Goal: Transaction & Acquisition: Purchase product/service

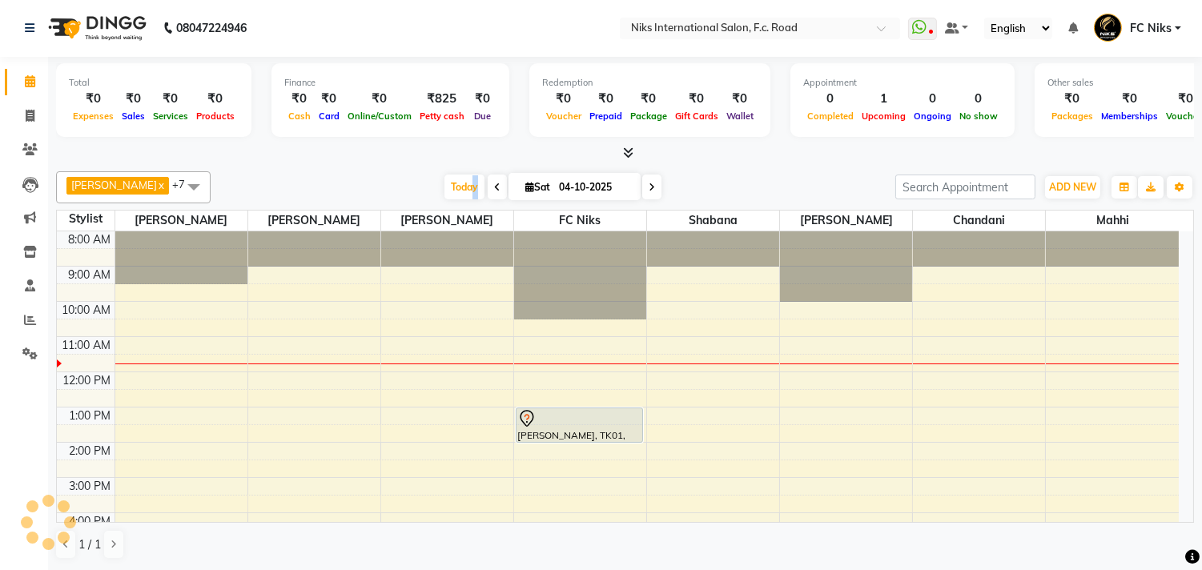
scroll to position [70, 0]
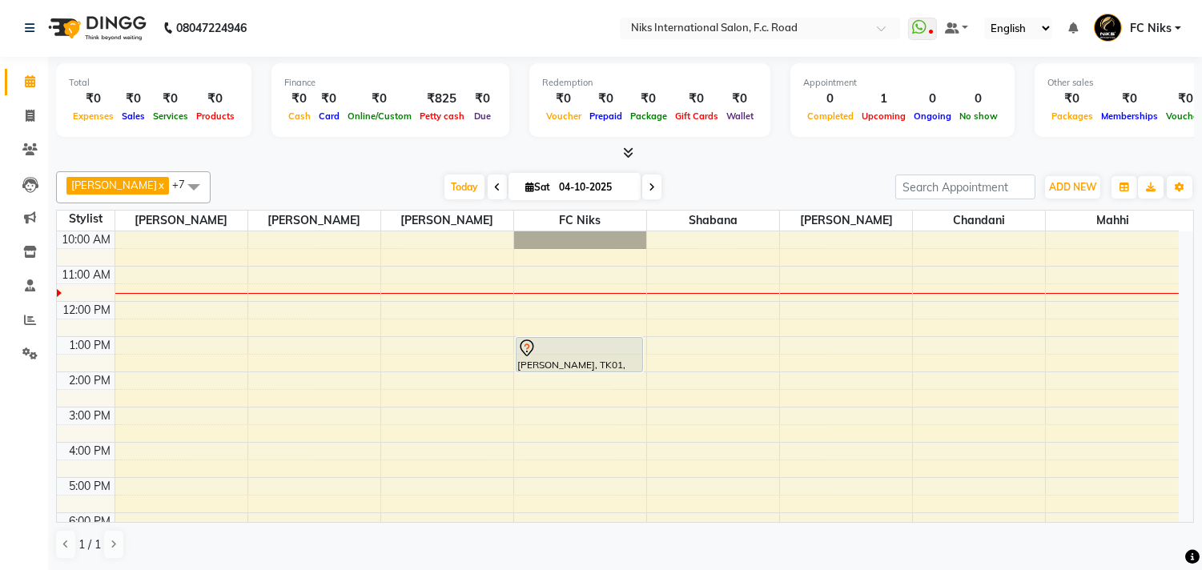
click at [754, 168] on div "[PERSON_NAME] x [PERSON_NAME] x FC Niks x [PERSON_NAME] x [PERSON_NAME] x Mahhi…" at bounding box center [625, 365] width 1138 height 401
click at [817, 396] on div "8:00 AM 9:00 AM 10:00 AM 11:00 AM 12:00 PM 1:00 PM 2:00 PM 3:00 PM 4:00 PM 5:00…" at bounding box center [618, 425] width 1122 height 528
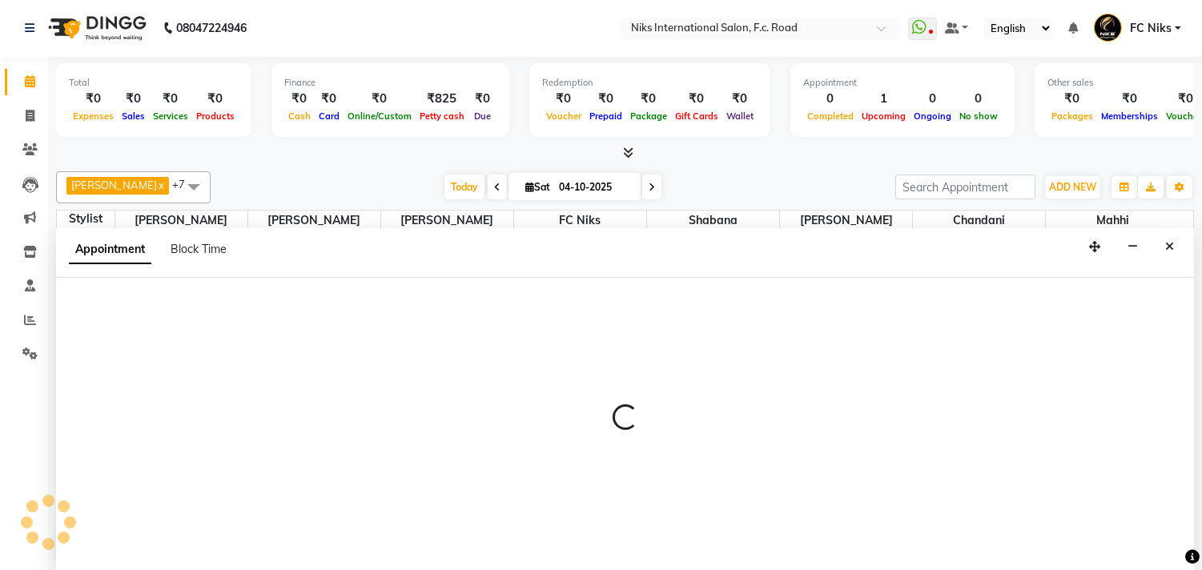
select select "160"
select select "tentative"
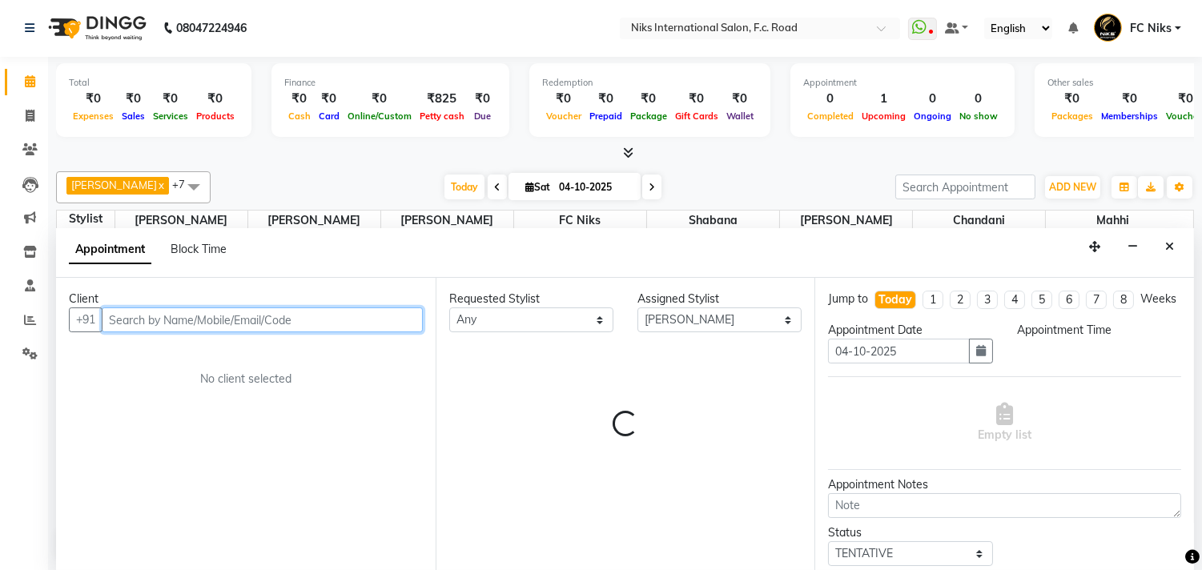
select select "870"
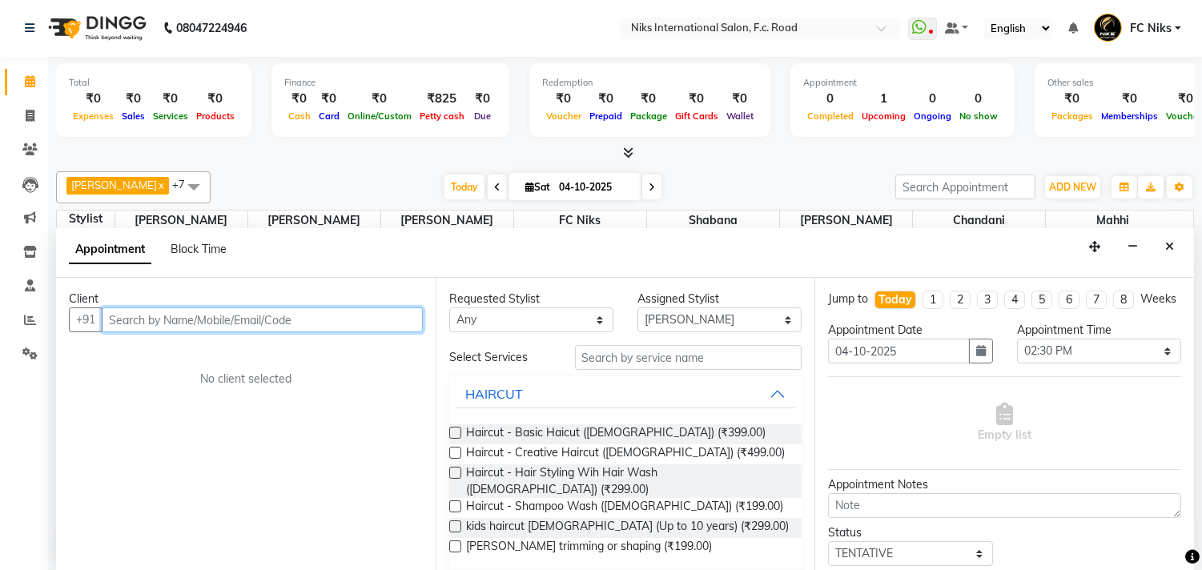
click at [364, 319] on input "text" at bounding box center [262, 319] width 321 height 25
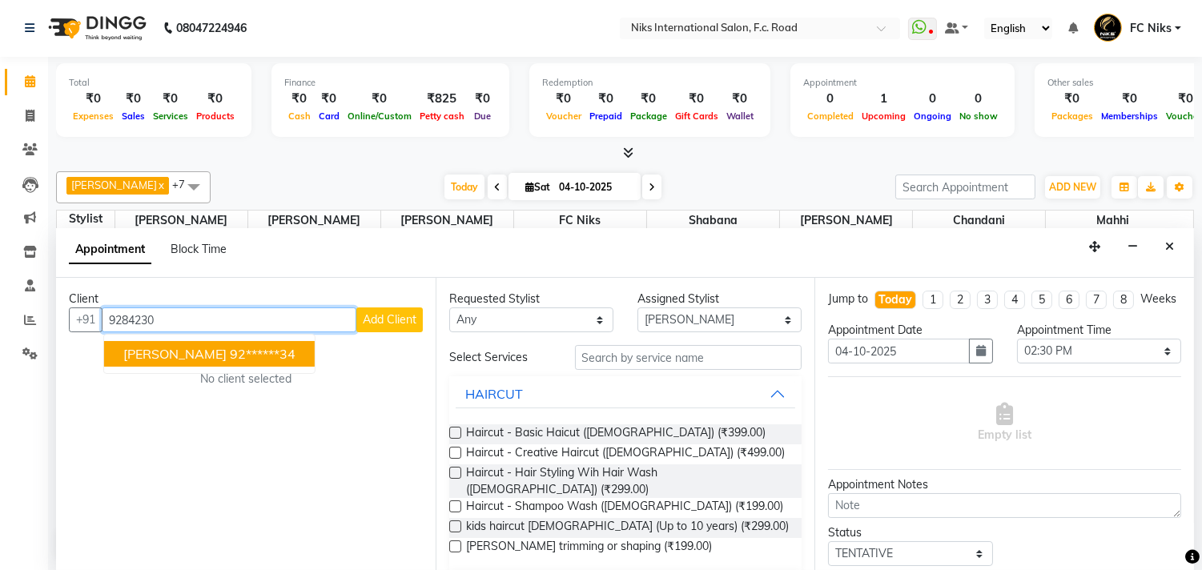
click at [251, 347] on ngb-highlight "92******34" at bounding box center [263, 354] width 66 height 16
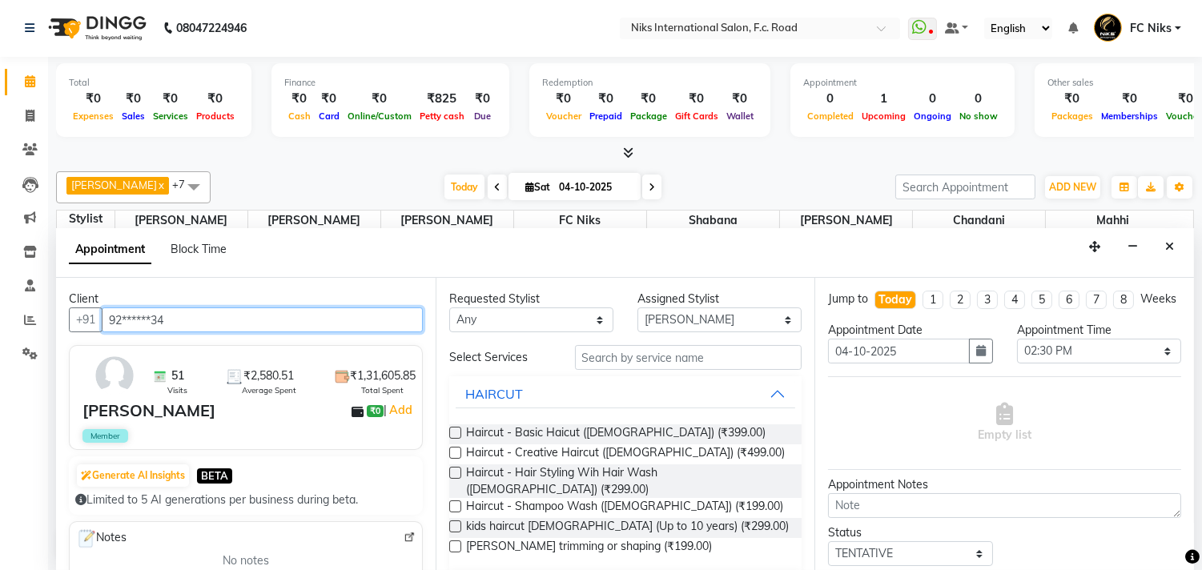
type input "92******34"
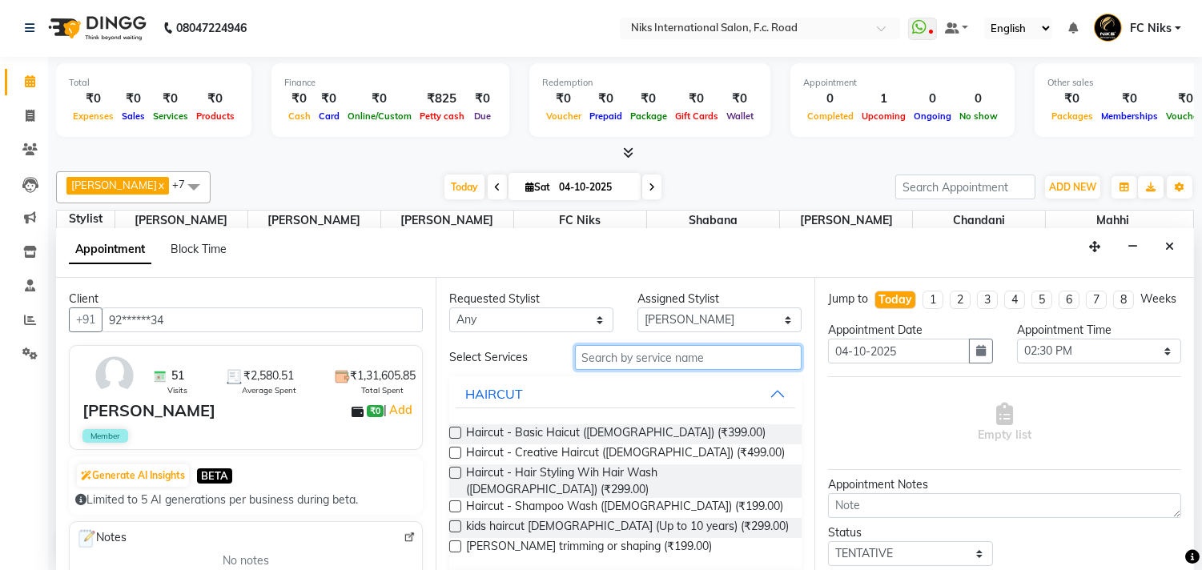
click at [634, 358] on input "text" at bounding box center [688, 357] width 227 height 25
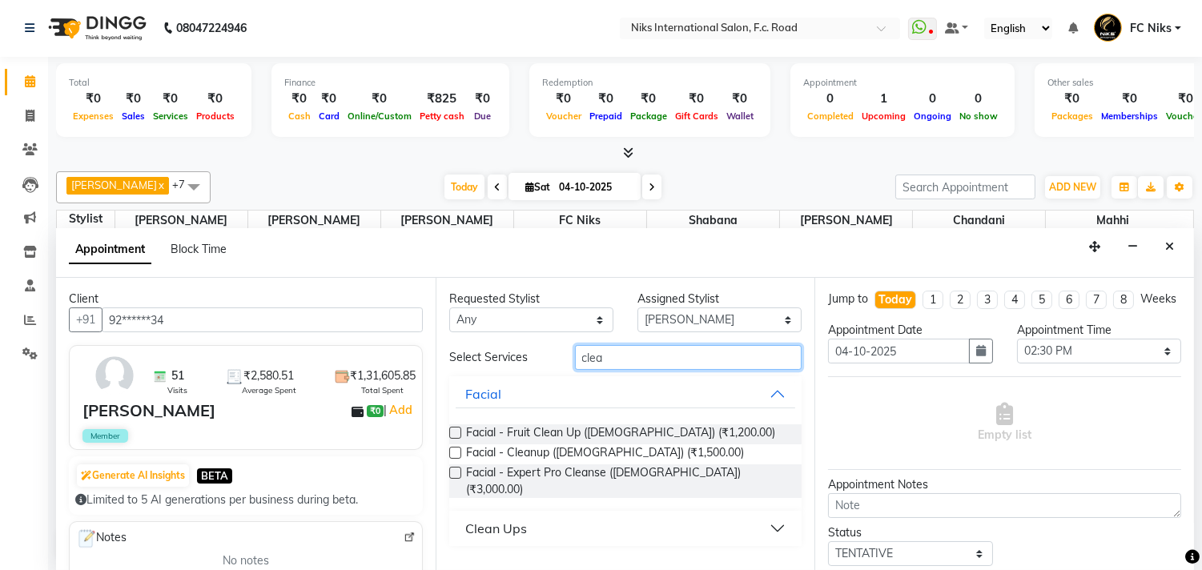
type input "clea"
click at [522, 519] on div "Clean Ups" at bounding box center [496, 528] width 62 height 19
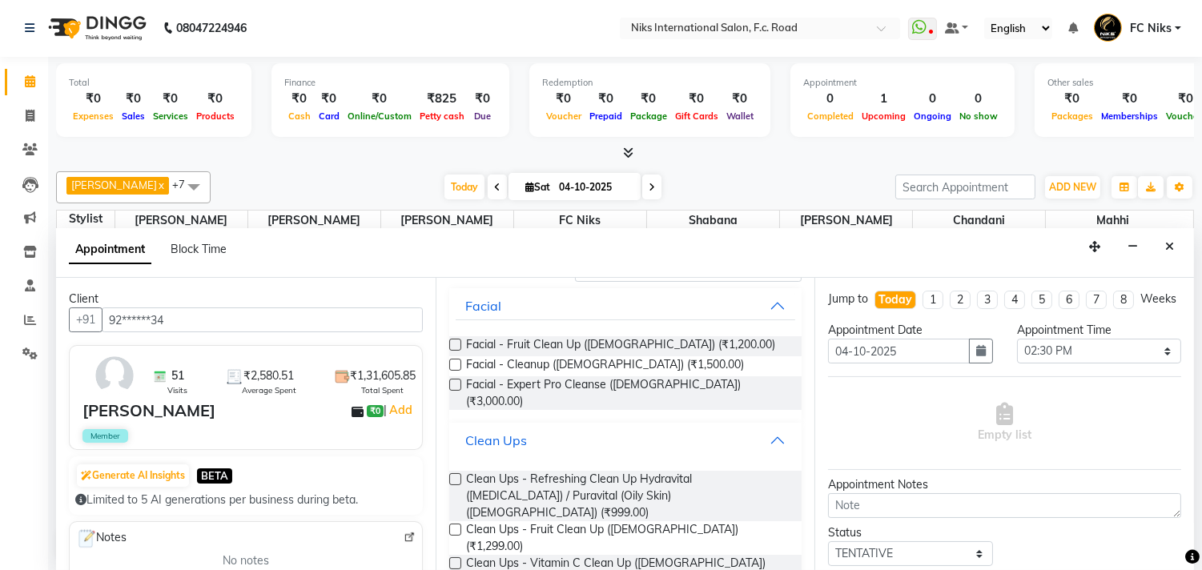
scroll to position [93, 0]
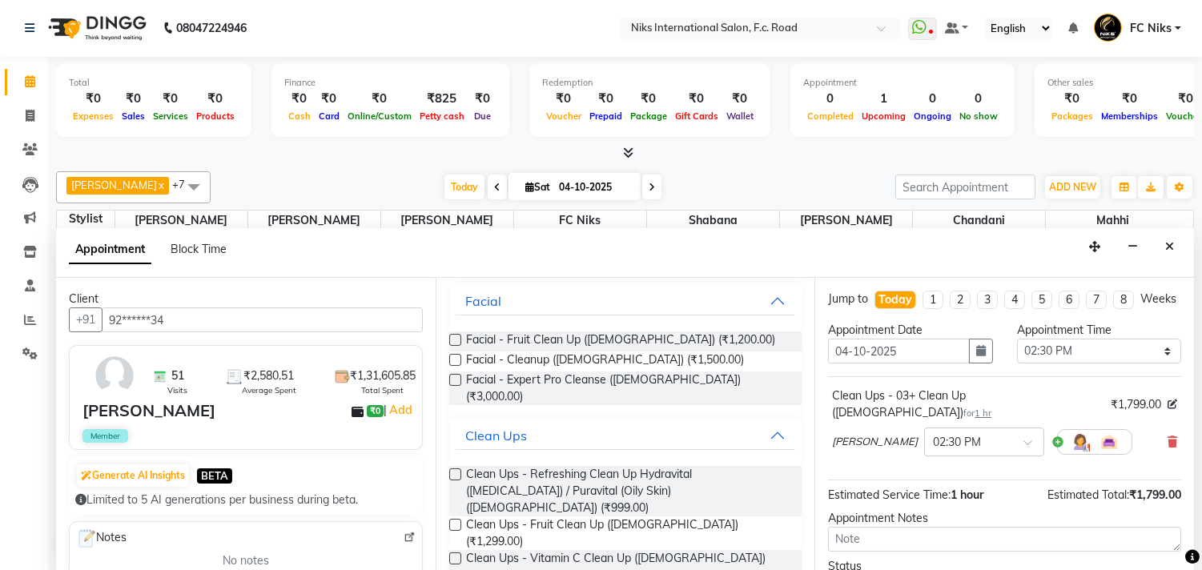
checkbox input "false"
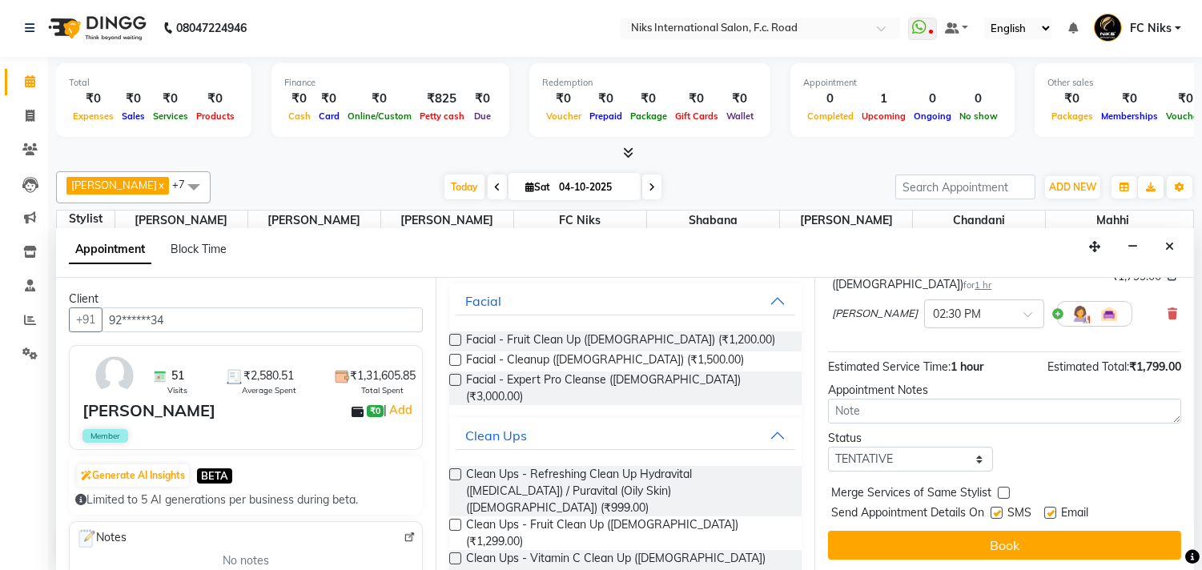
scroll to position [129, 0]
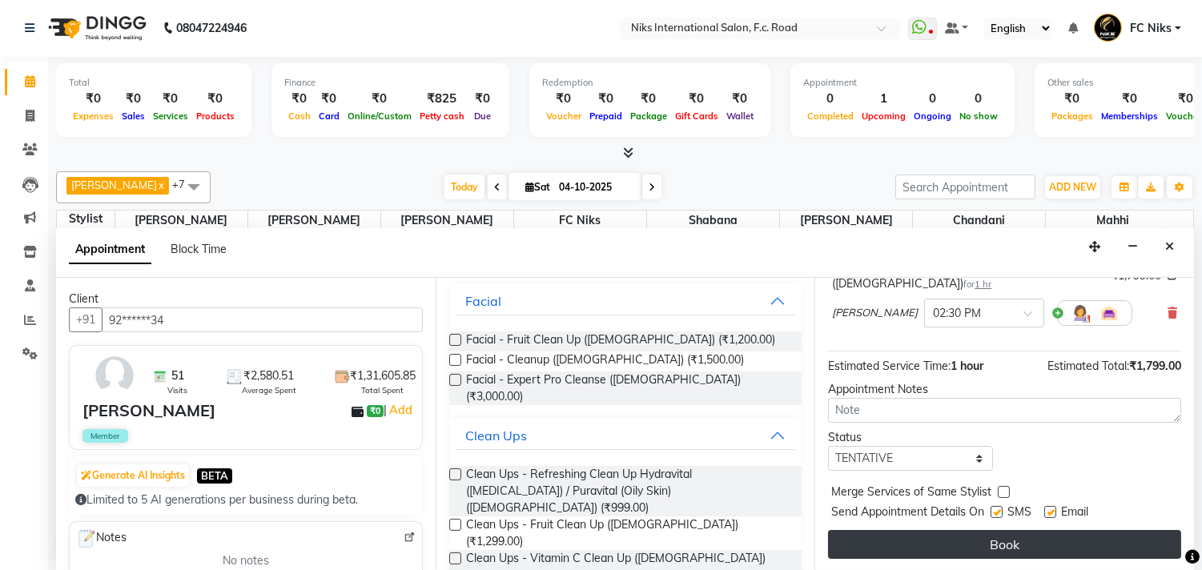
click at [1026, 551] on button "Book" at bounding box center [1004, 544] width 353 height 29
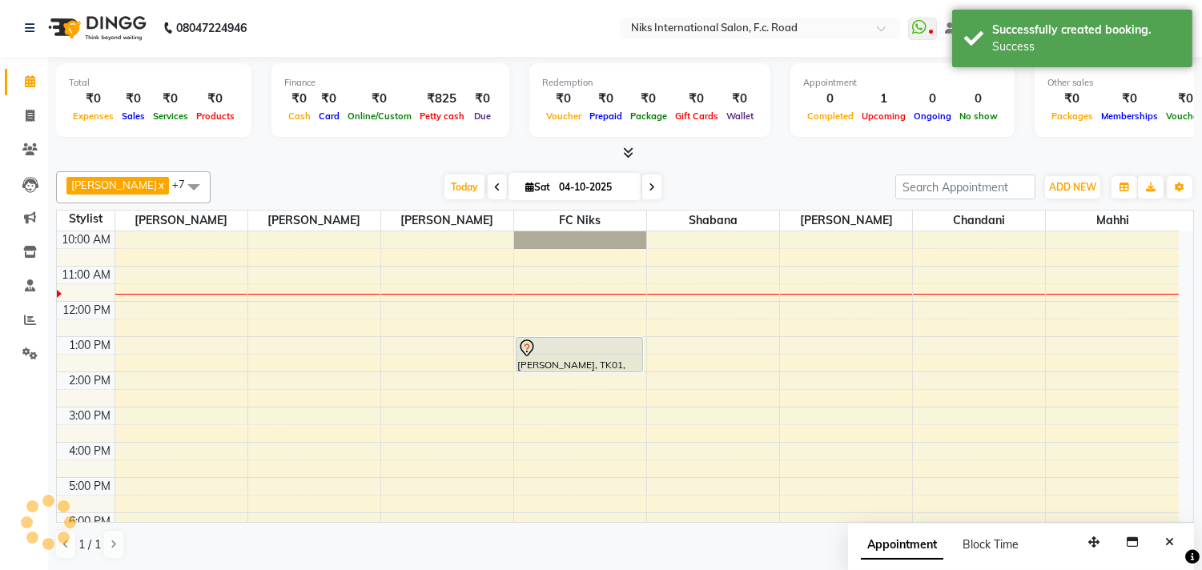
scroll to position [0, 0]
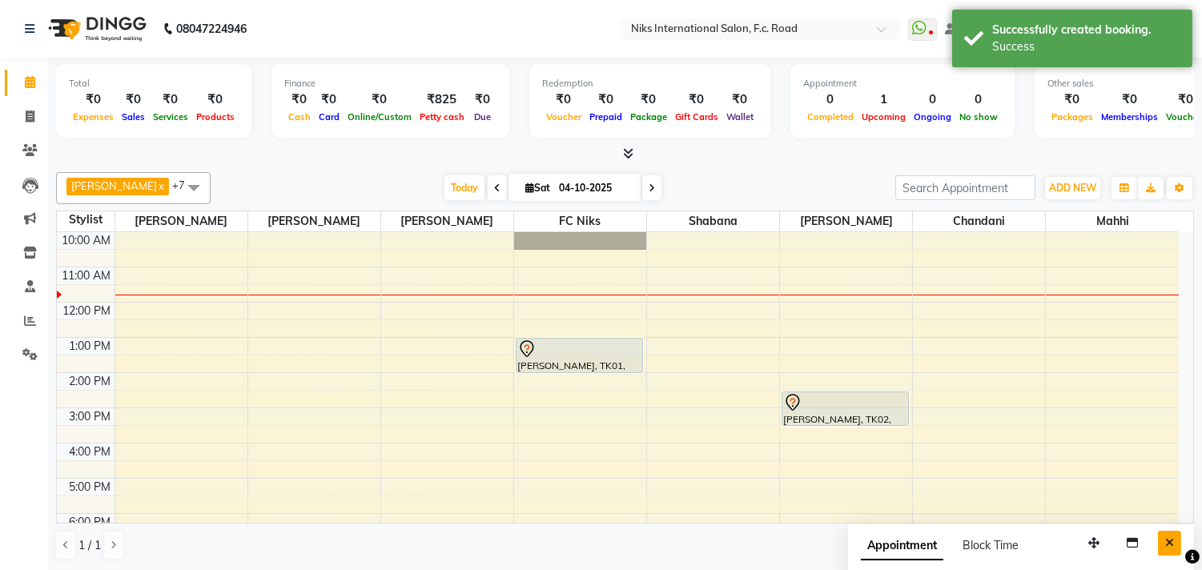
click at [1167, 545] on icon "Close" at bounding box center [1169, 542] width 9 height 11
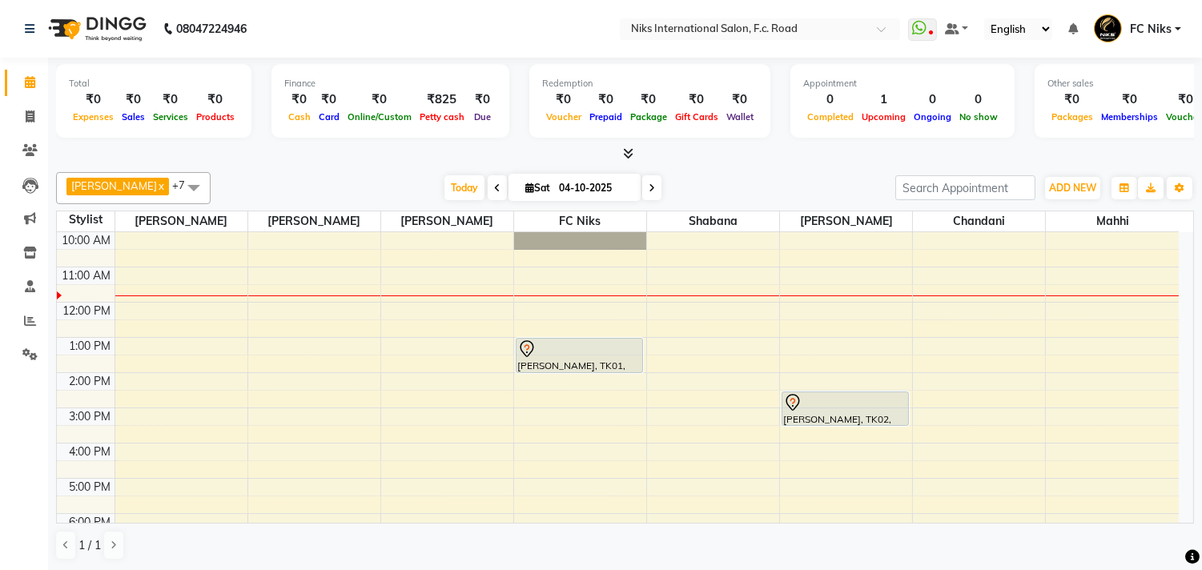
click at [528, 185] on icon at bounding box center [529, 188] width 9 height 10
select select "10"
select select "2025"
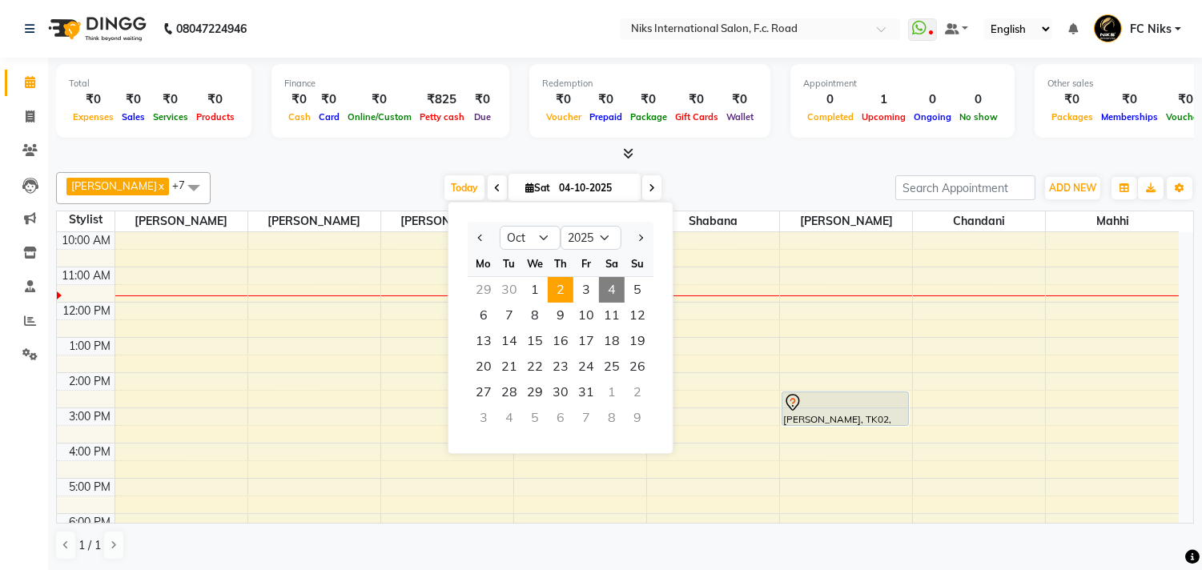
click at [555, 287] on span "2" at bounding box center [561, 290] width 26 height 26
type input "02-10-2025"
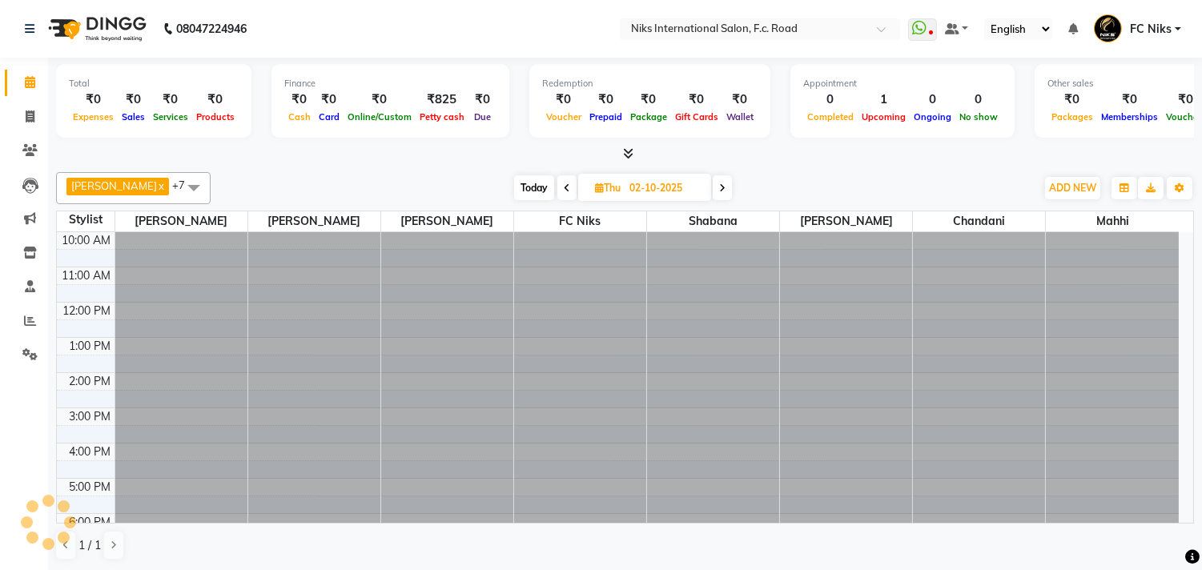
scroll to position [107, 0]
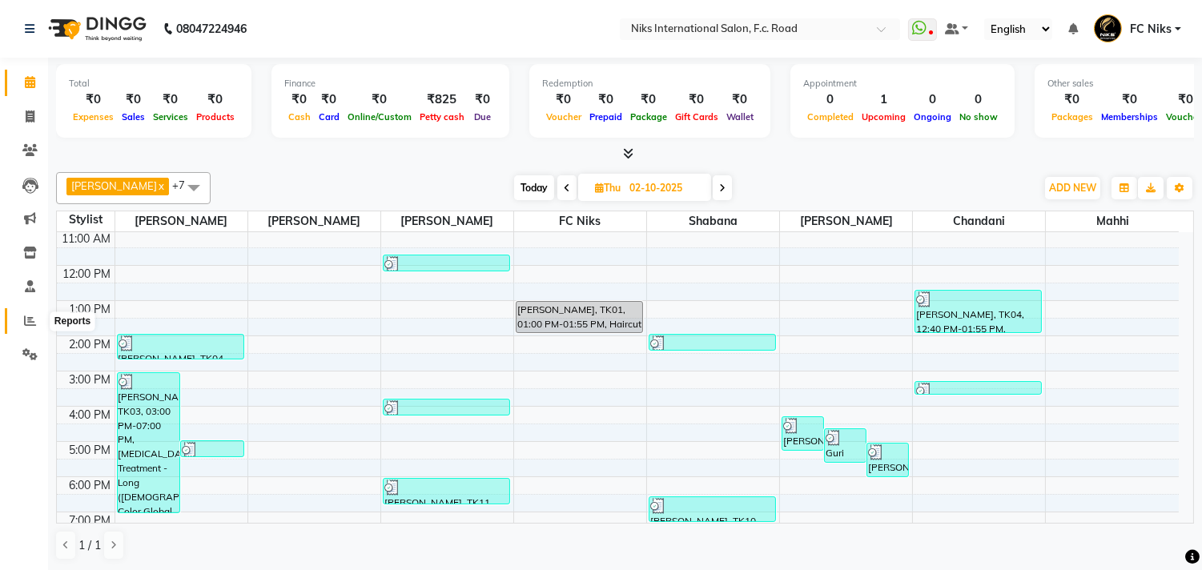
click at [33, 320] on icon at bounding box center [30, 321] width 12 height 12
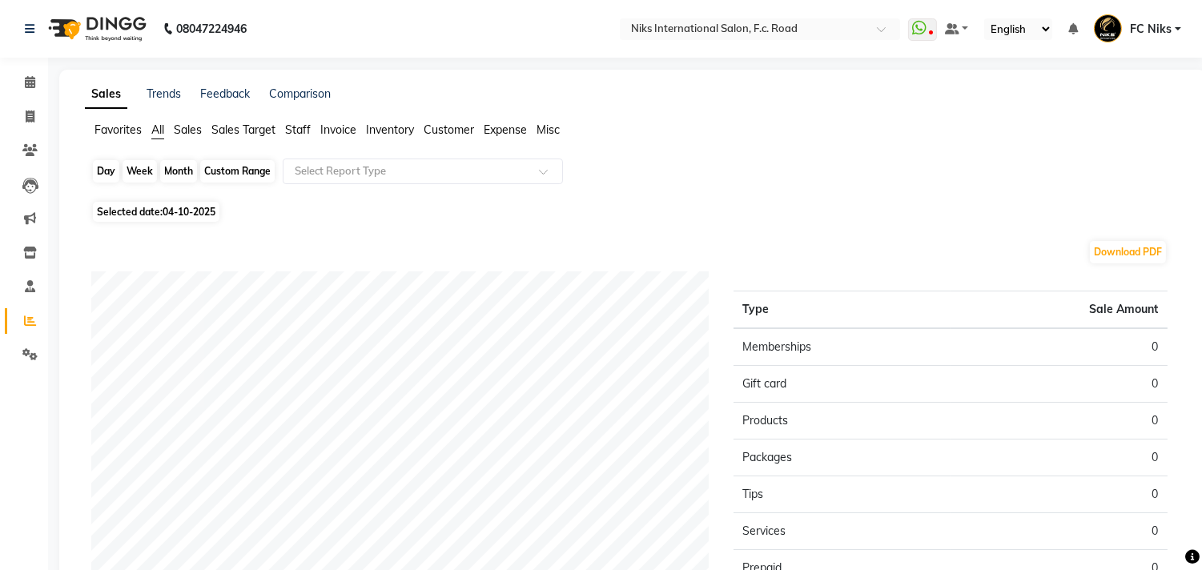
click at [101, 160] on div "Day" at bounding box center [106, 171] width 26 height 22
select select "10"
select select "2025"
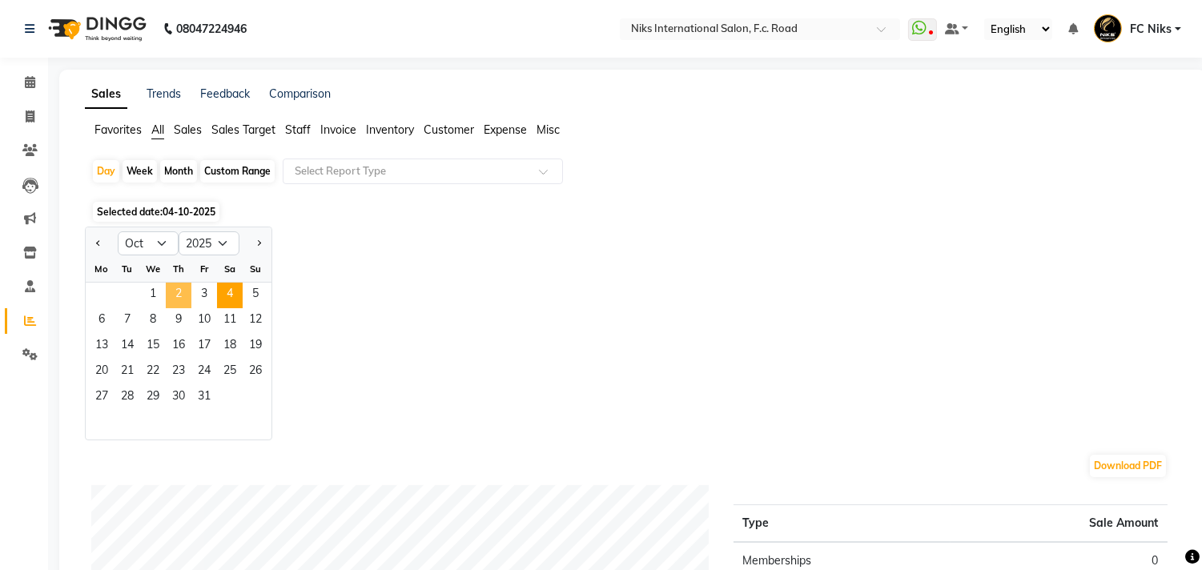
click at [184, 294] on span "2" at bounding box center [179, 296] width 26 height 26
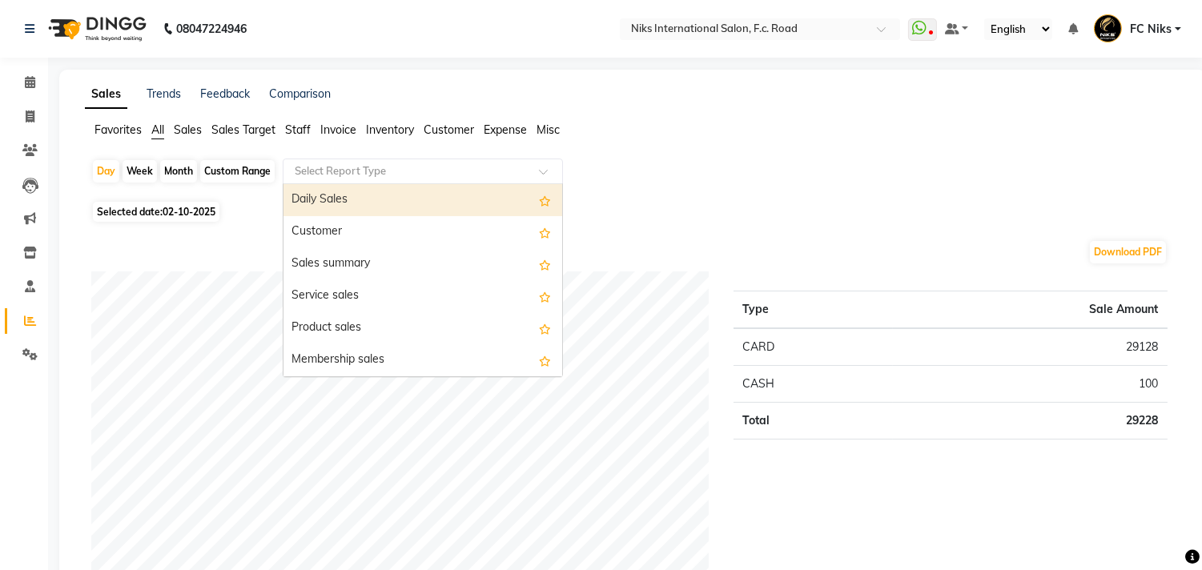
click at [309, 161] on div "Select Report Type" at bounding box center [423, 172] width 280 height 26
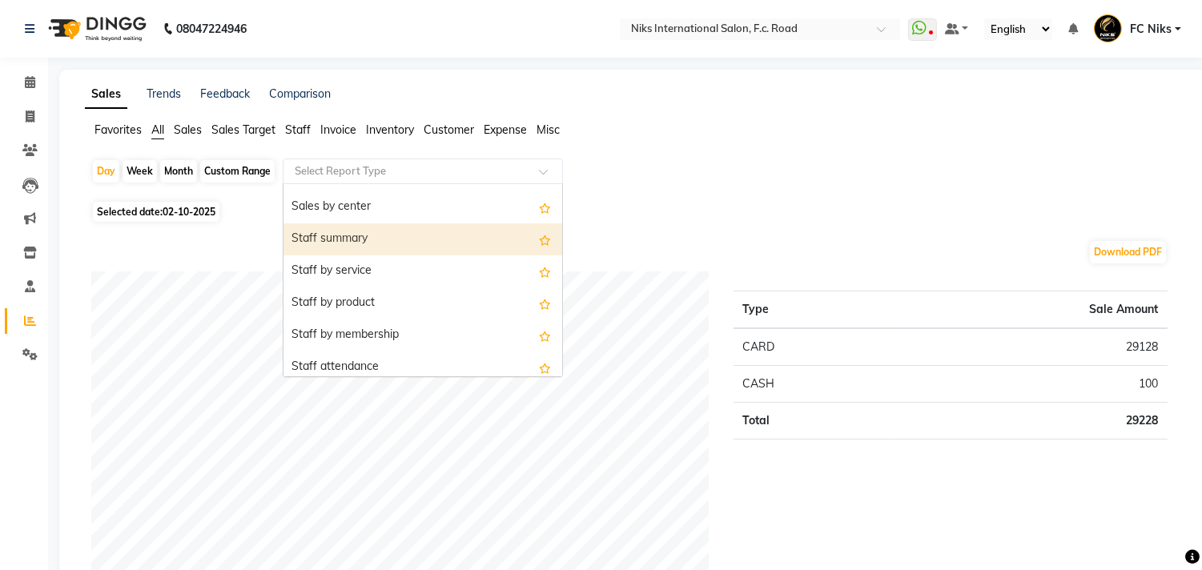
scroll to position [326, 0]
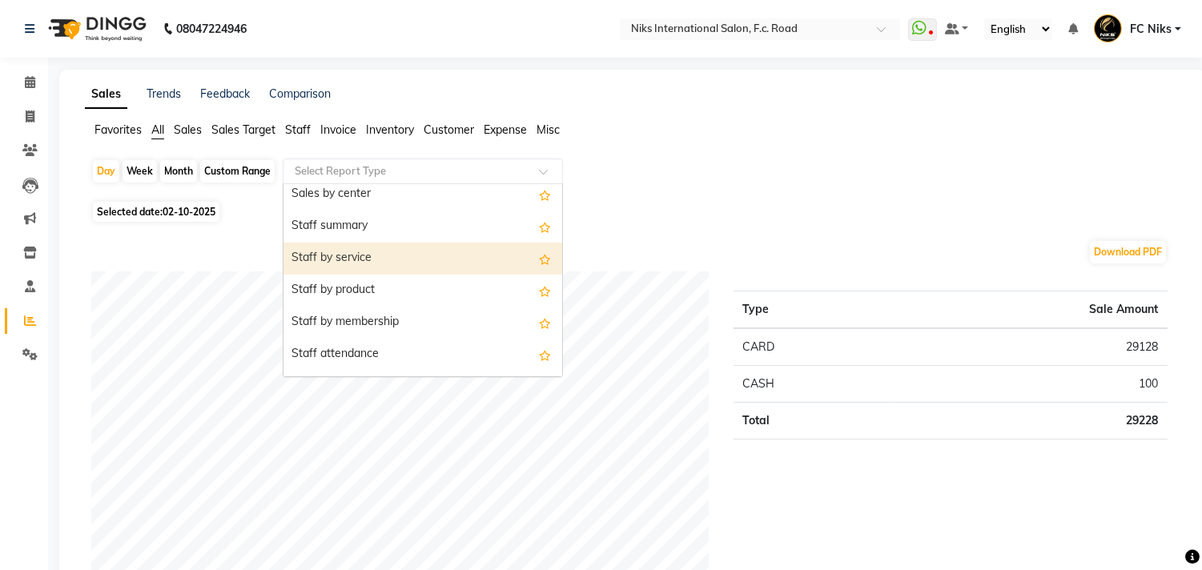
click at [418, 257] on div "Staff by service" at bounding box center [422, 259] width 279 height 32
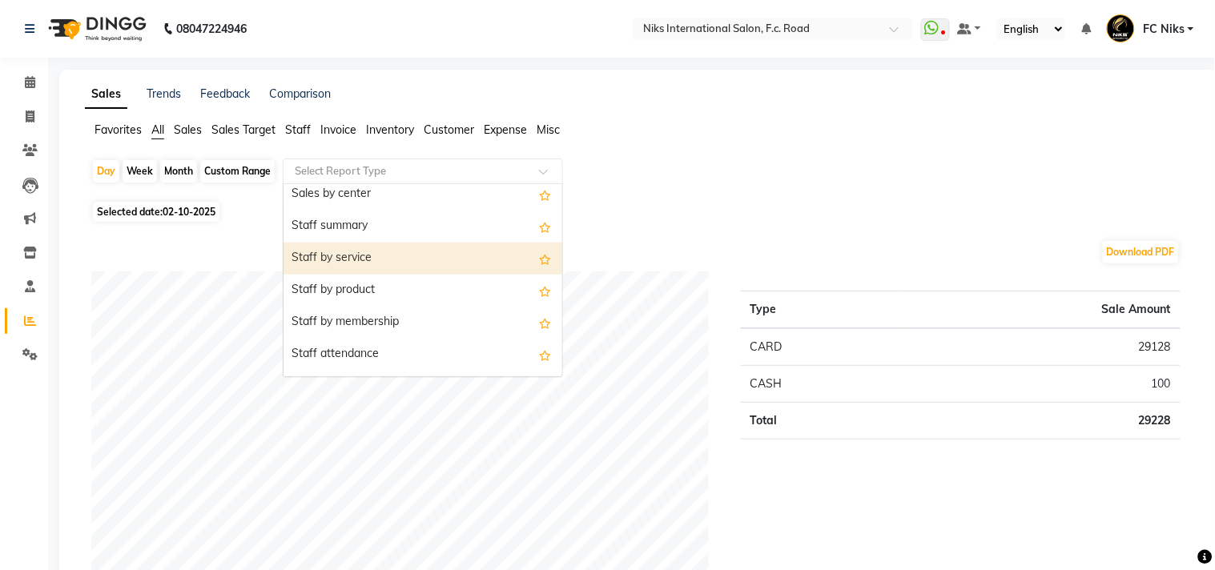
select select "full_report"
select select "csv"
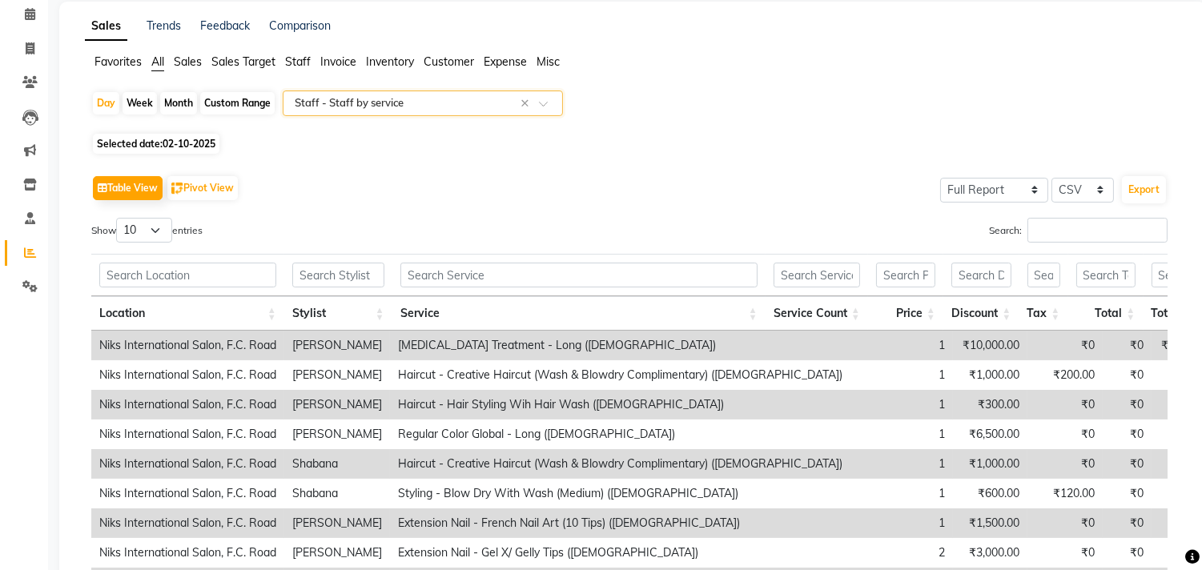
scroll to position [66, 0]
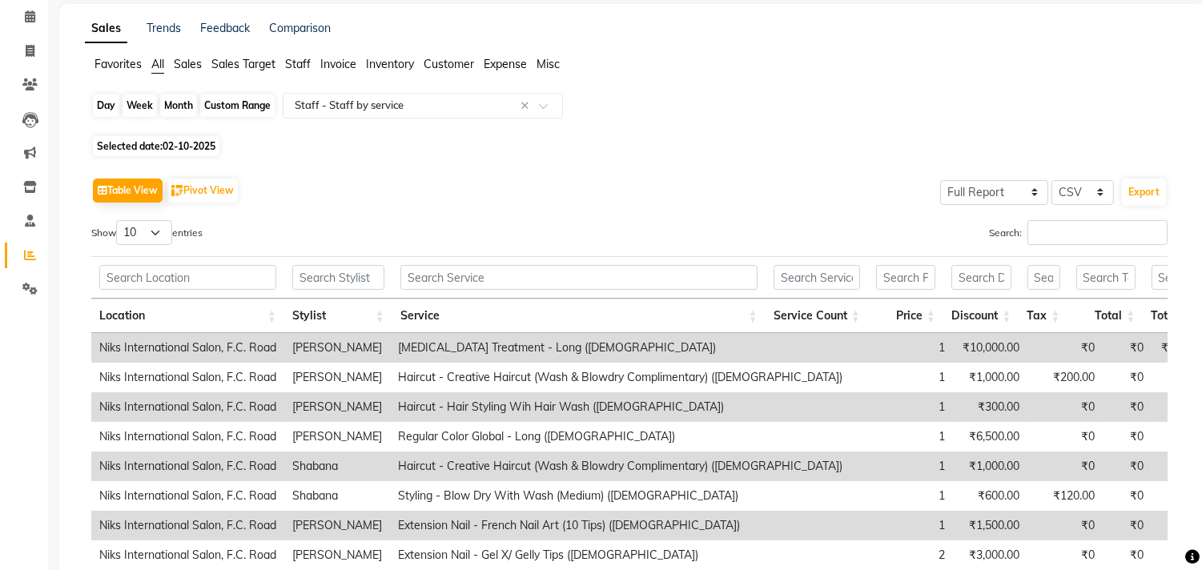
click at [101, 102] on div "Day" at bounding box center [106, 105] width 26 height 22
select select "10"
select select "2025"
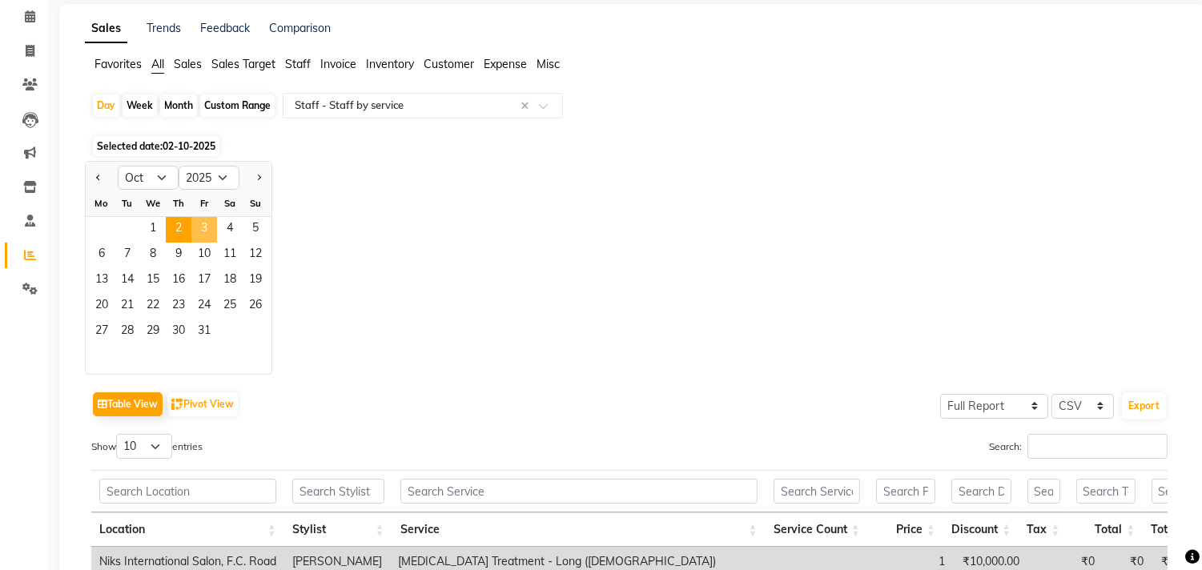
click at [211, 232] on span "3" at bounding box center [204, 230] width 26 height 26
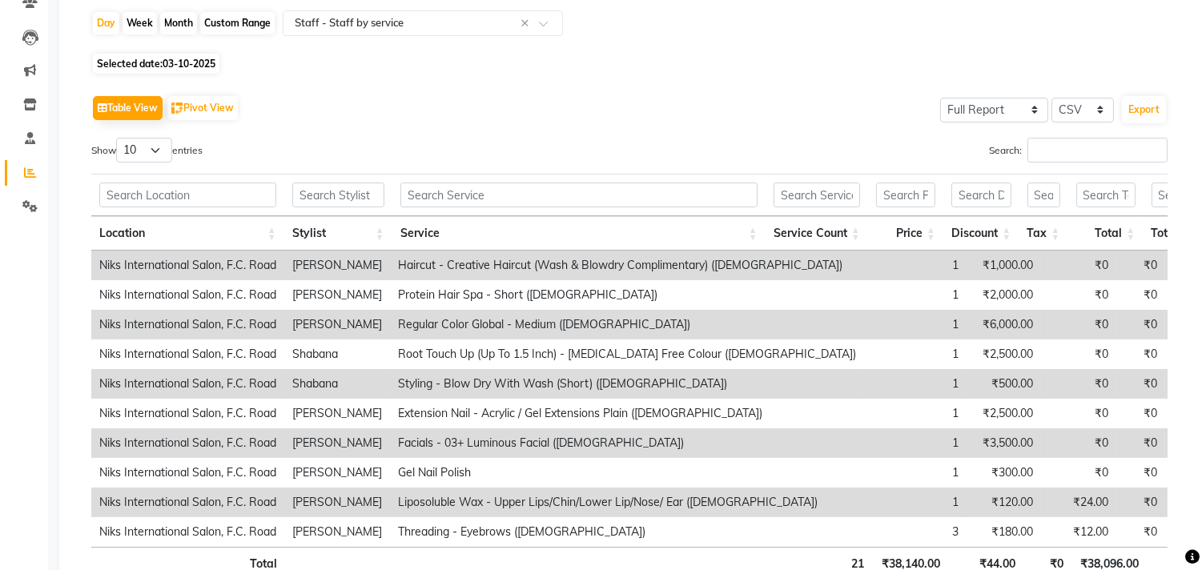
scroll to position [237, 0]
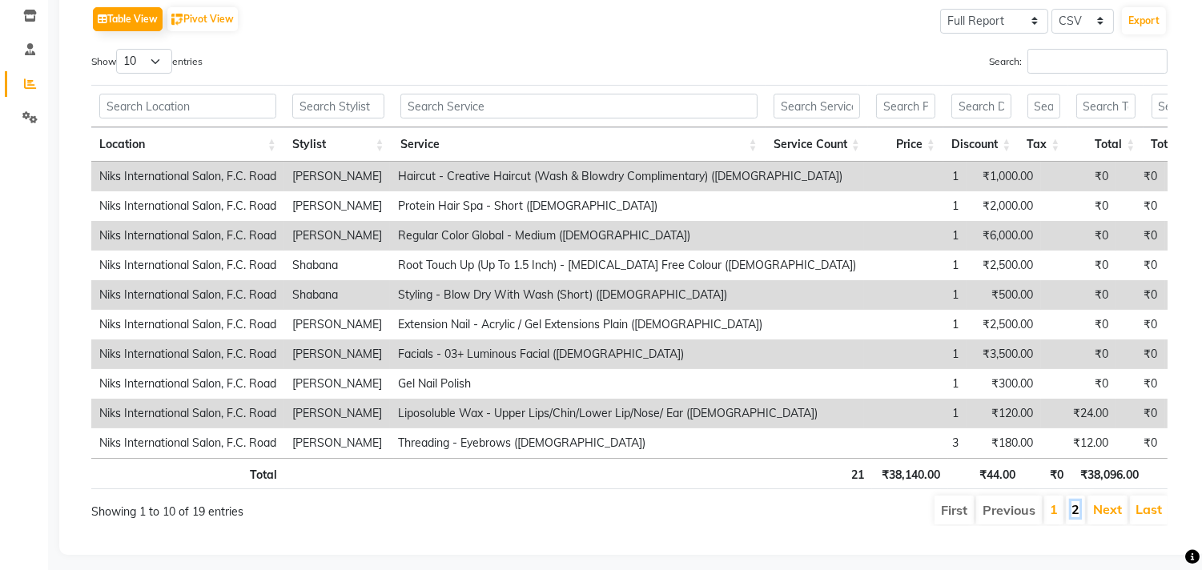
click at [1074, 517] on link "2" at bounding box center [1075, 509] width 8 height 16
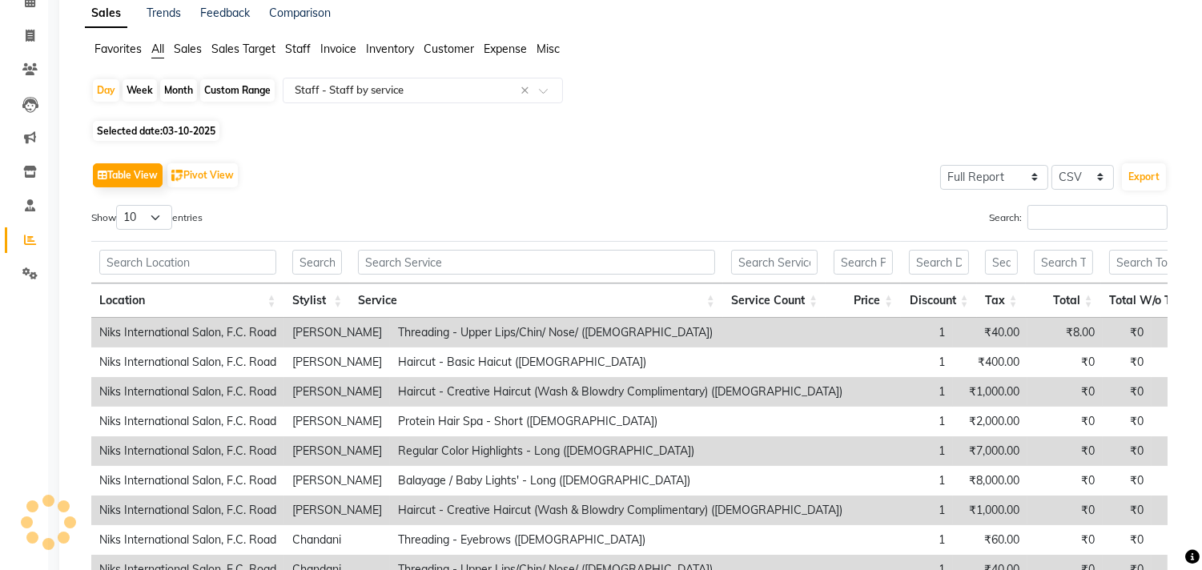
scroll to position [59, 0]
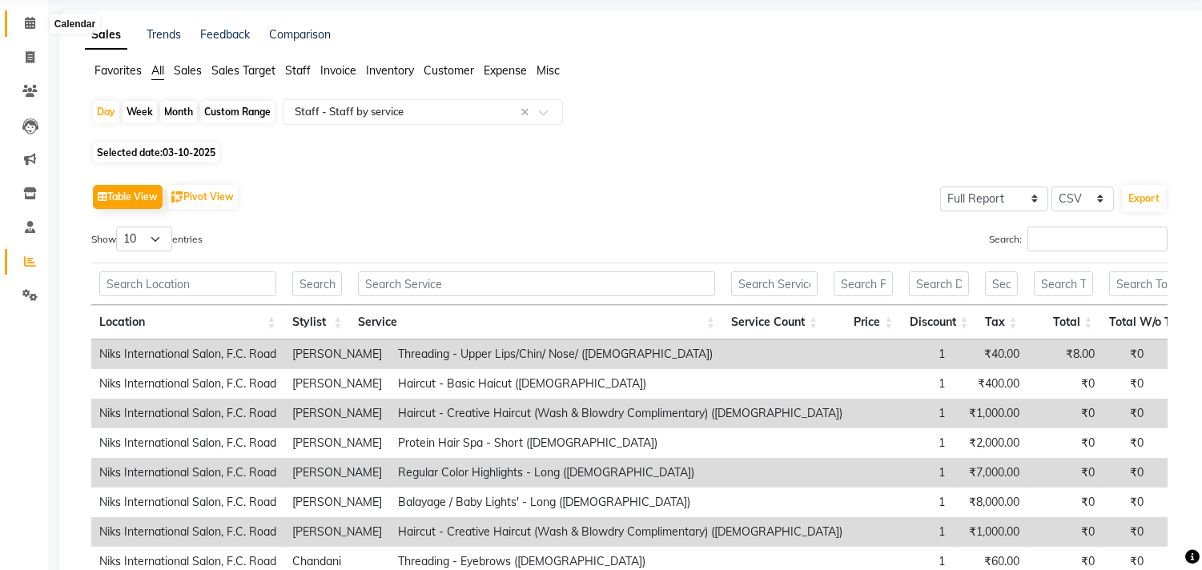
click at [32, 24] on icon at bounding box center [30, 23] width 10 height 12
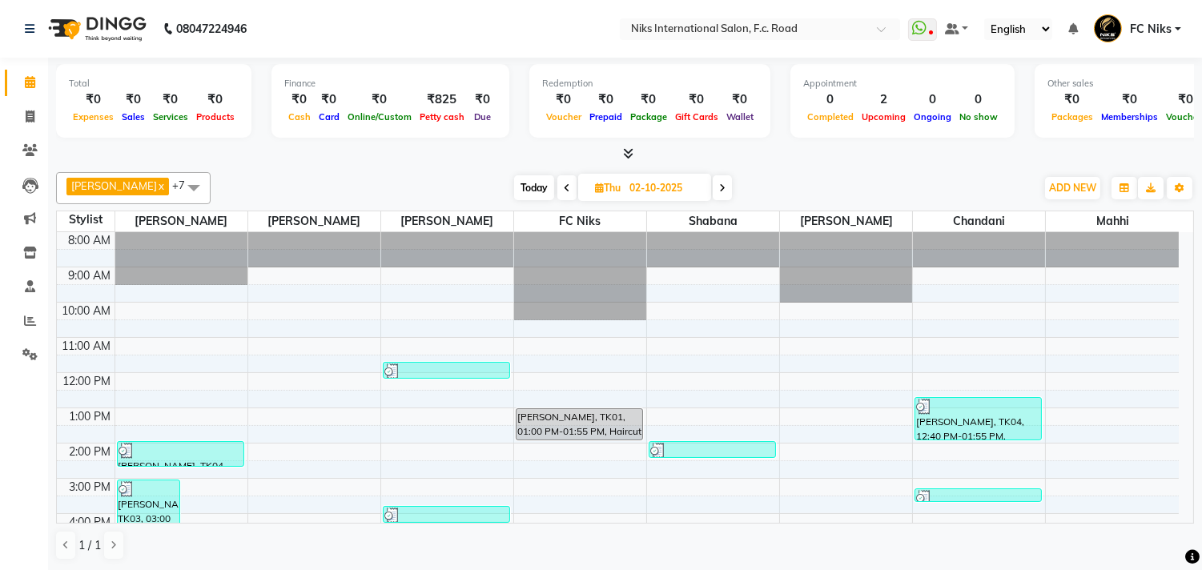
click at [529, 189] on span "Today" at bounding box center [534, 187] width 40 height 25
type input "04-10-2025"
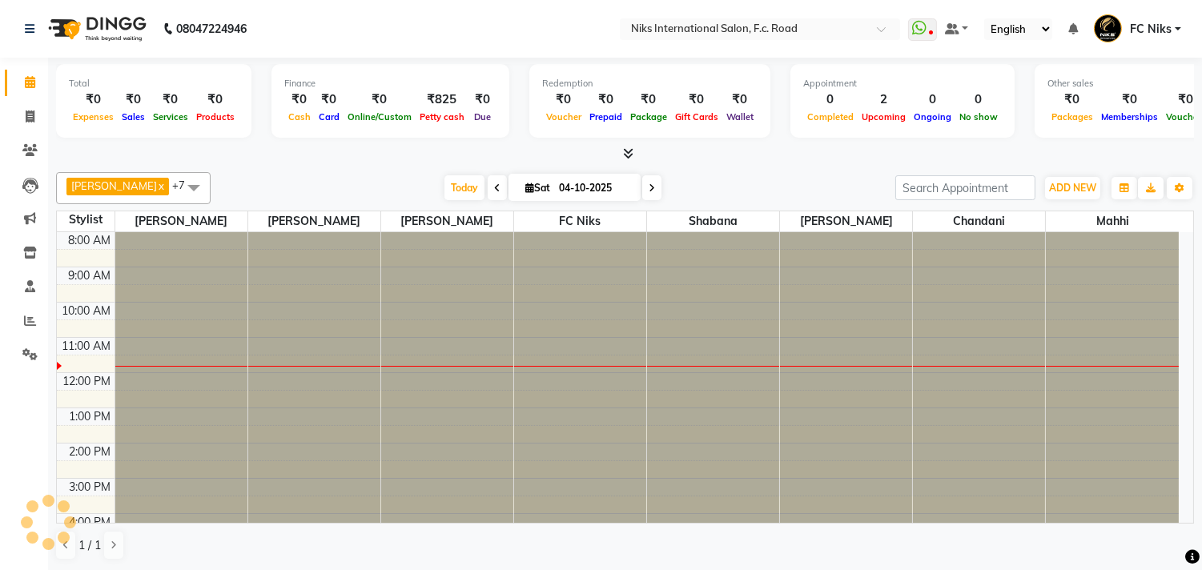
scroll to position [107, 0]
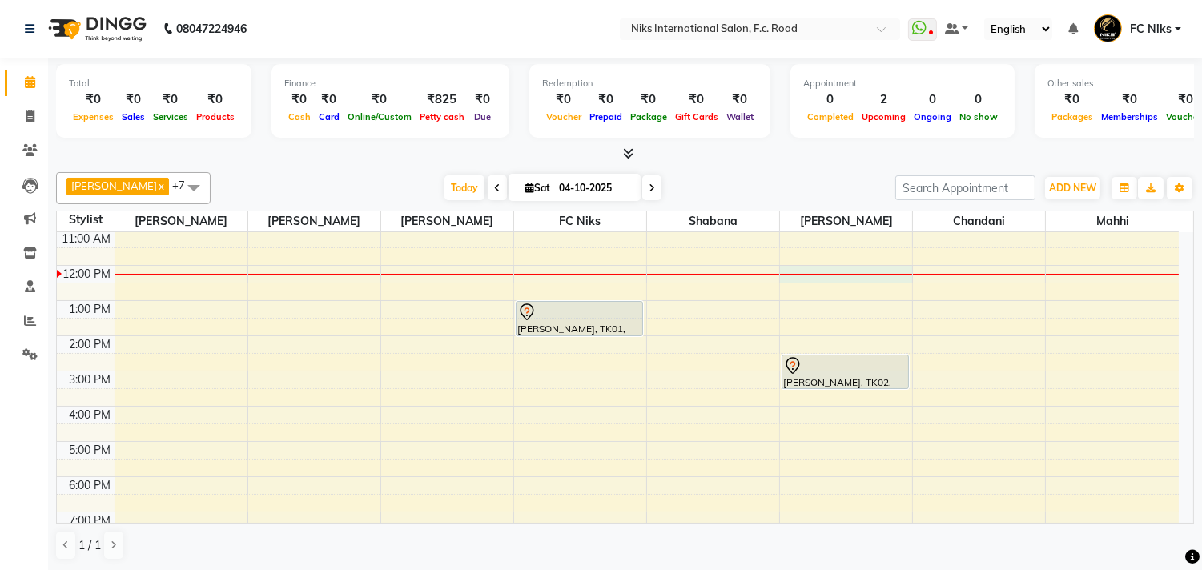
click at [807, 275] on div "8:00 AM 9:00 AM 10:00 AM 11:00 AM 12:00 PM 1:00 PM 2:00 PM 3:00 PM 4:00 PM 5:00…" at bounding box center [618, 389] width 1122 height 528
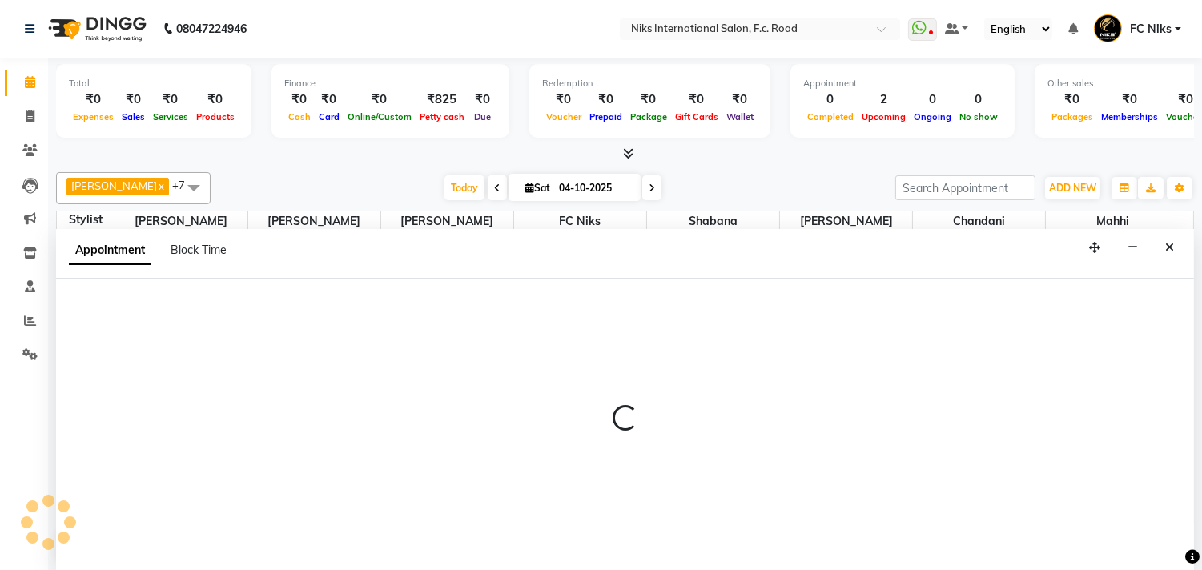
scroll to position [1, 0]
select select "160"
select select "720"
select select "tentative"
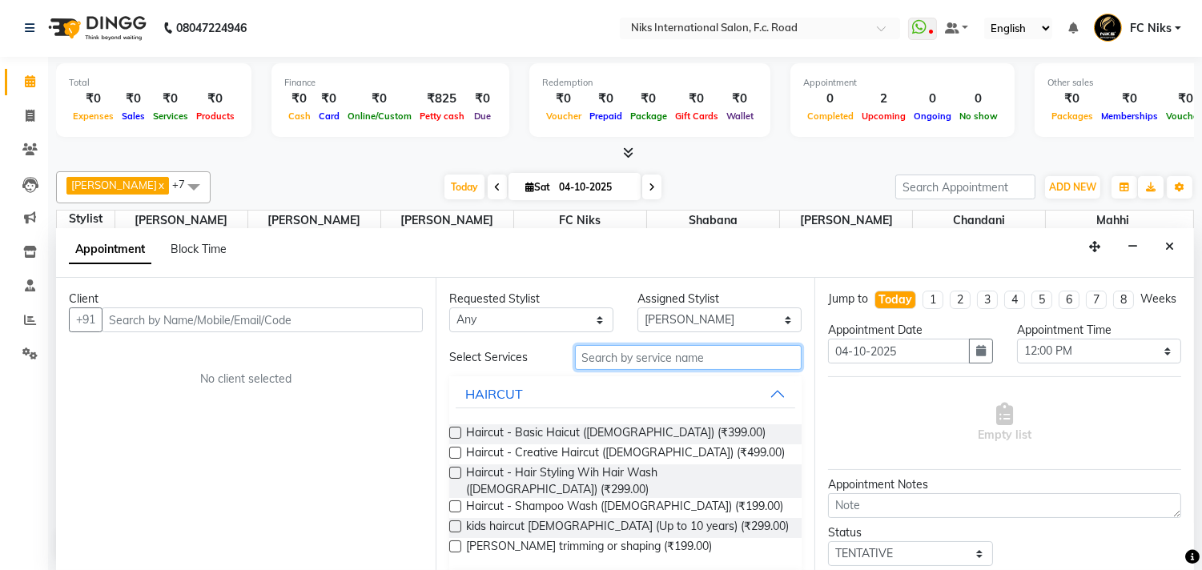
click at [625, 358] on input "text" at bounding box center [688, 357] width 227 height 25
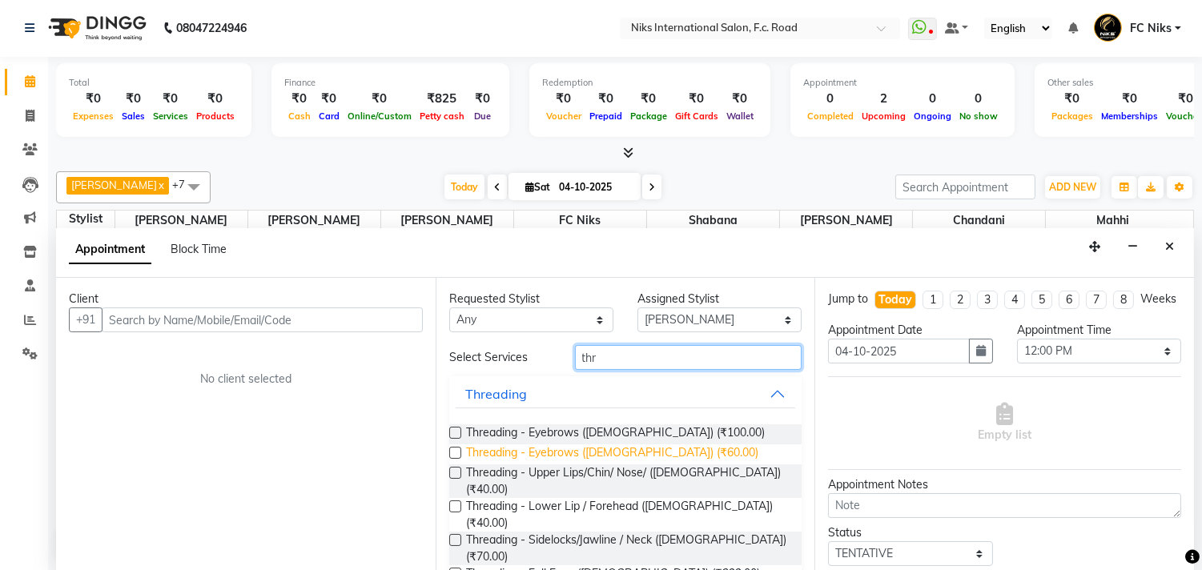
type input "thr"
click at [613, 452] on span "Threading - Eyebrows ([DEMOGRAPHIC_DATA]) (₹60.00)" at bounding box center [612, 454] width 292 height 20
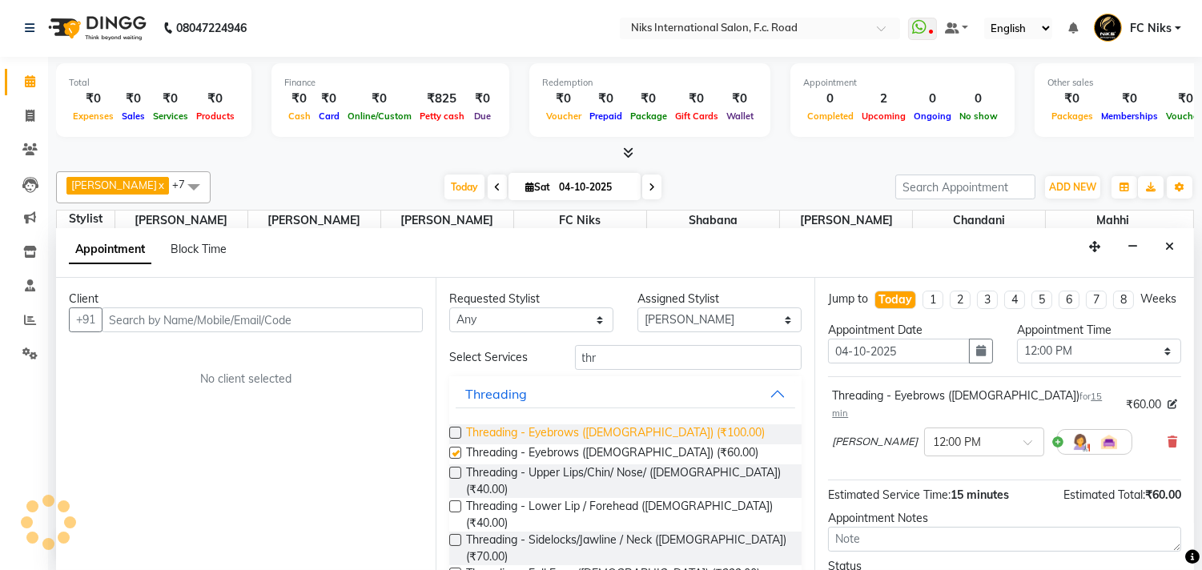
checkbox input "false"
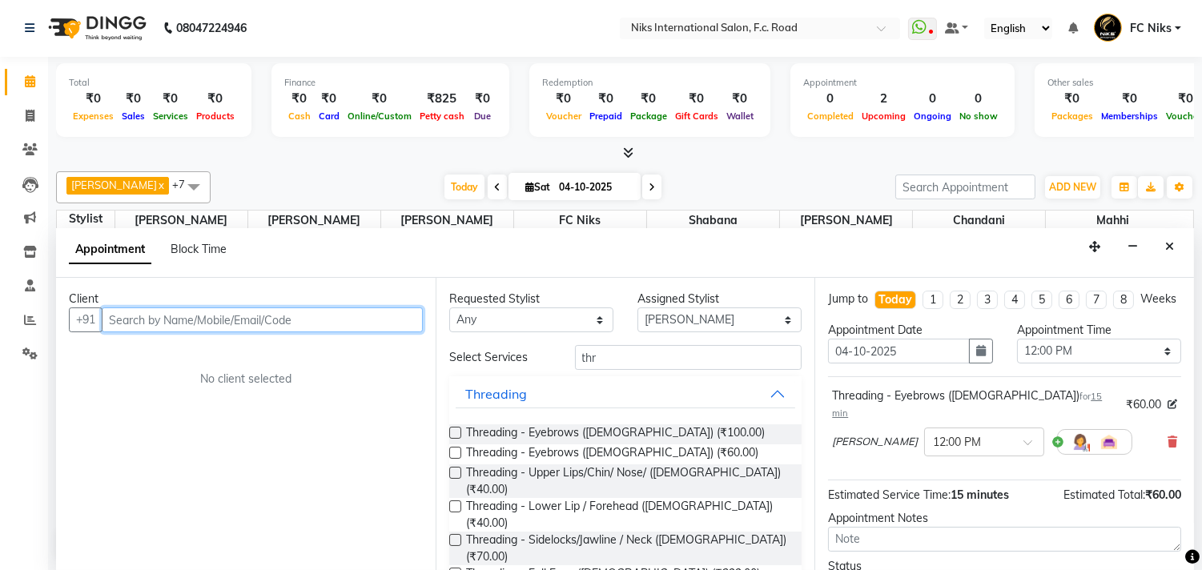
click at [345, 315] on input "text" at bounding box center [262, 319] width 321 height 25
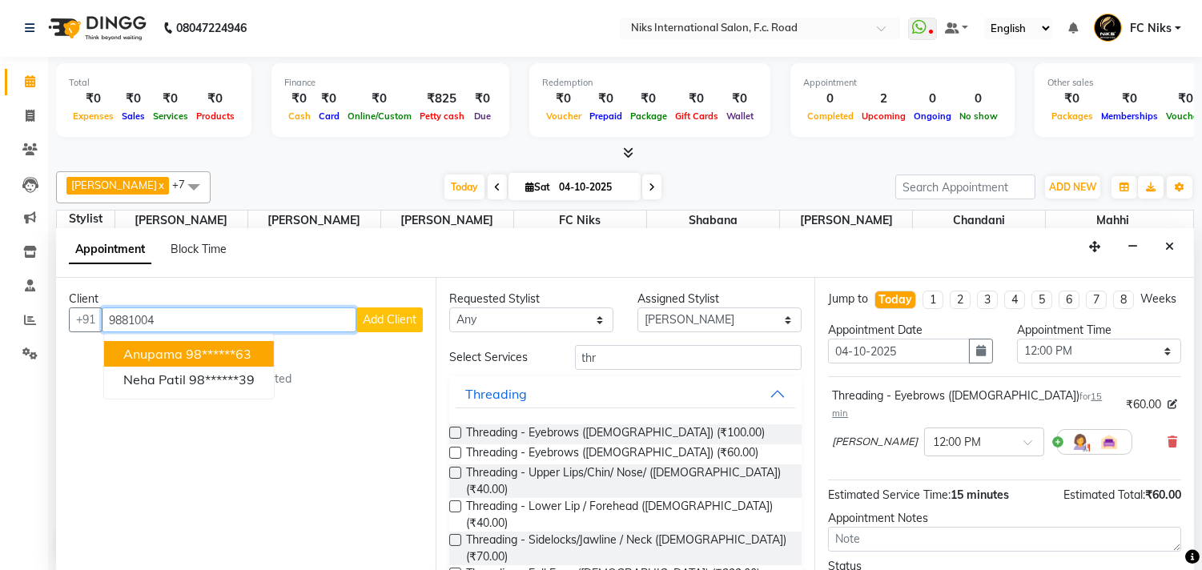
click at [164, 354] on span "Anupama" at bounding box center [152, 354] width 59 height 16
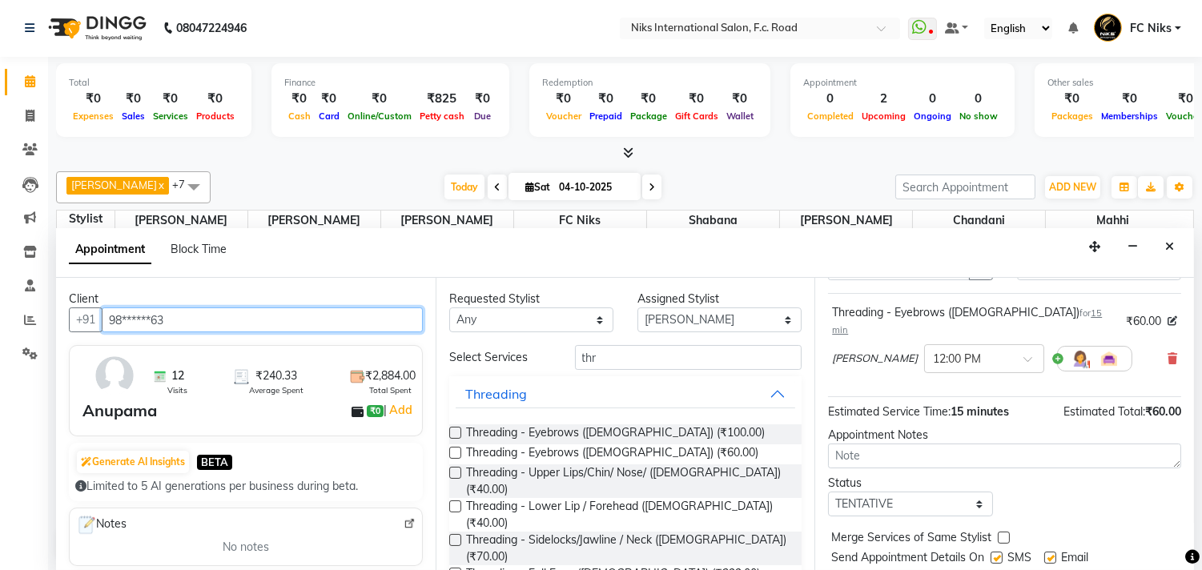
scroll to position [129, 0]
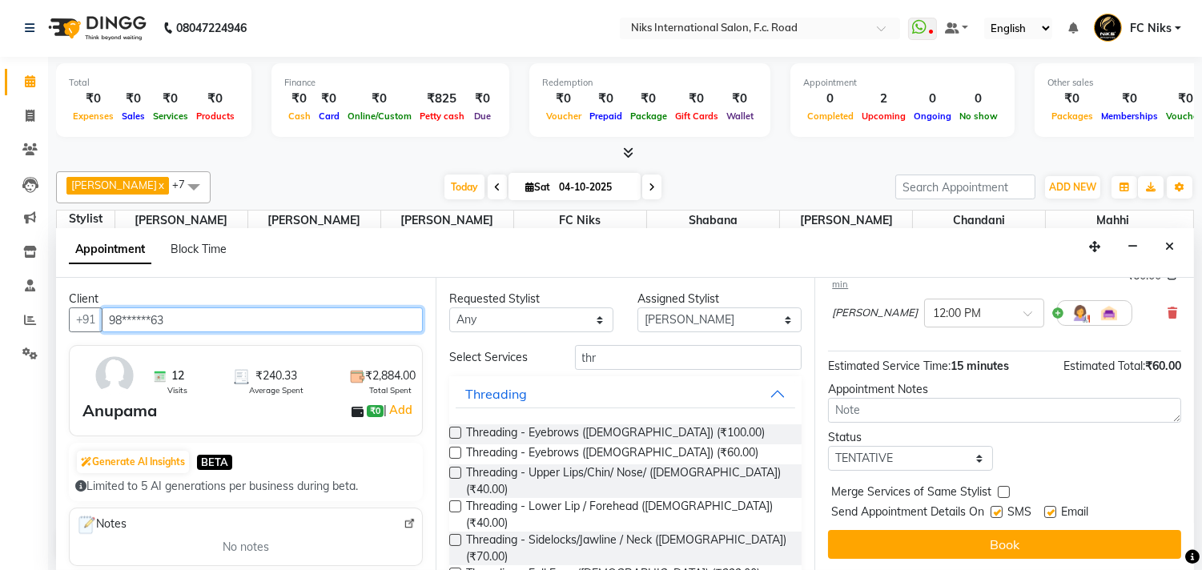
type input "98******63"
click at [1002, 486] on label at bounding box center [1004, 492] width 12 height 12
click at [1002, 488] on input "checkbox" at bounding box center [1003, 493] width 10 height 10
checkbox input "true"
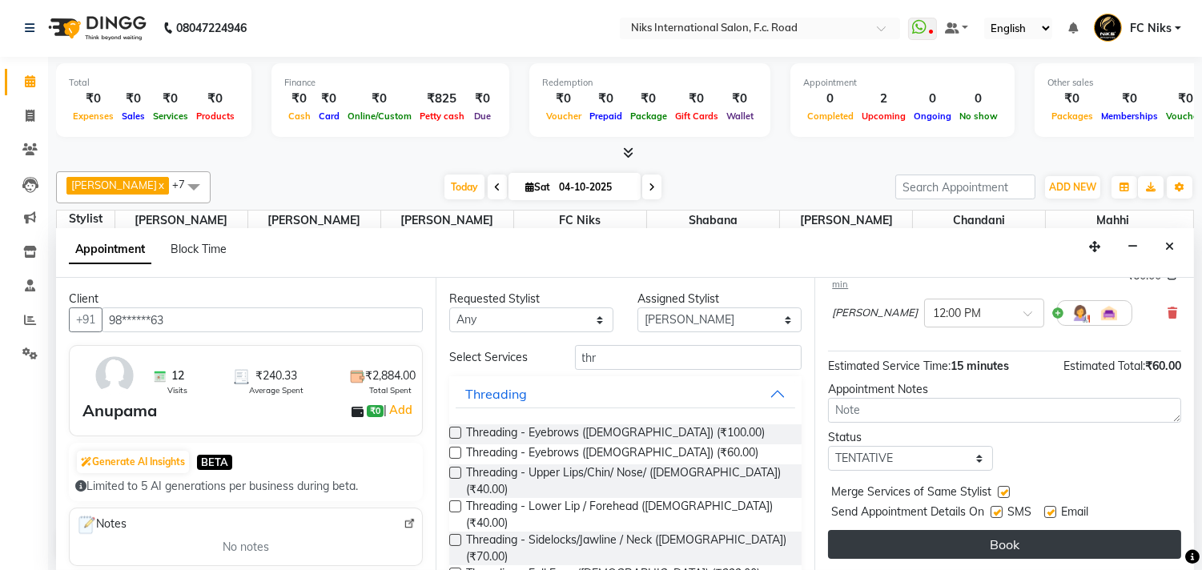
click at [996, 545] on button "Book" at bounding box center [1004, 544] width 353 height 29
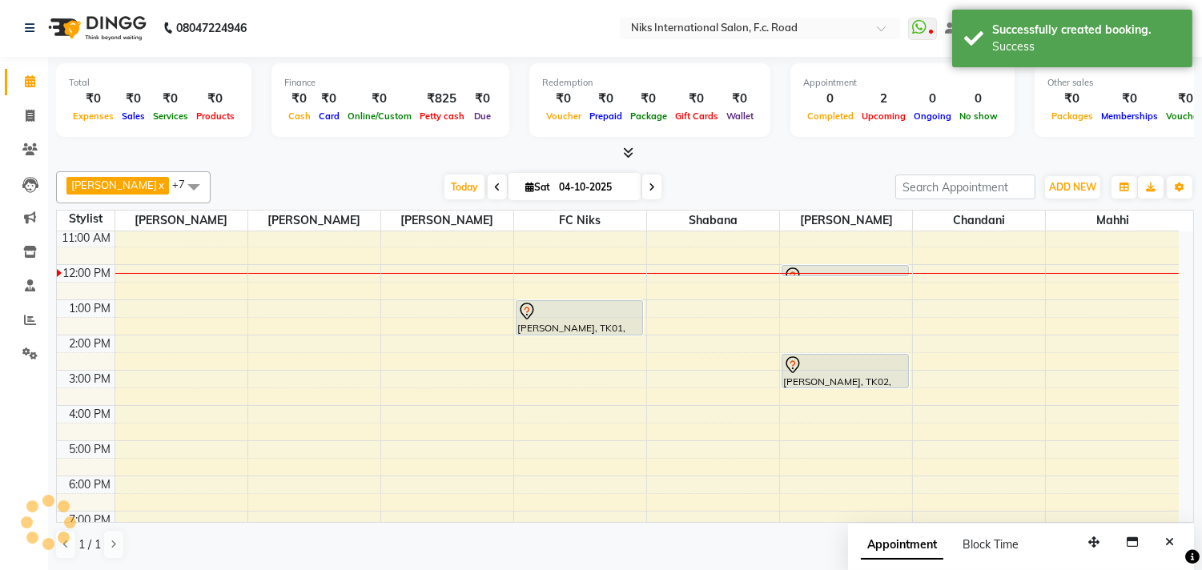
scroll to position [0, 0]
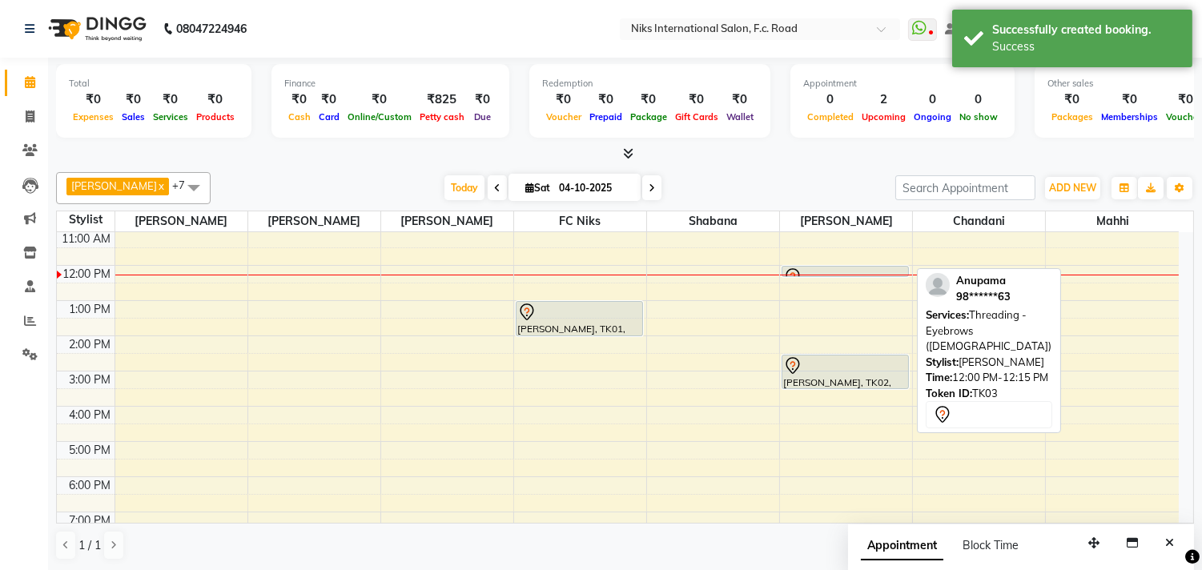
click at [812, 267] on div "Anupama, TK03, 12:00 PM-12:15 PM, Threading - Eyebrows ([DEMOGRAPHIC_DATA])" at bounding box center [845, 272] width 126 height 10
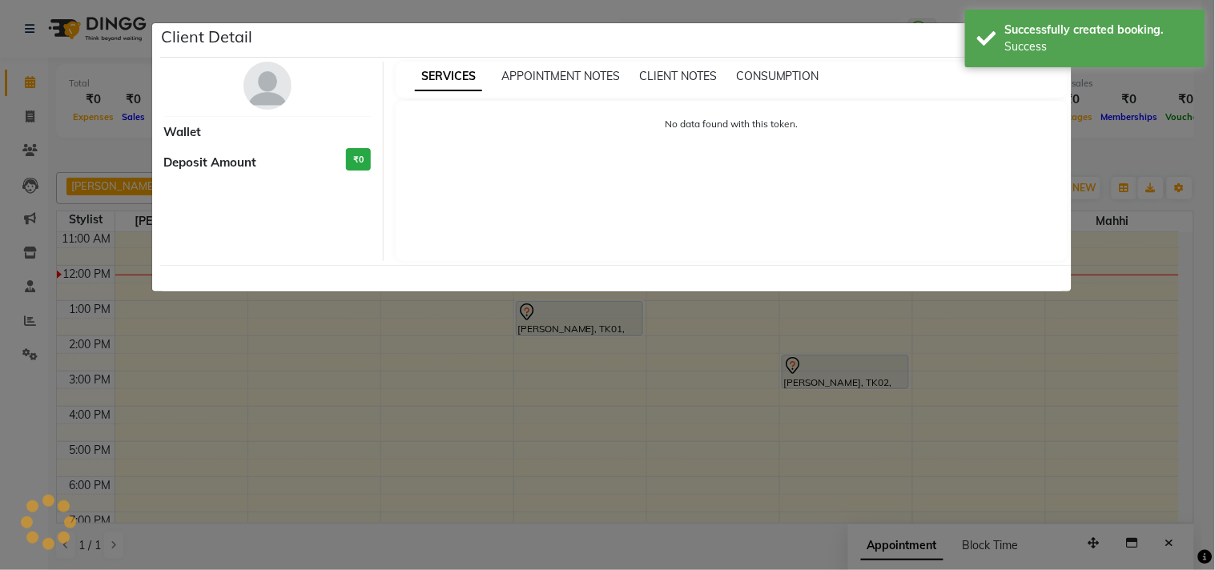
select select "7"
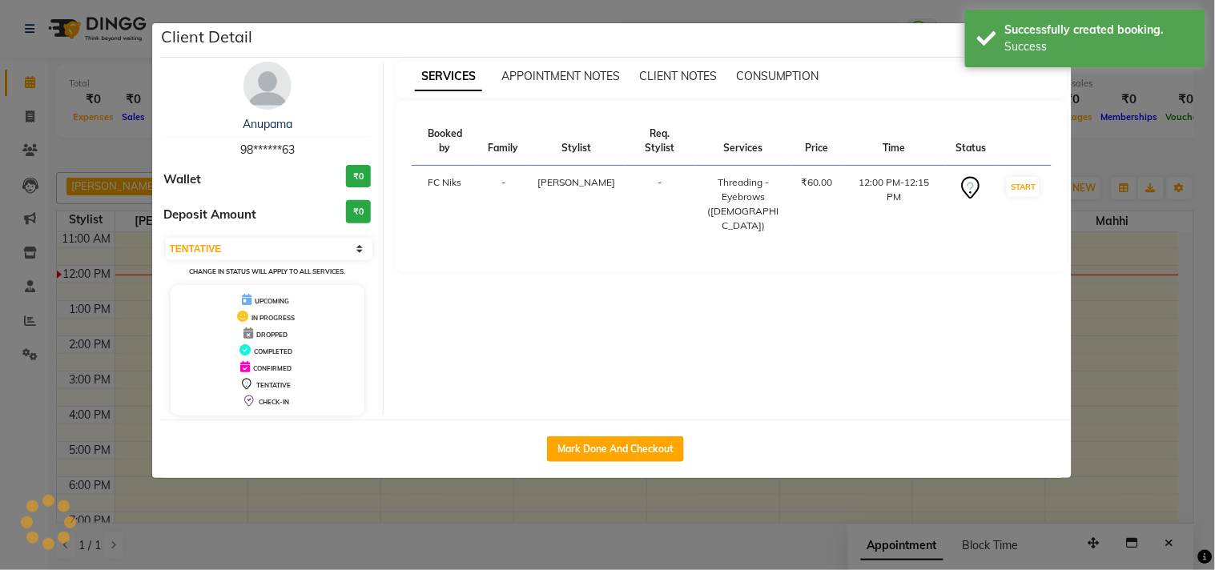
click at [637, 426] on div "Mark Done And Checkout" at bounding box center [615, 449] width 911 height 58
click at [633, 440] on button "Mark Done And Checkout" at bounding box center [615, 449] width 137 height 26
select select "service"
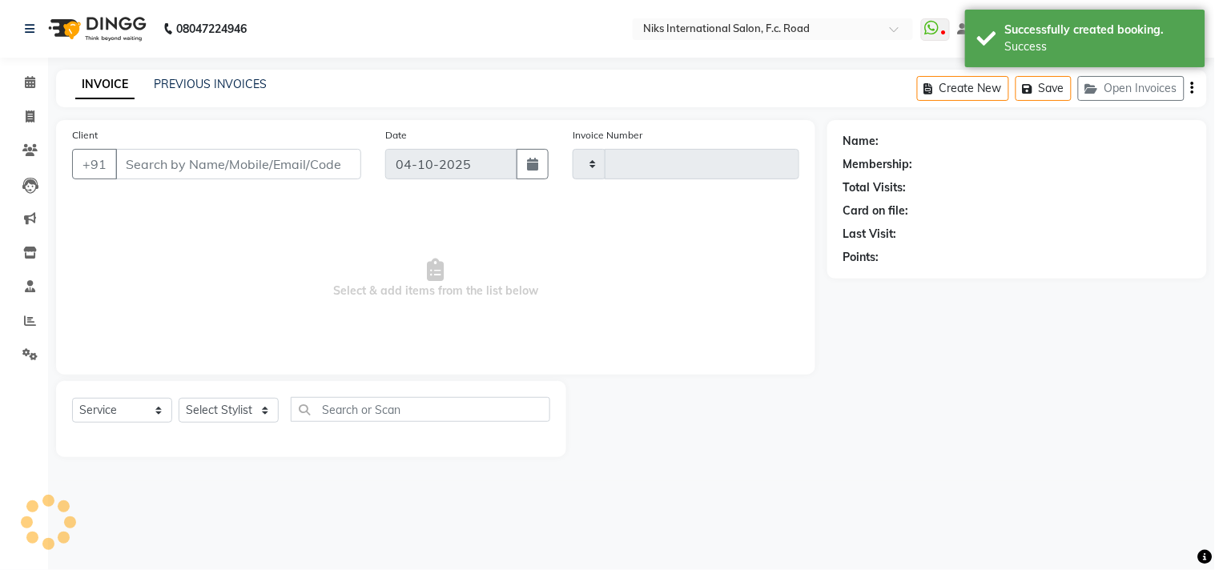
type input "2176"
select select "7"
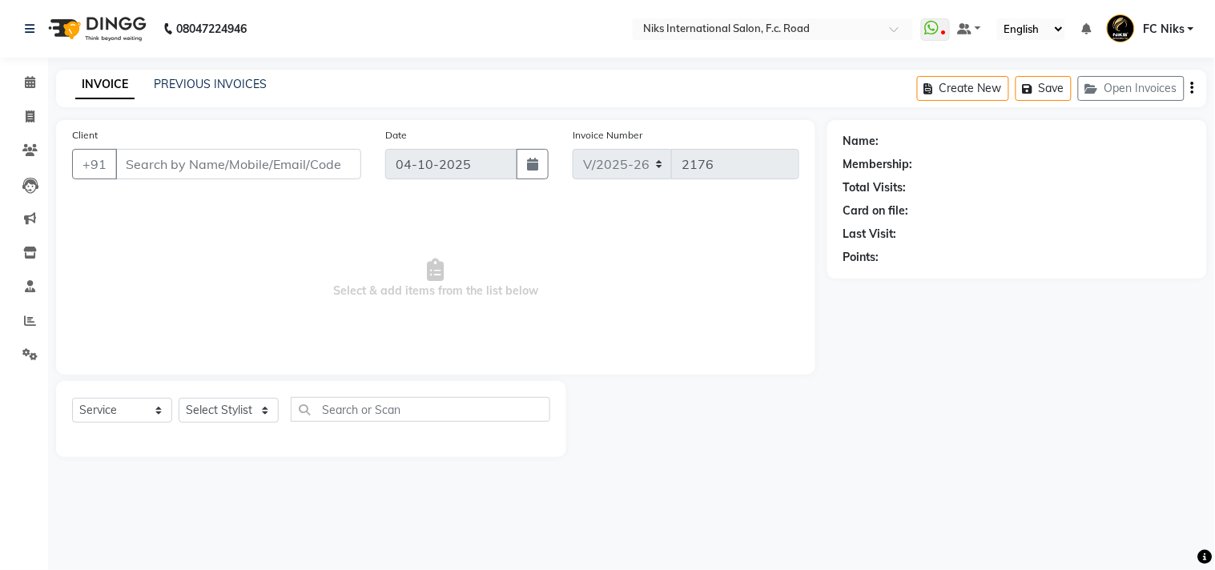
type input "98******63"
select select "160"
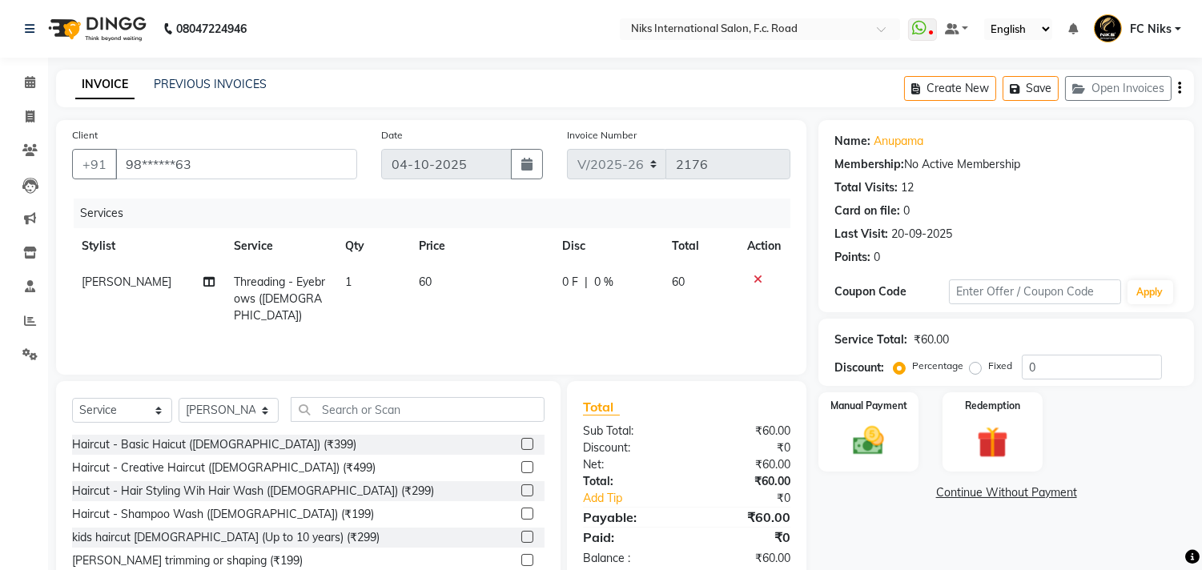
click at [449, 278] on td "60" at bounding box center [480, 299] width 143 height 70
select select "160"
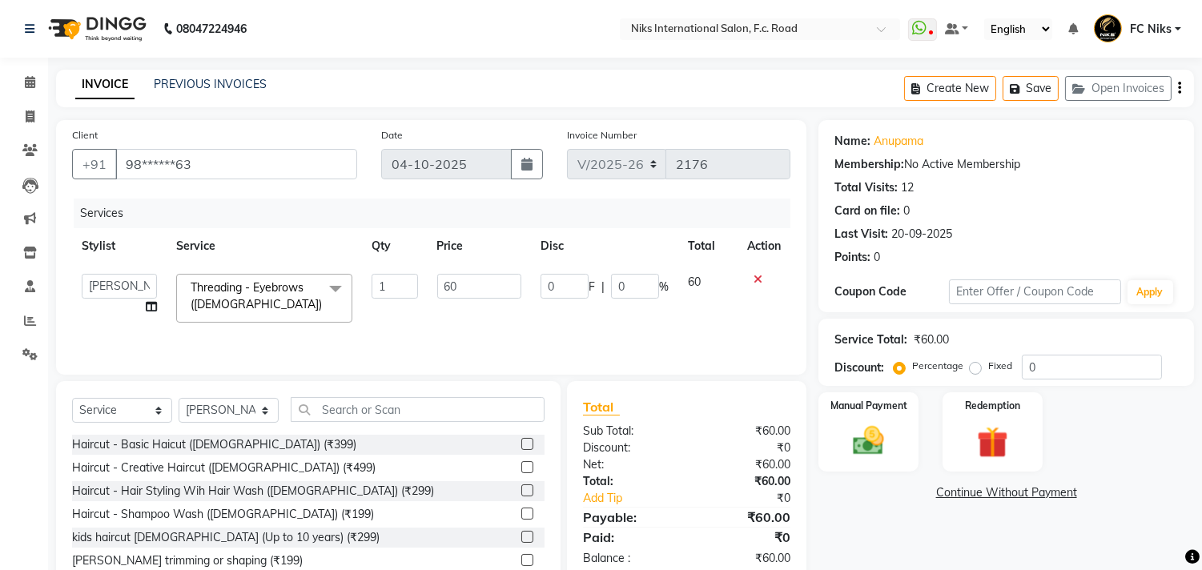
click at [460, 271] on td "60" at bounding box center [479, 298] width 103 height 68
drag, startPoint x: 460, startPoint y: 280, endPoint x: 426, endPoint y: 293, distance: 36.0
click at [428, 293] on td "60" at bounding box center [479, 298] width 103 height 68
type input "40"
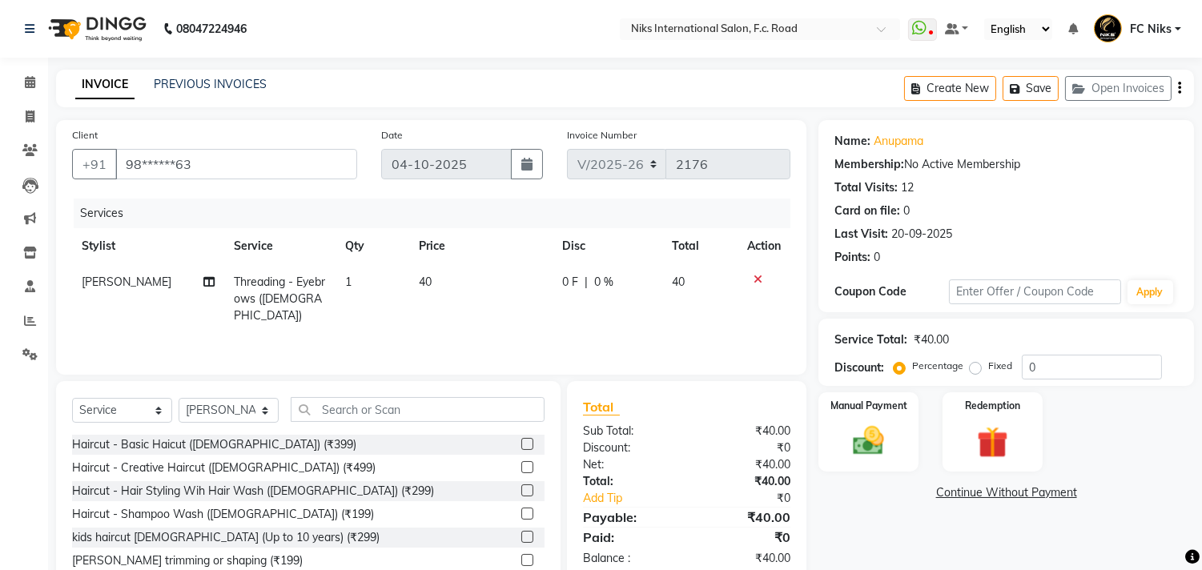
click at [551, 334] on div "Services Stylist Service Qty Price Disc Total Action [PERSON_NAME] Threading - …" at bounding box center [431, 279] width 718 height 160
click at [893, 428] on img at bounding box center [868, 442] width 53 height 38
click at [935, 487] on span "CARD" at bounding box center [951, 493] width 34 height 18
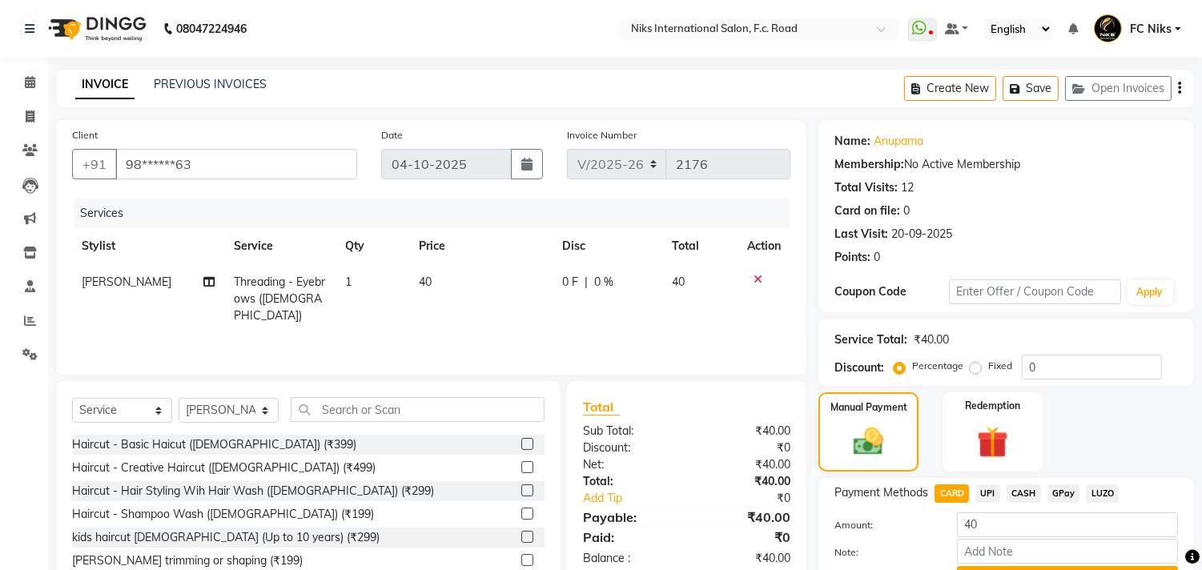
scroll to position [54, 0]
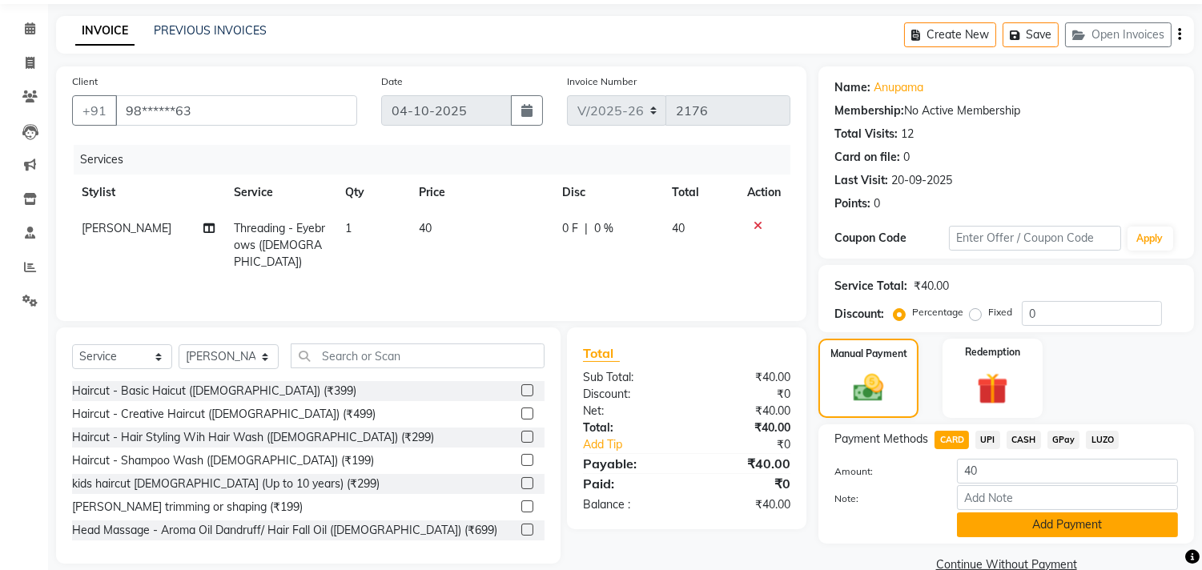
click at [1039, 524] on button "Add Payment" at bounding box center [1067, 524] width 221 height 25
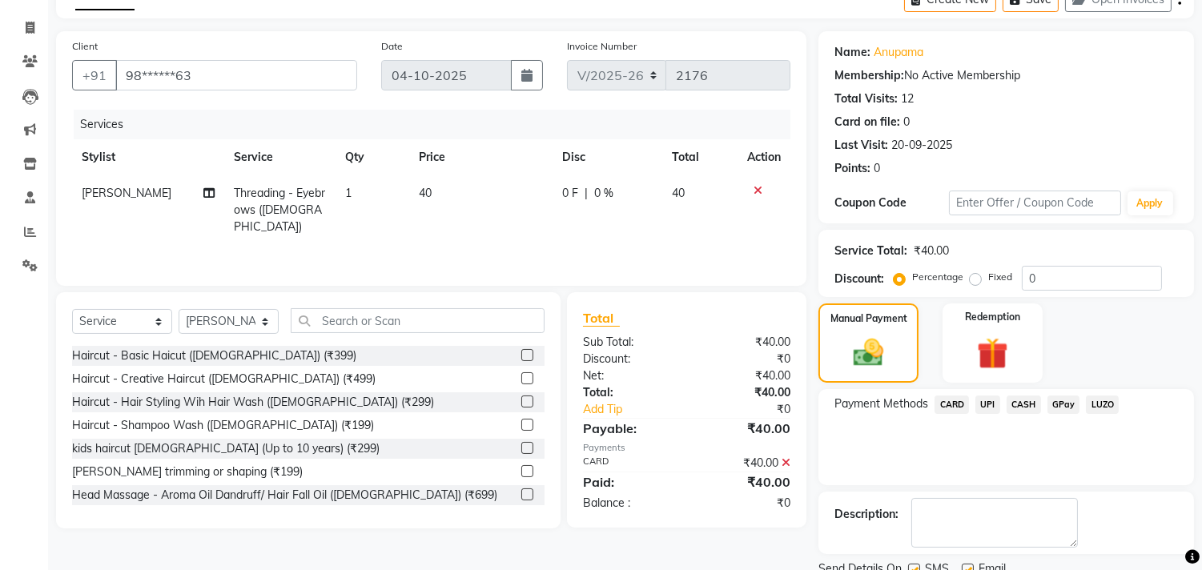
scroll to position [121, 0]
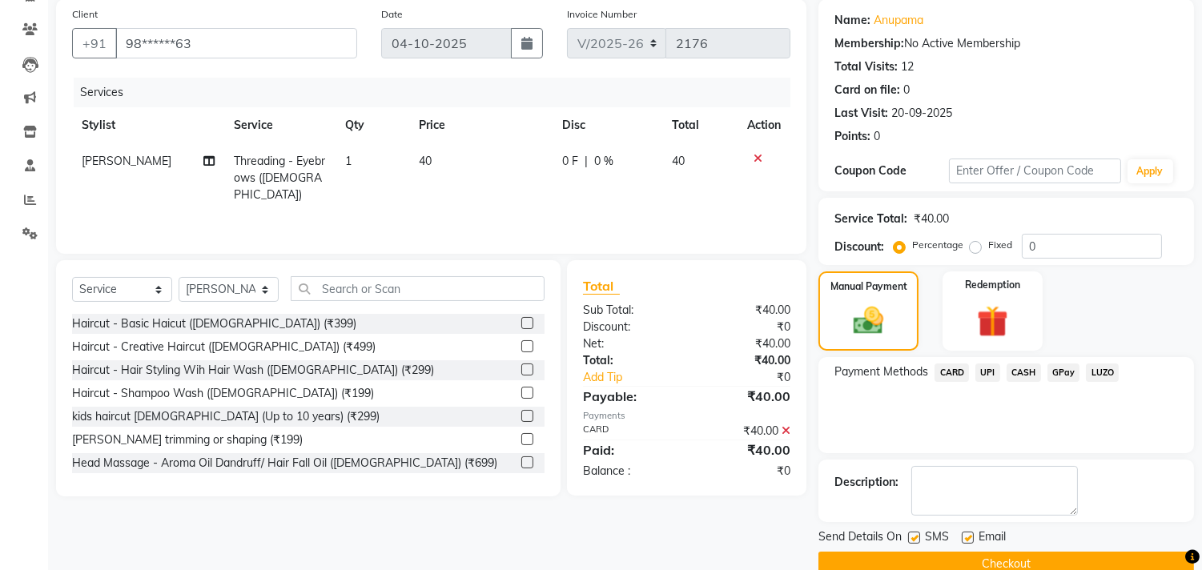
click at [955, 366] on span "CARD" at bounding box center [951, 373] width 34 height 18
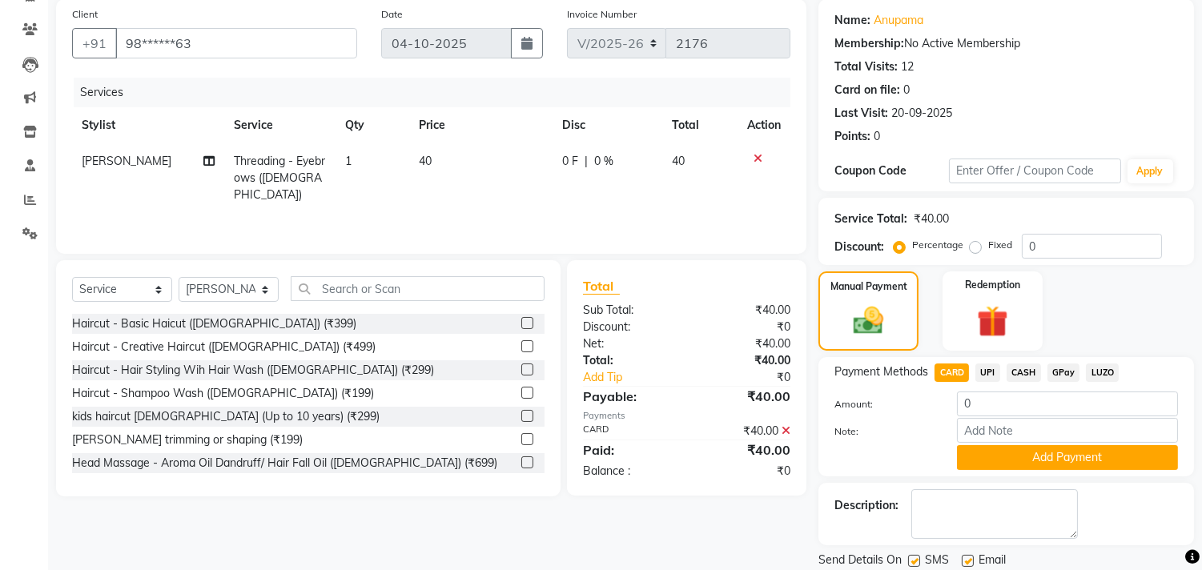
scroll to position [174, 0]
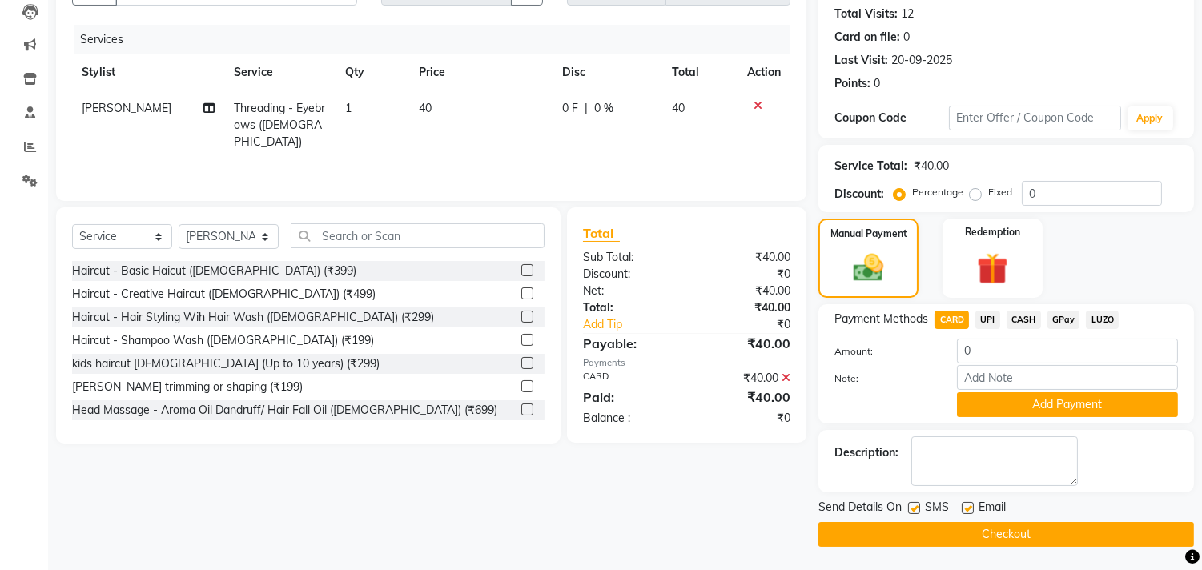
click at [785, 371] on span at bounding box center [785, 378] width 9 height 14
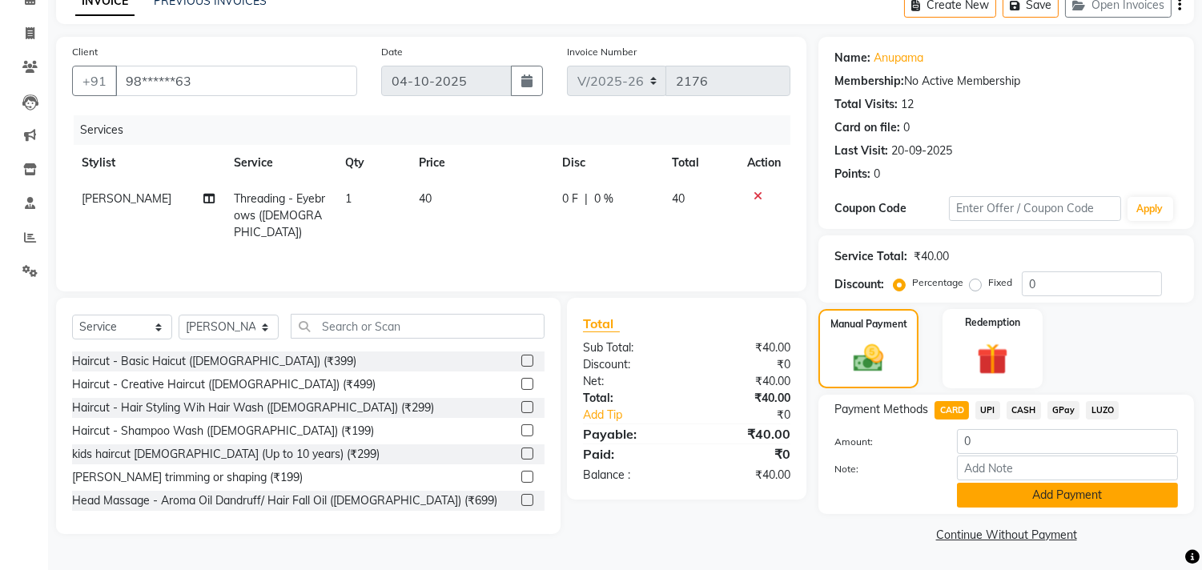
click at [1005, 484] on button "Add Payment" at bounding box center [1067, 495] width 221 height 25
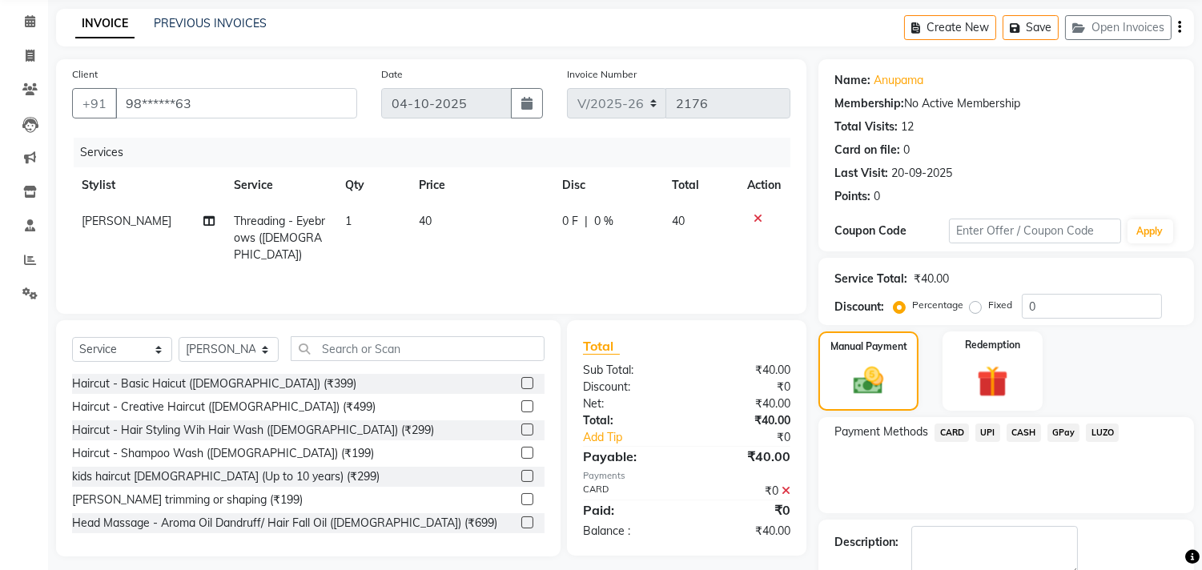
scroll to position [150, 0]
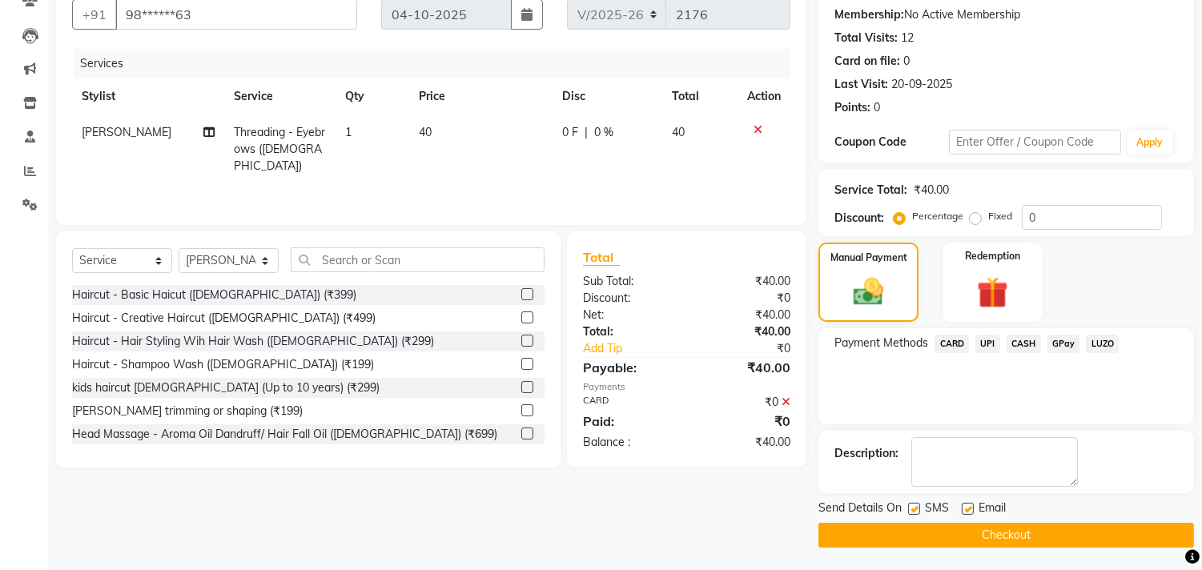
click at [782, 399] on icon at bounding box center [785, 401] width 9 height 11
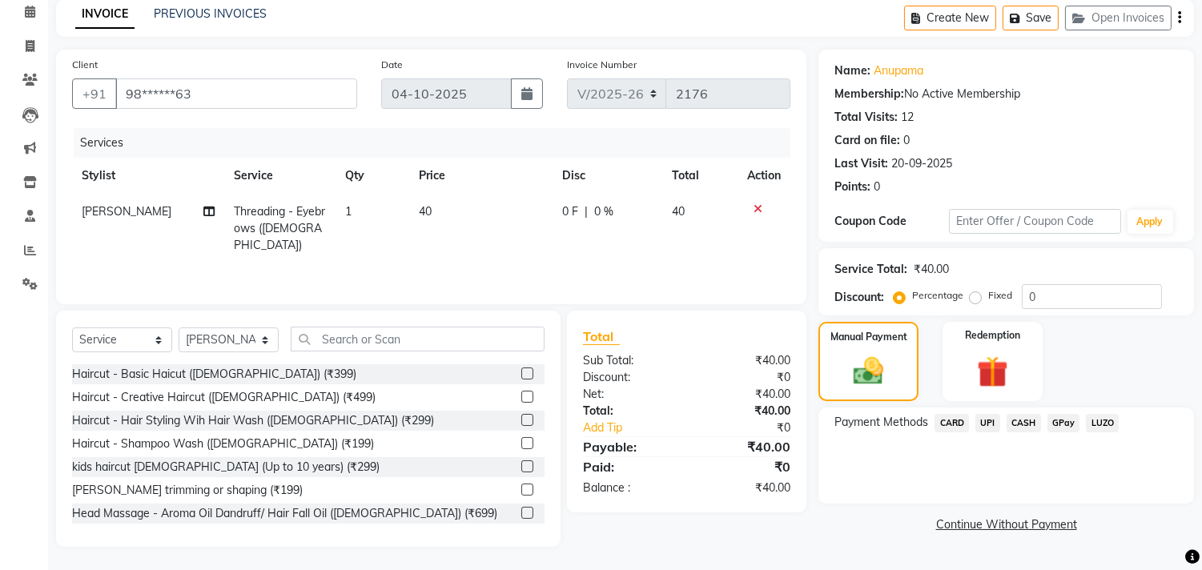
click at [950, 415] on span "CARD" at bounding box center [951, 423] width 34 height 18
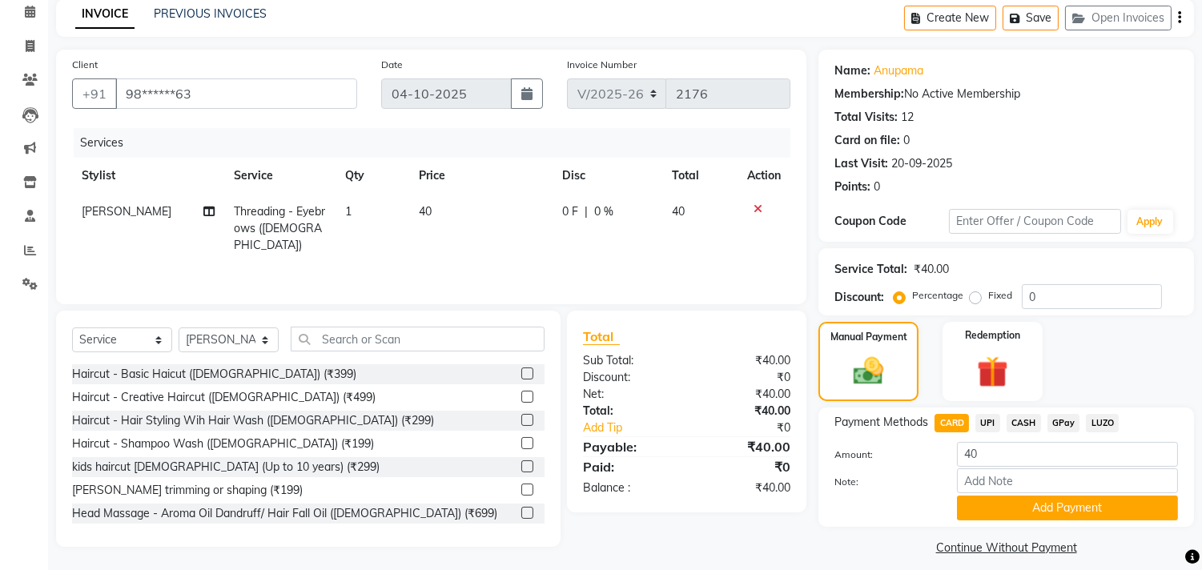
scroll to position [83, 0]
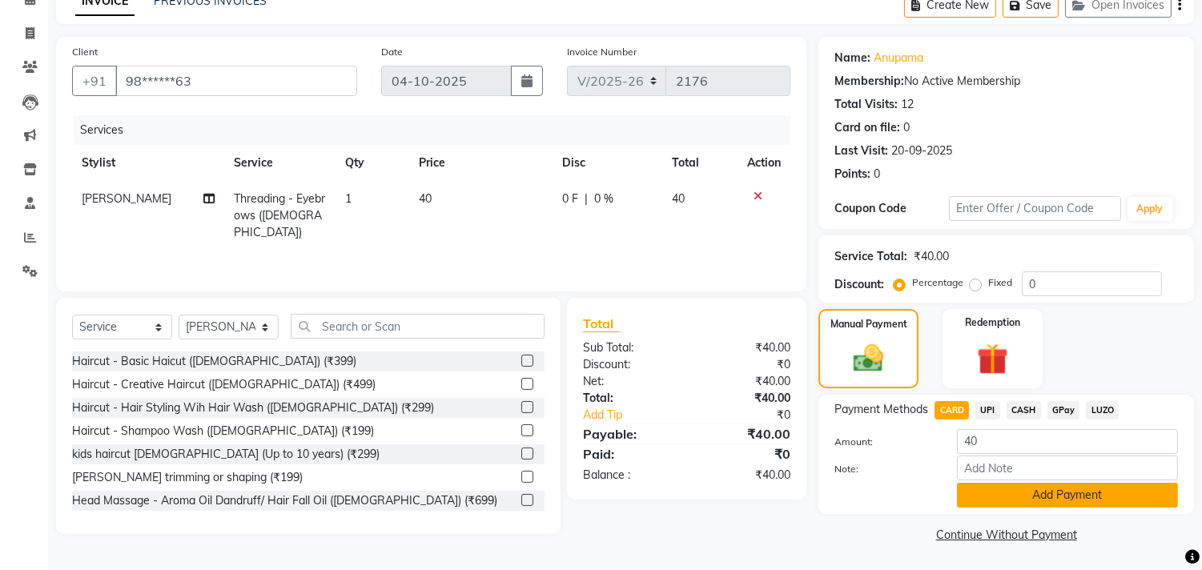
click at [1050, 500] on button "Add Payment" at bounding box center [1067, 495] width 221 height 25
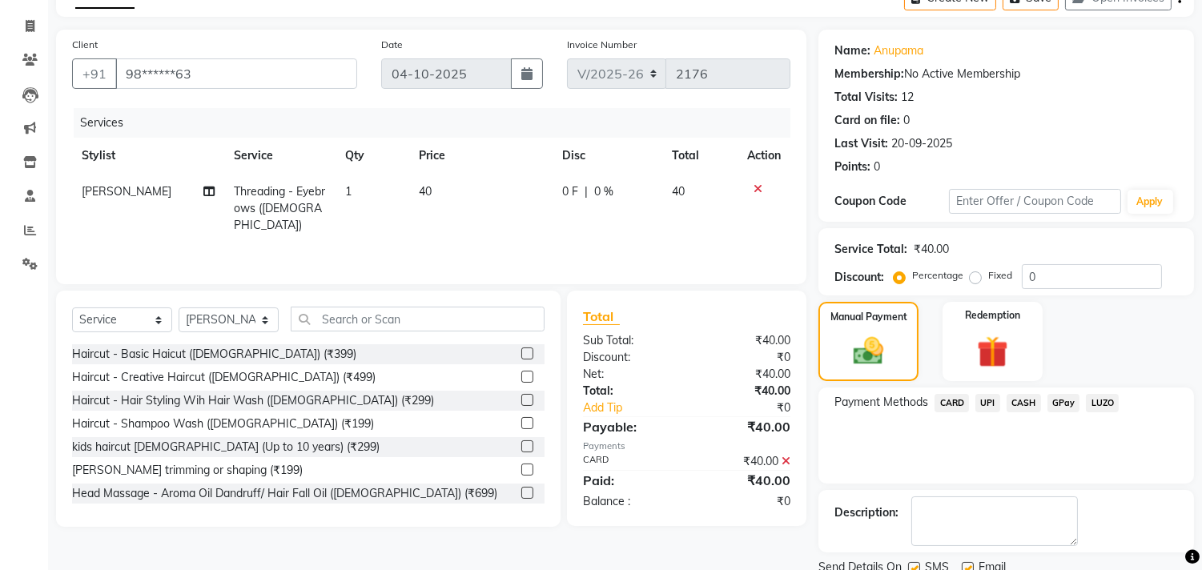
scroll to position [150, 0]
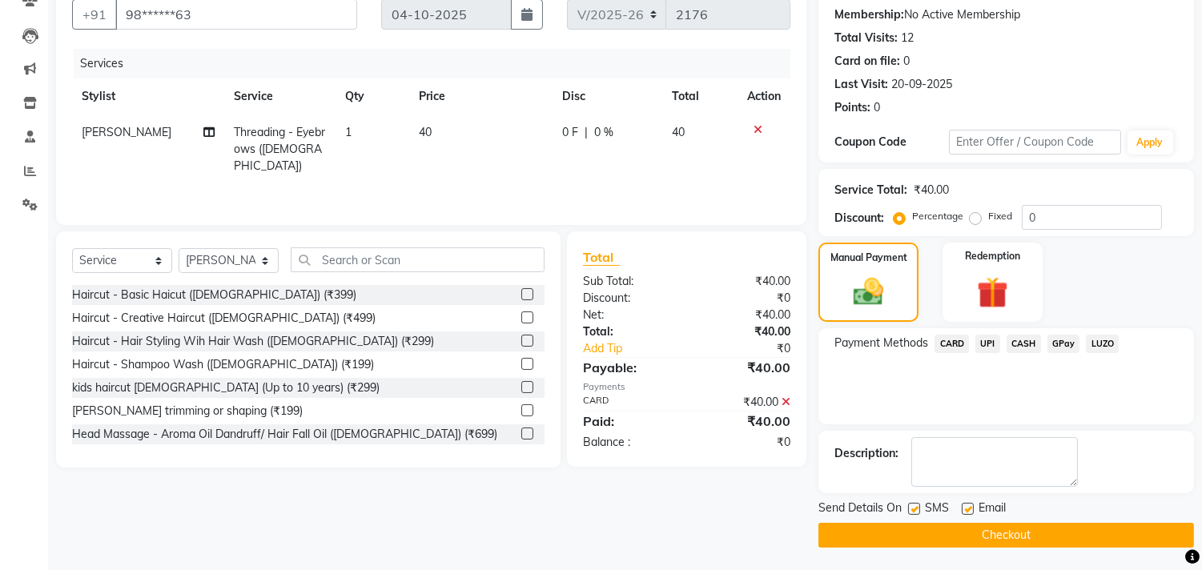
click at [1051, 539] on button "Checkout" at bounding box center [1006, 535] width 376 height 25
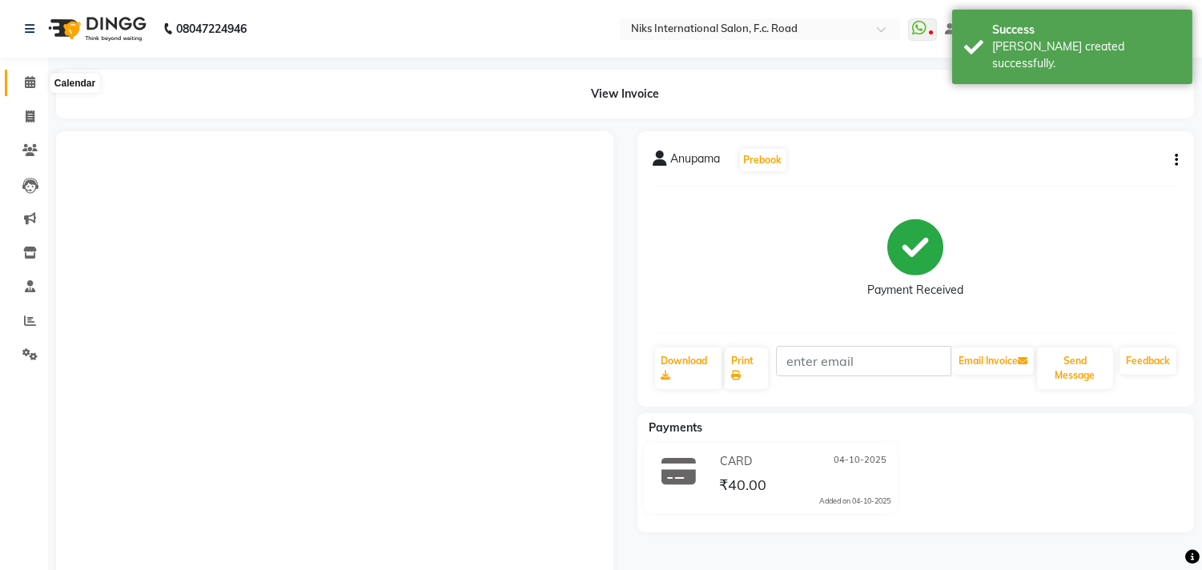
click at [36, 84] on span at bounding box center [30, 83] width 28 height 18
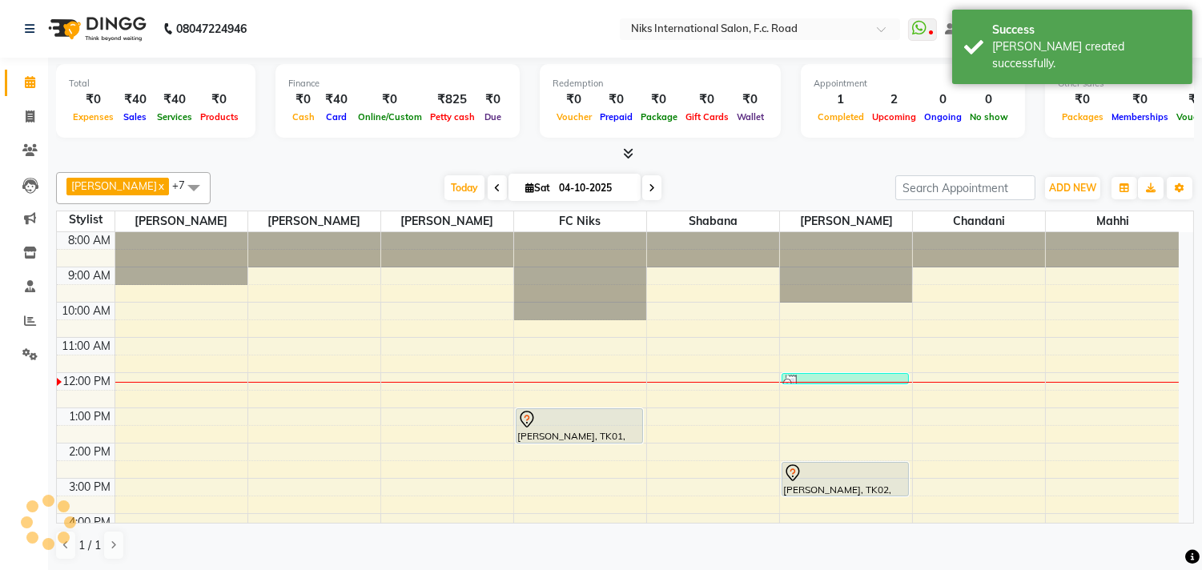
scroll to position [142, 0]
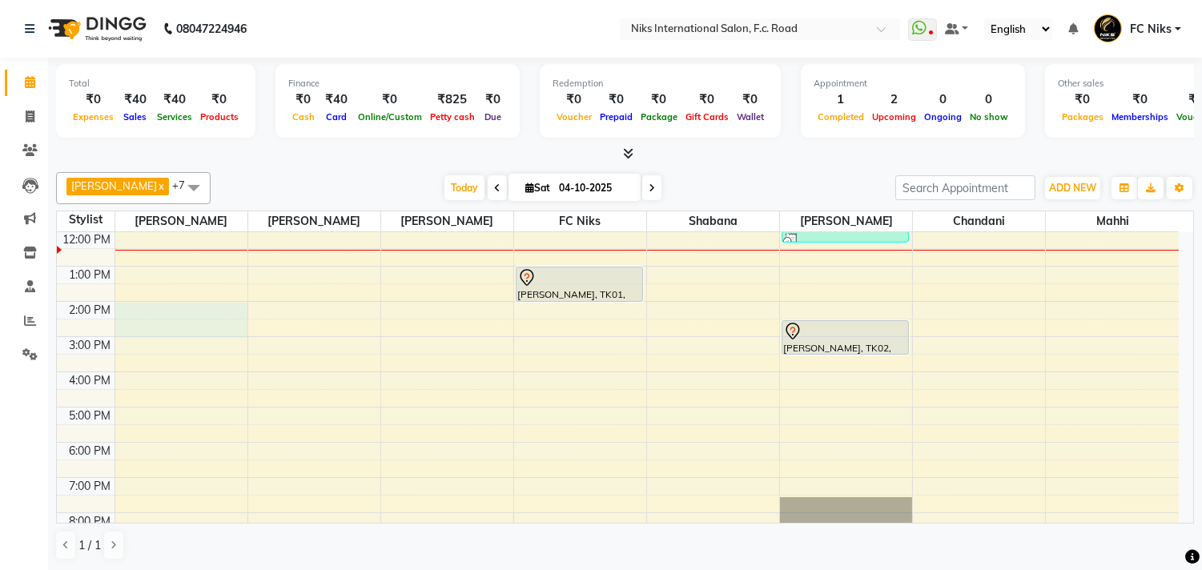
click at [180, 319] on div "8:00 AM 9:00 AM 10:00 AM 11:00 AM 12:00 PM 1:00 PM 2:00 PM 3:00 PM 4:00 PM 5:00…" at bounding box center [618, 354] width 1122 height 528
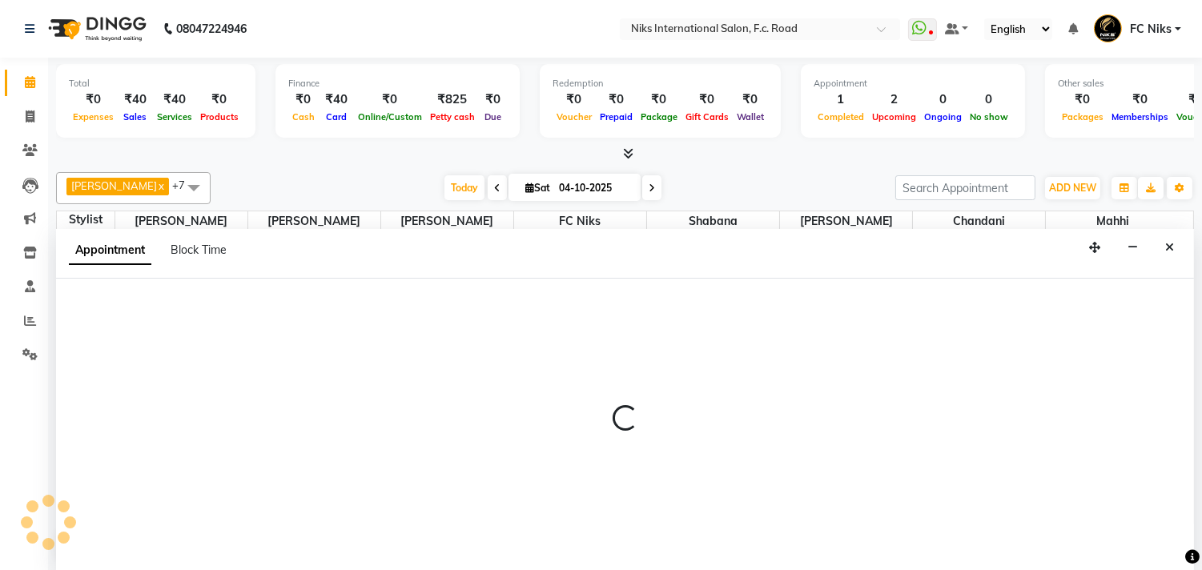
scroll to position [1, 0]
select select "159"
select select "840"
select select "tentative"
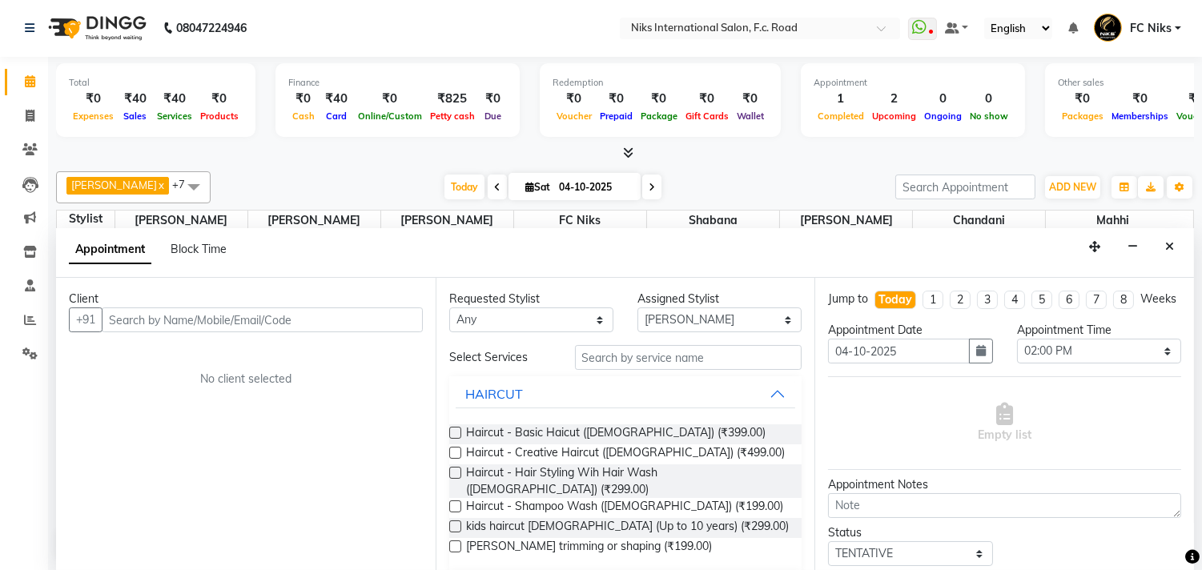
click at [164, 328] on input "text" at bounding box center [262, 319] width 321 height 25
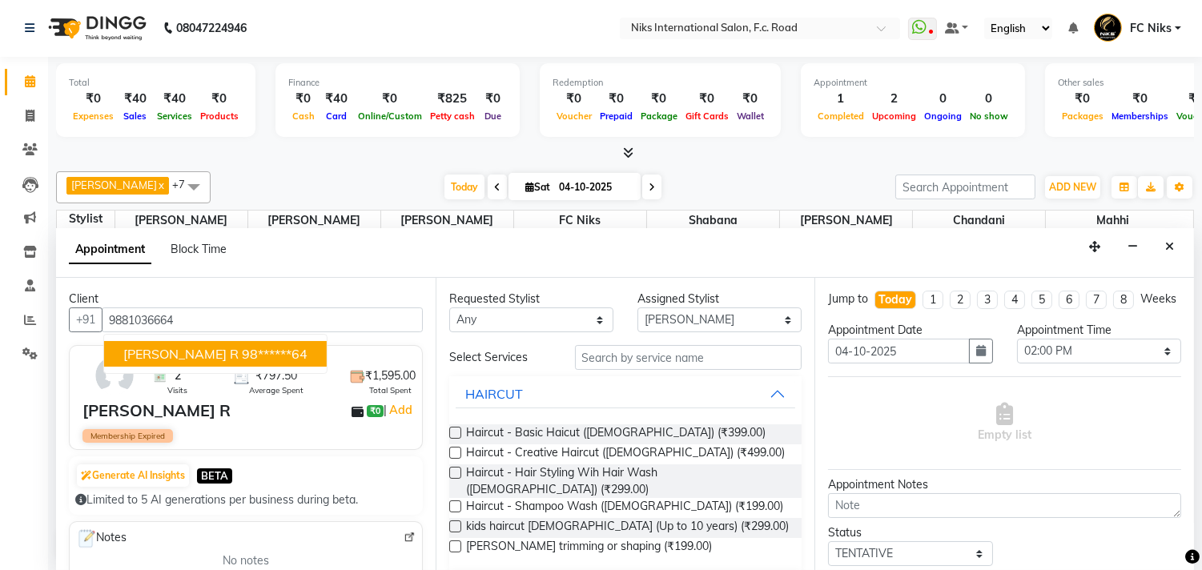
click at [216, 361] on button "[PERSON_NAME] R 98******64" at bounding box center [215, 354] width 223 height 26
type input "98******64"
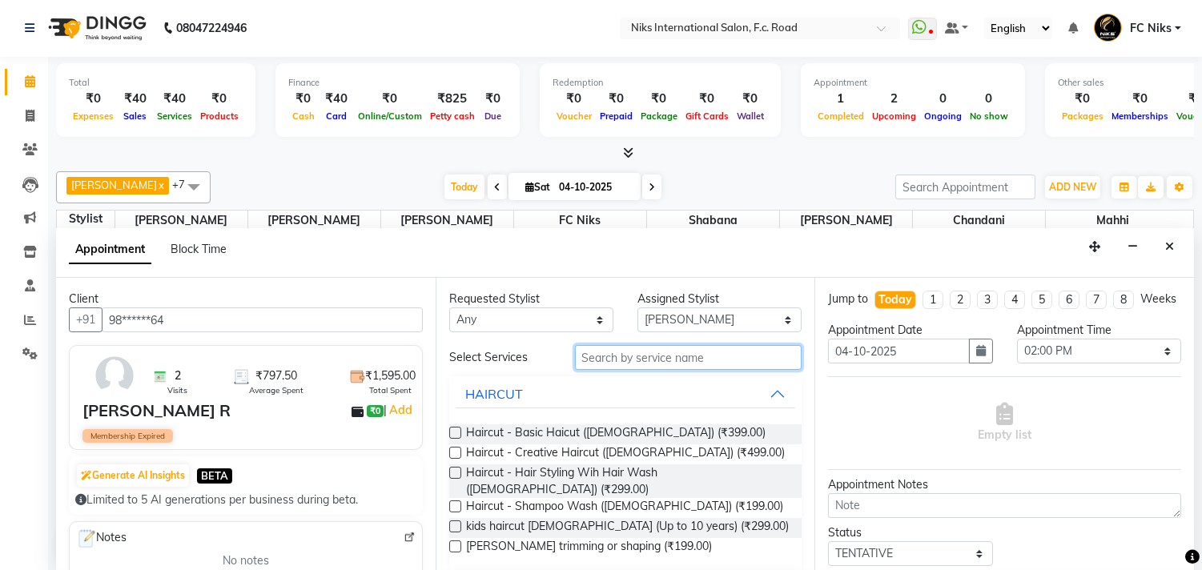
click at [647, 358] on input "text" at bounding box center [688, 357] width 227 height 25
type input "cut"
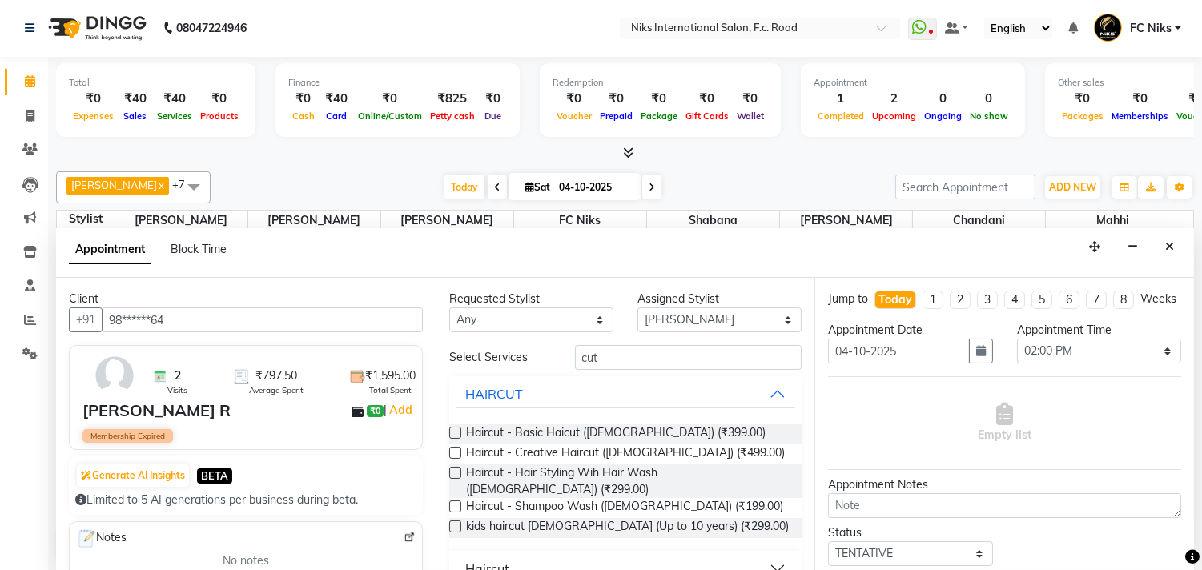
click at [628, 559] on button "Haircut" at bounding box center [626, 568] width 340 height 29
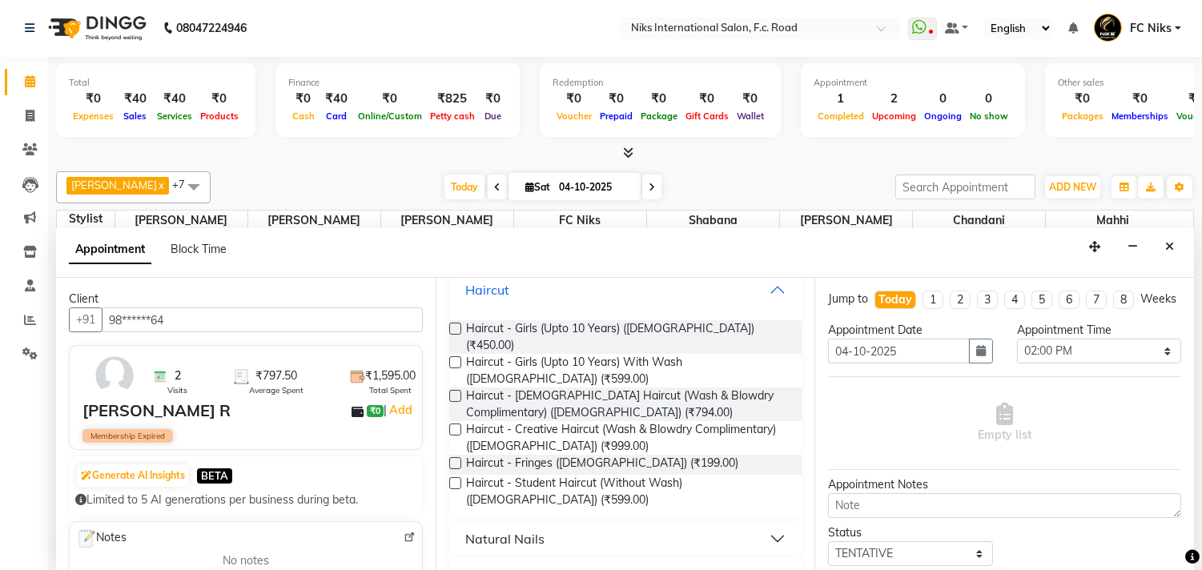
scroll to position [284, 0]
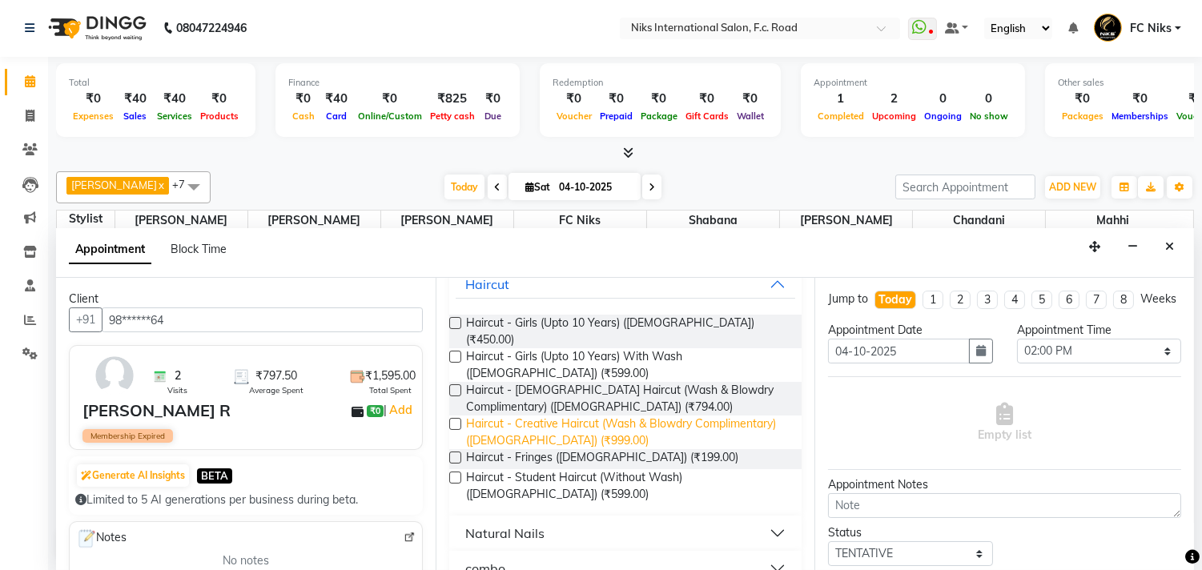
click at [602, 416] on span "Haircut - Creative Haircut (Wash & Blowdry Complimentary) ([DEMOGRAPHIC_DATA]) …" at bounding box center [627, 433] width 323 height 34
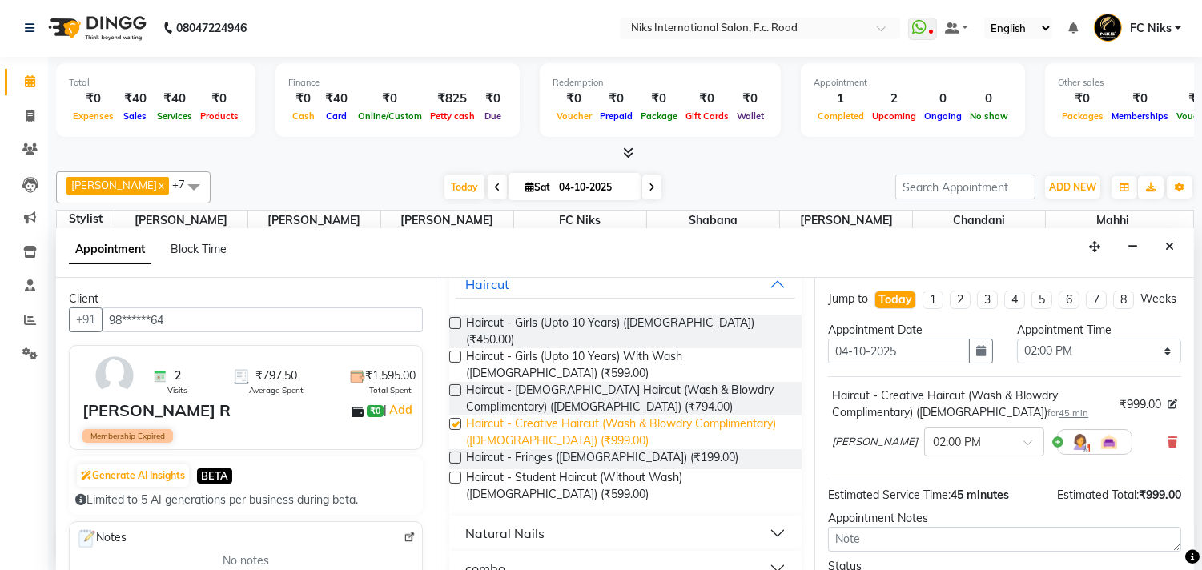
checkbox input "false"
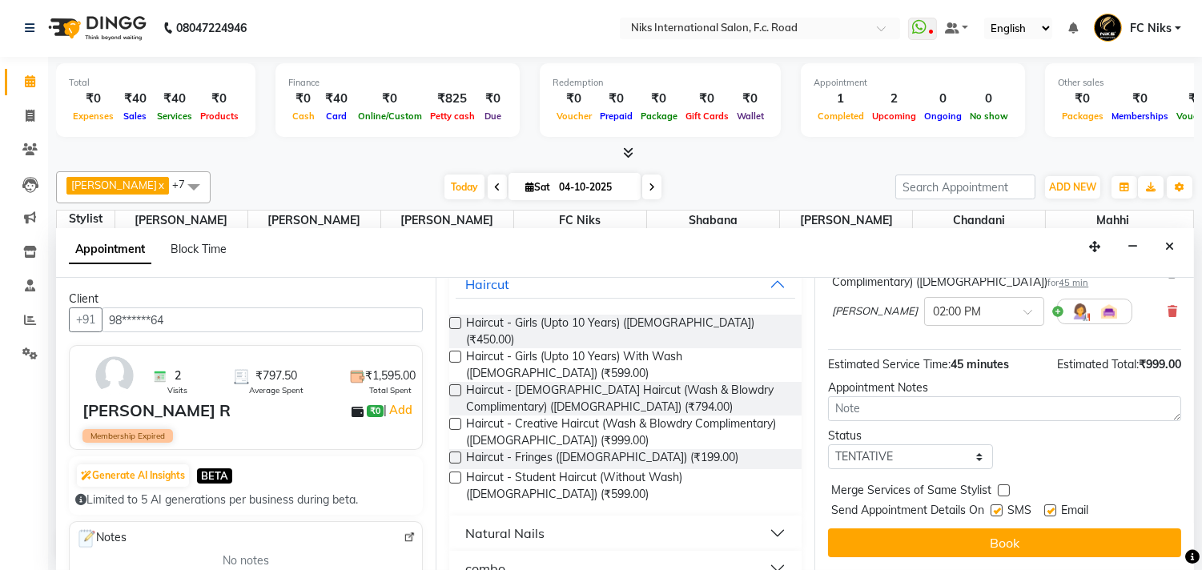
scroll to position [145, 0]
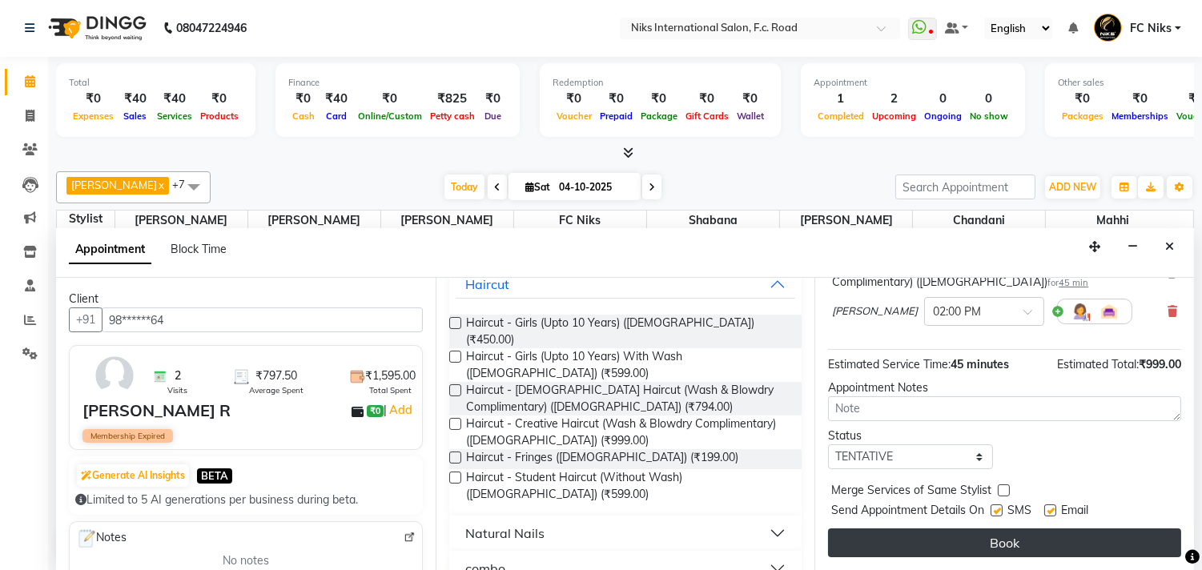
click at [1002, 550] on button "Book" at bounding box center [1004, 542] width 353 height 29
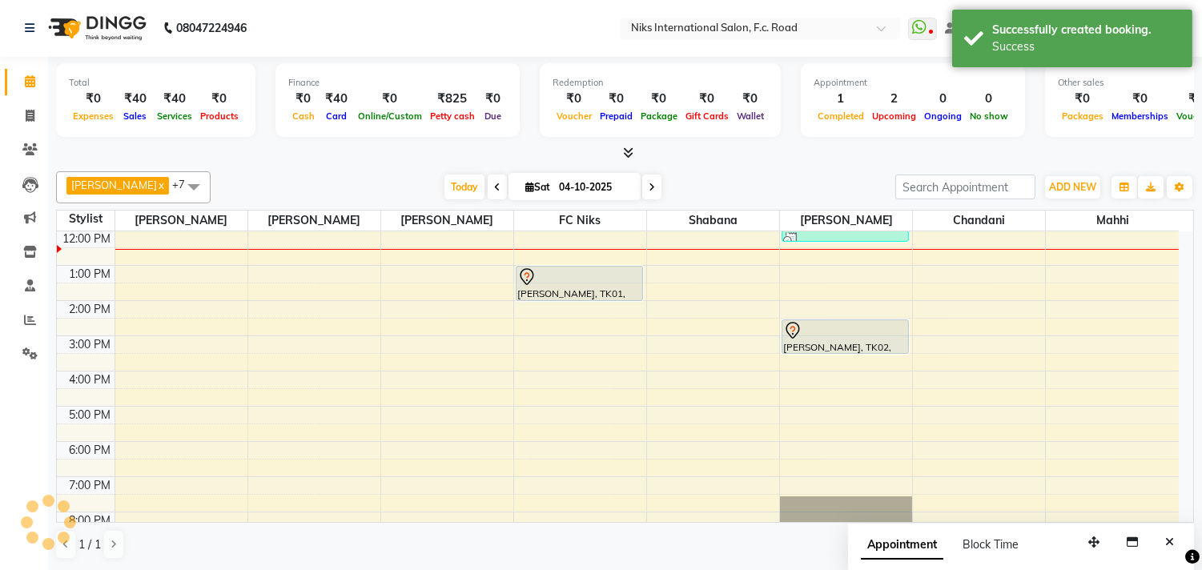
scroll to position [0, 0]
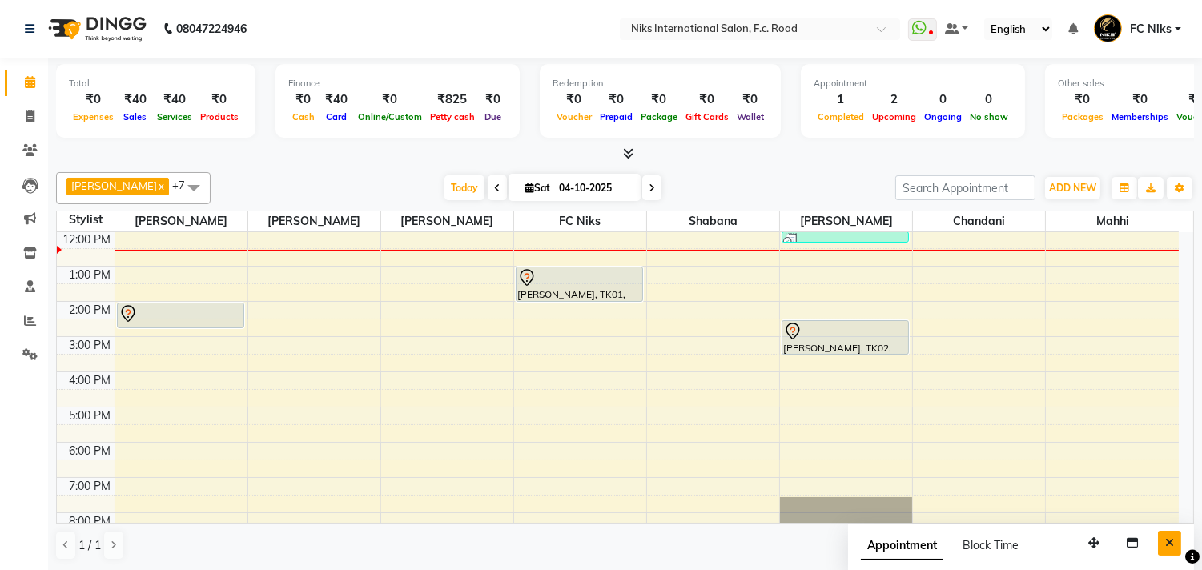
click at [1165, 547] on icon "Close" at bounding box center [1169, 542] width 9 height 11
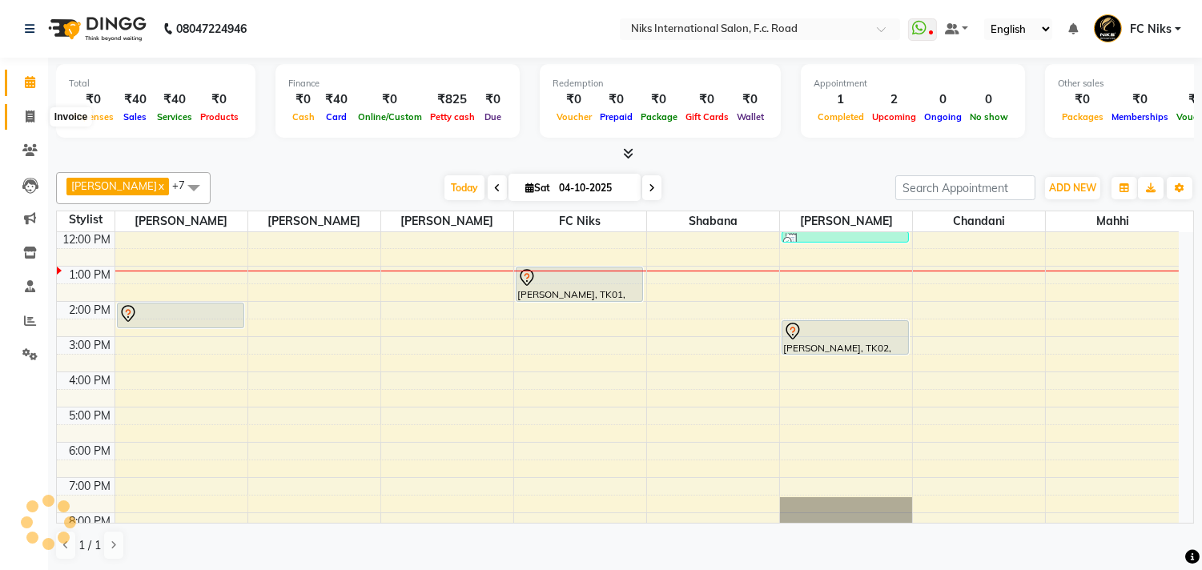
click at [27, 114] on icon at bounding box center [30, 116] width 9 height 12
select select "service"
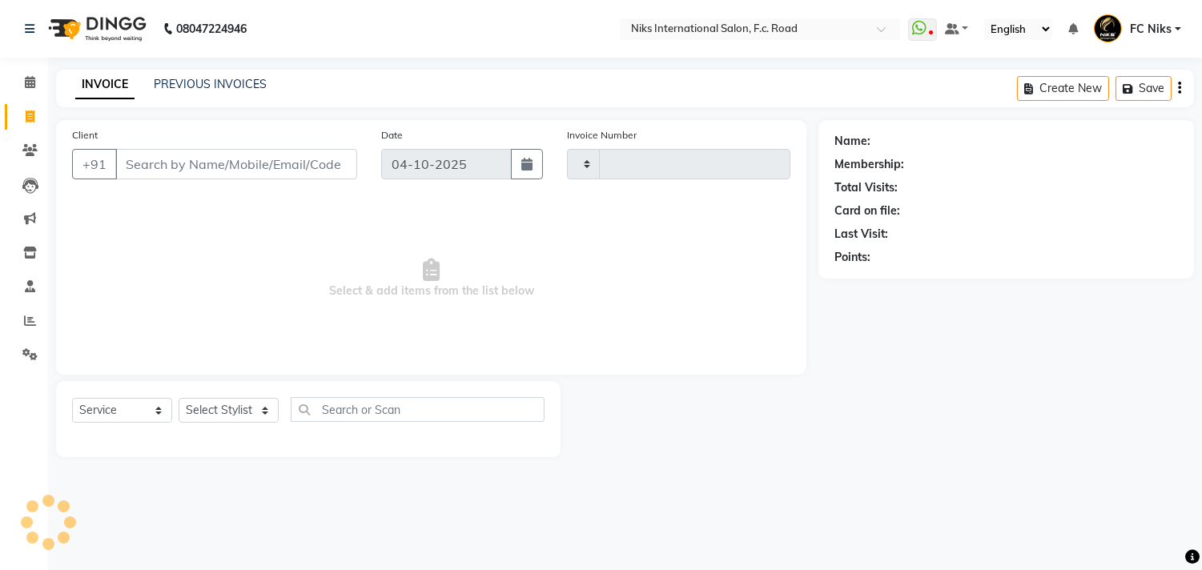
type input "2177"
select select "7"
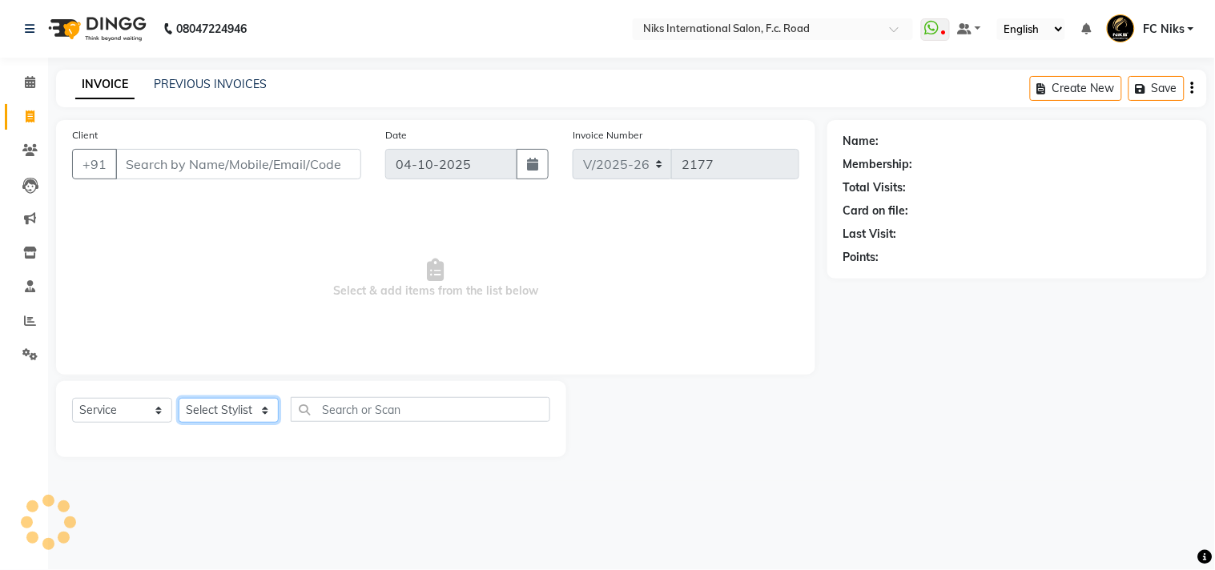
click at [243, 423] on select "Select Stylist" at bounding box center [229, 410] width 100 height 25
select select "91744"
click at [179, 399] on select "Select Stylist [PERSON_NAME] [PERSON_NAME] CA [PERSON_NAME] FC Niks [PERSON_NAM…" at bounding box center [229, 410] width 100 height 25
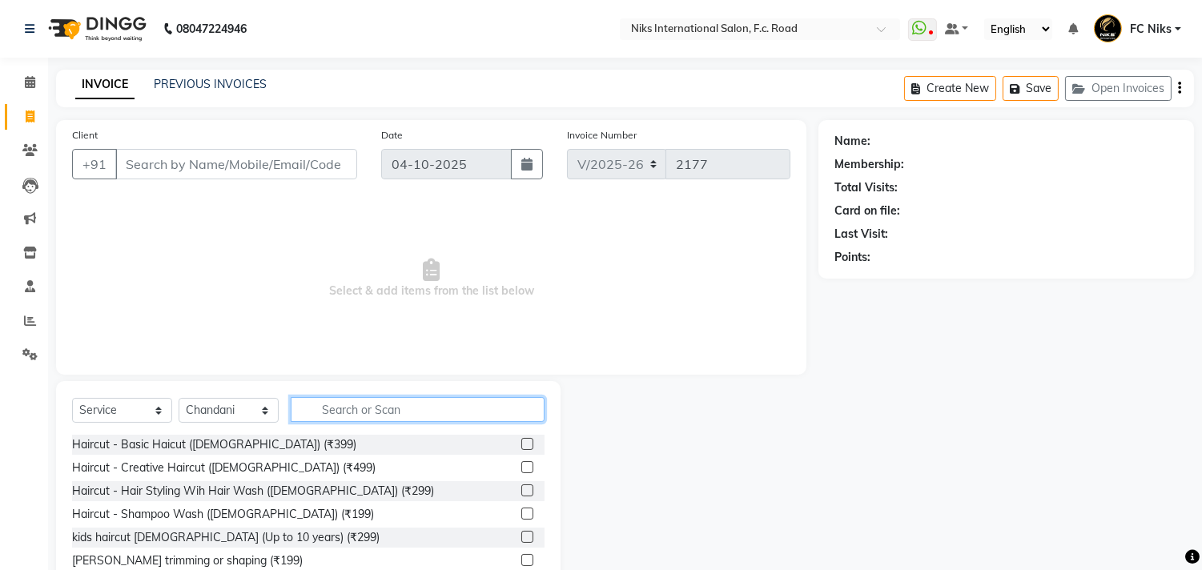
click at [378, 405] on input "text" at bounding box center [418, 409] width 254 height 25
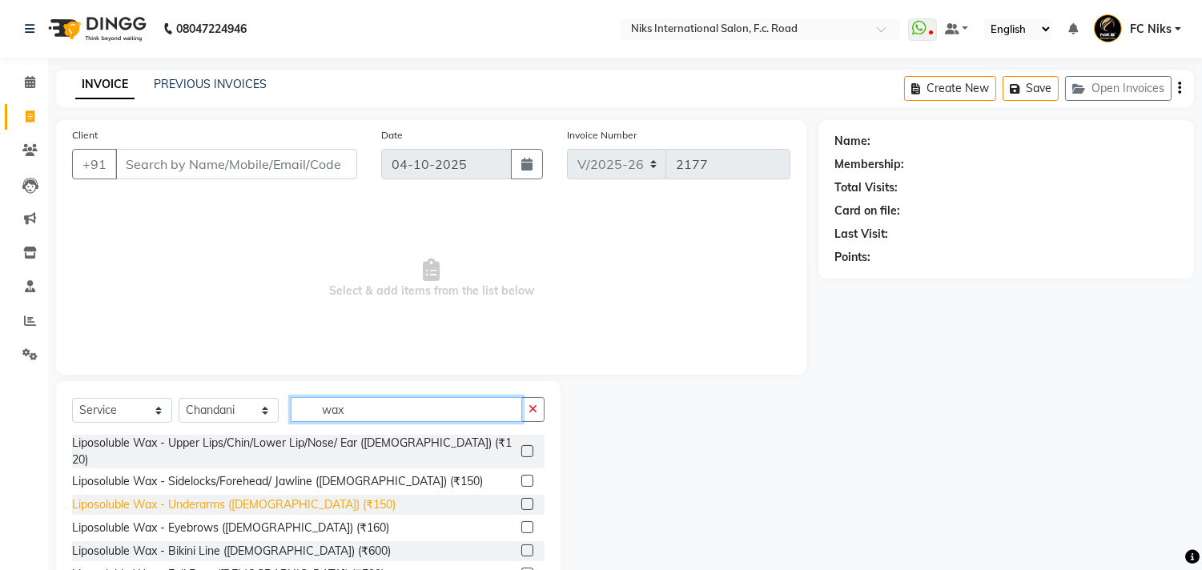
type input "wax"
click at [226, 496] on div "Liposoluble Wax - Underarms ([DEMOGRAPHIC_DATA]) (₹150)" at bounding box center [233, 504] width 323 height 17
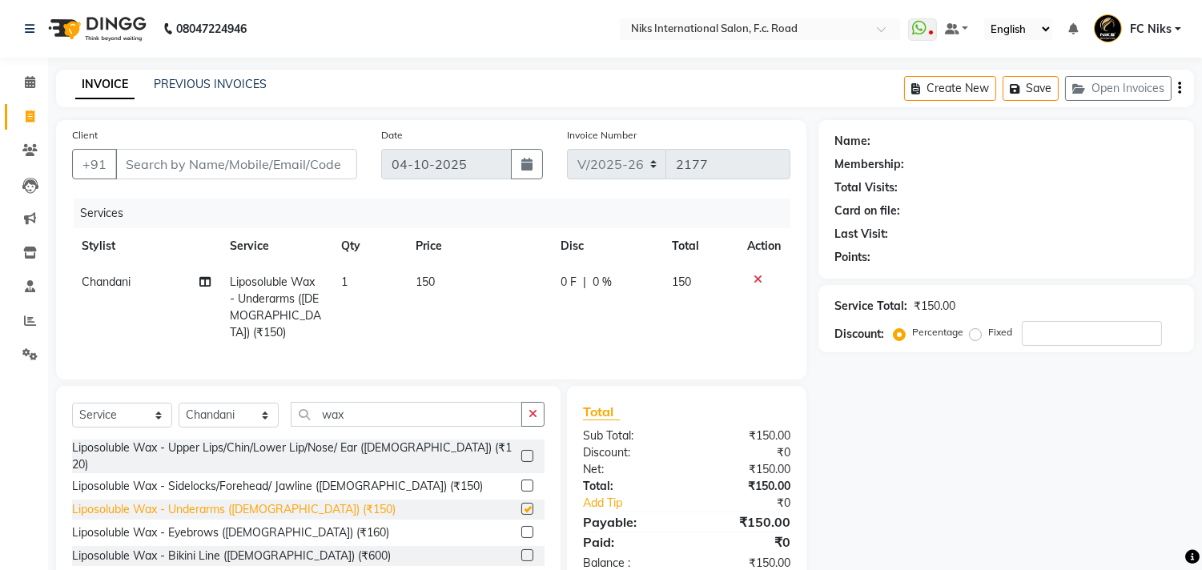
checkbox input "false"
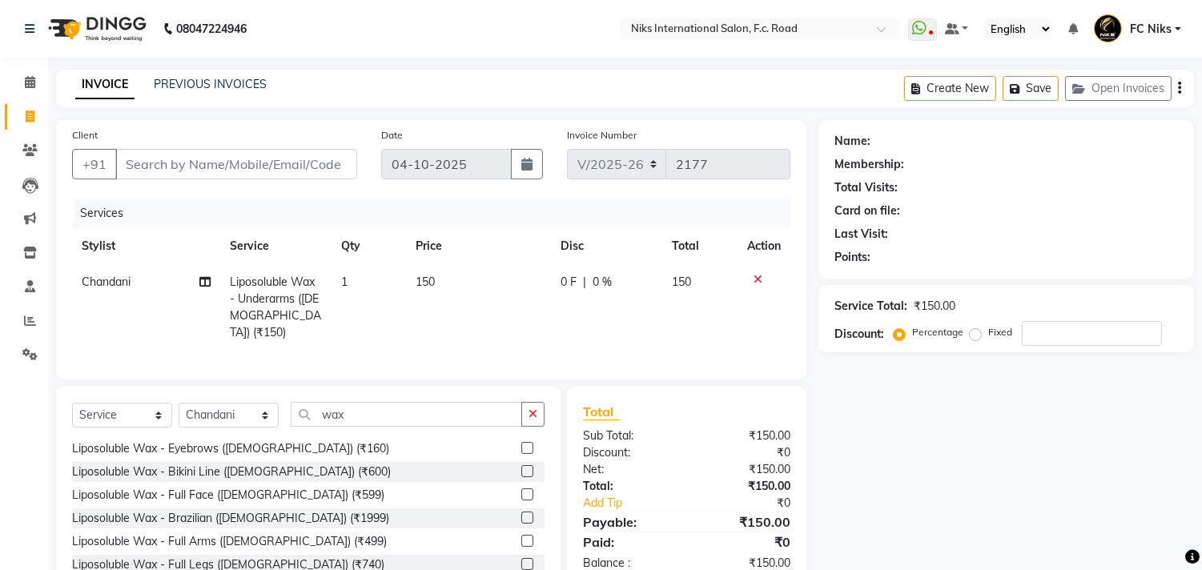
scroll to position [89, 0]
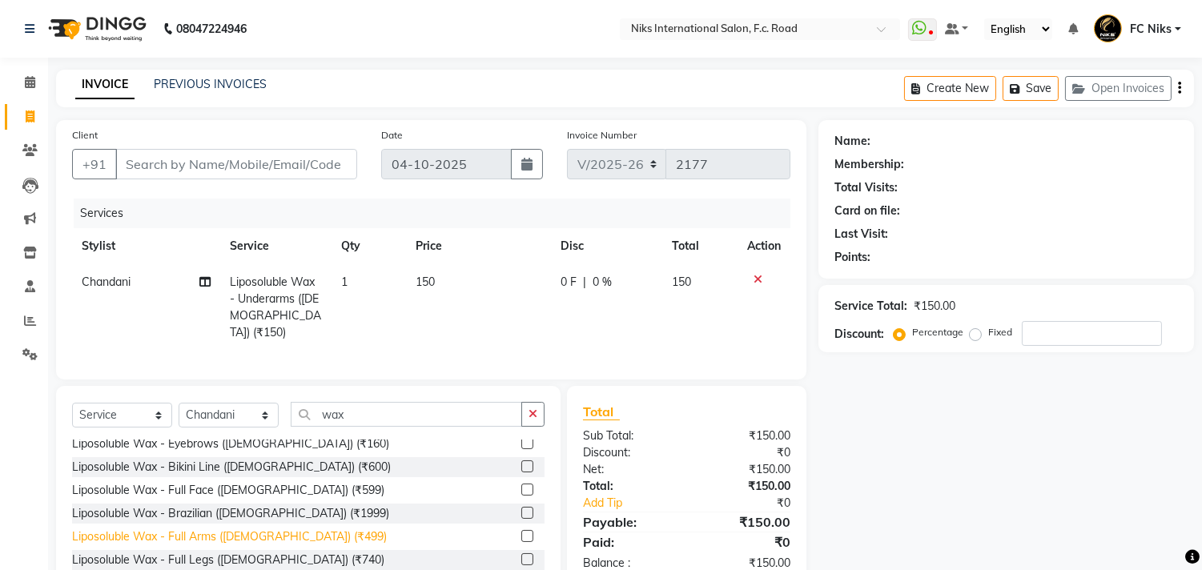
click at [203, 528] on div "Liposoluble Wax - Full Arms ([DEMOGRAPHIC_DATA]) (₹499)" at bounding box center [229, 536] width 315 height 17
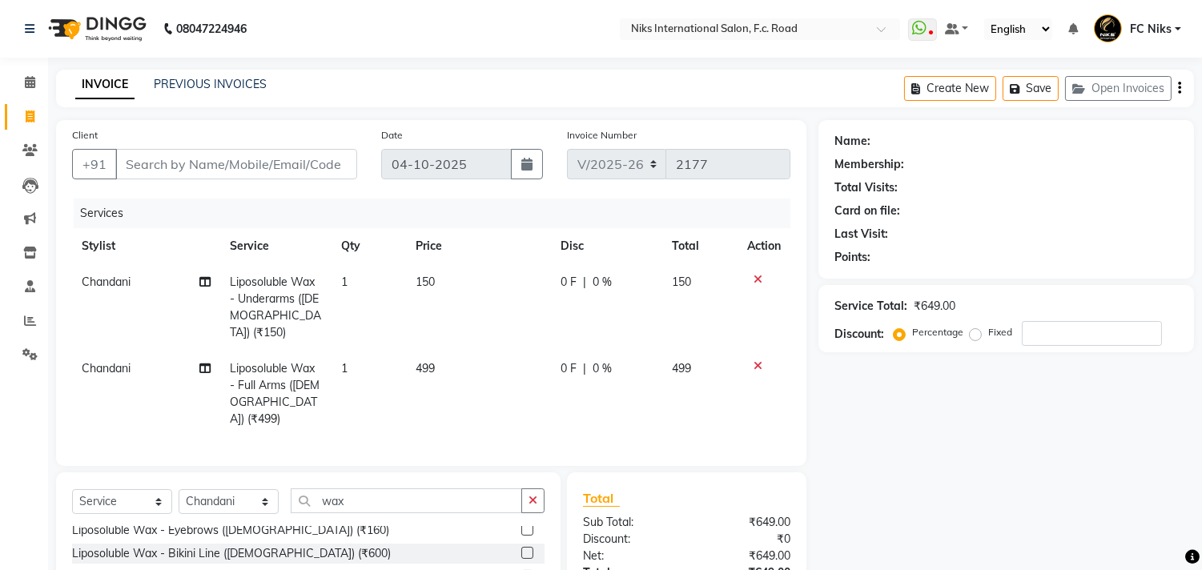
checkbox input "false"
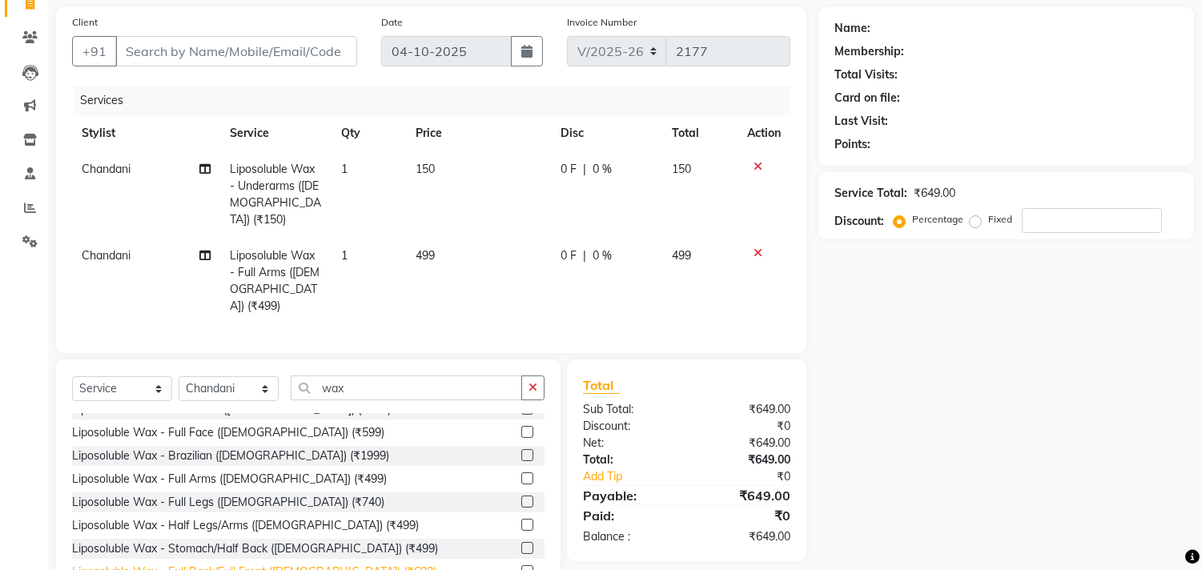
scroll to position [135, 0]
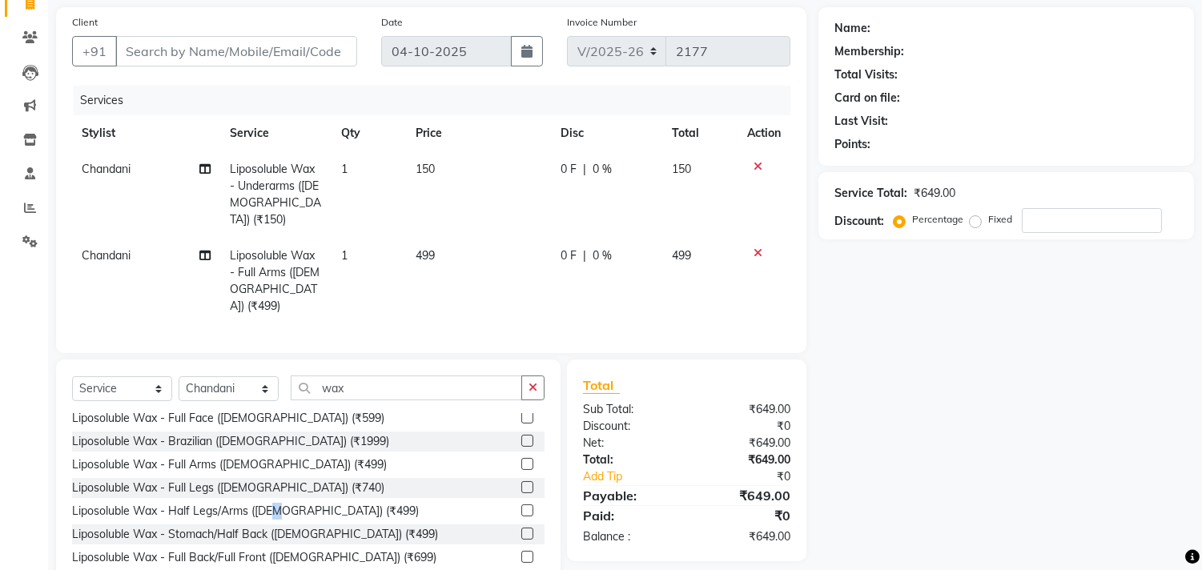
click at [283, 501] on div "Liposoluble Wax - Half Legs/Arms ([DEMOGRAPHIC_DATA]) (₹499)" at bounding box center [308, 511] width 472 height 20
click at [326, 503] on div "Liposoluble Wax - Half Legs/Arms ([DEMOGRAPHIC_DATA]) (₹499)" at bounding box center [245, 511] width 347 height 17
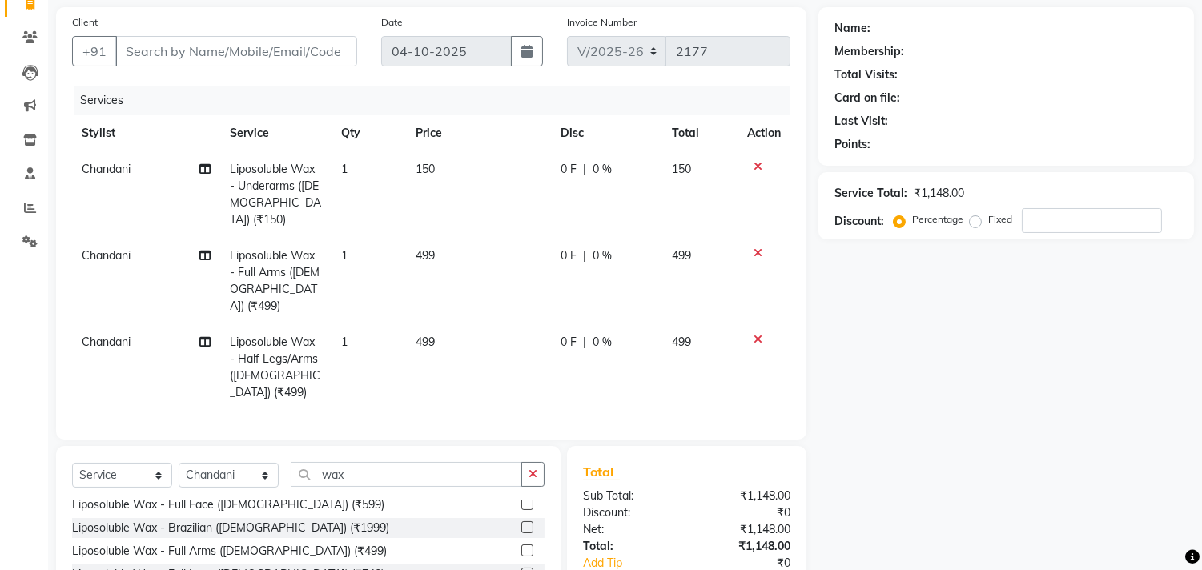
checkbox input "false"
click at [451, 238] on td "499" at bounding box center [478, 281] width 145 height 86
select select "91744"
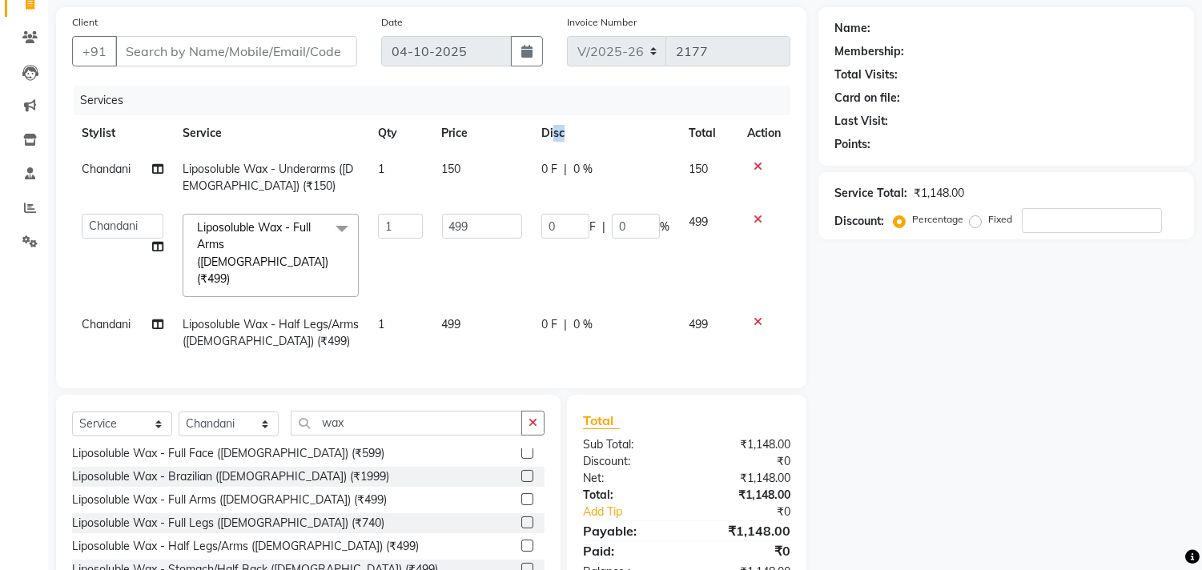
drag, startPoint x: 576, startPoint y: 134, endPoint x: 551, endPoint y: 148, distance: 29.4
click at [551, 147] on th "Disc" at bounding box center [605, 133] width 147 height 36
drag, startPoint x: 486, startPoint y: 219, endPoint x: 444, endPoint y: 226, distance: 42.9
click at [444, 226] on input "499" at bounding box center [482, 226] width 81 height 25
type input "500"
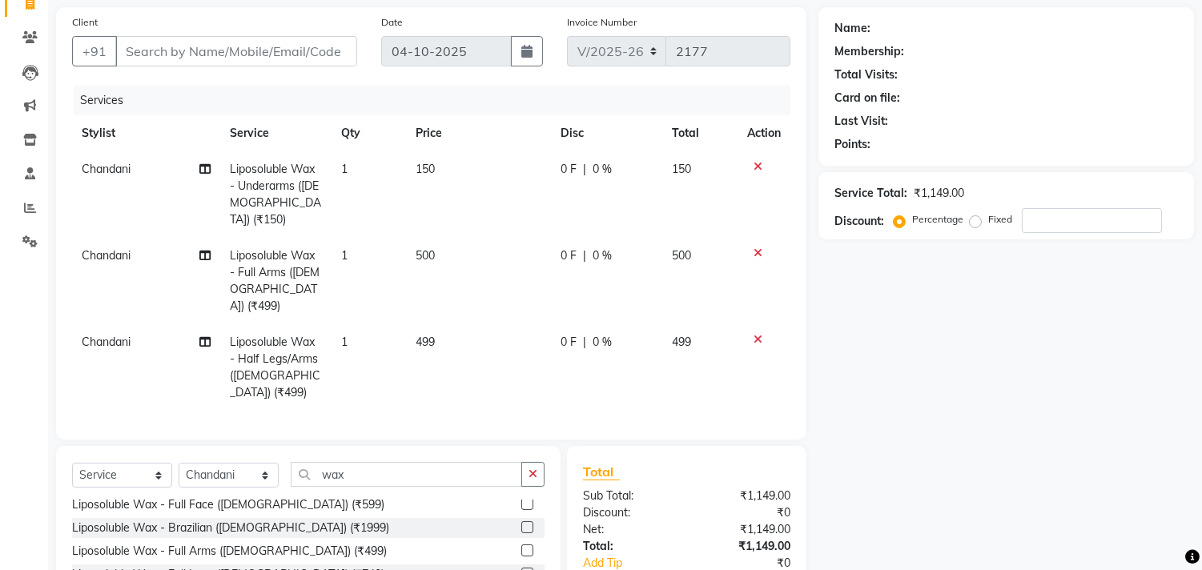
click at [467, 324] on td "499" at bounding box center [478, 367] width 145 height 86
select select "91744"
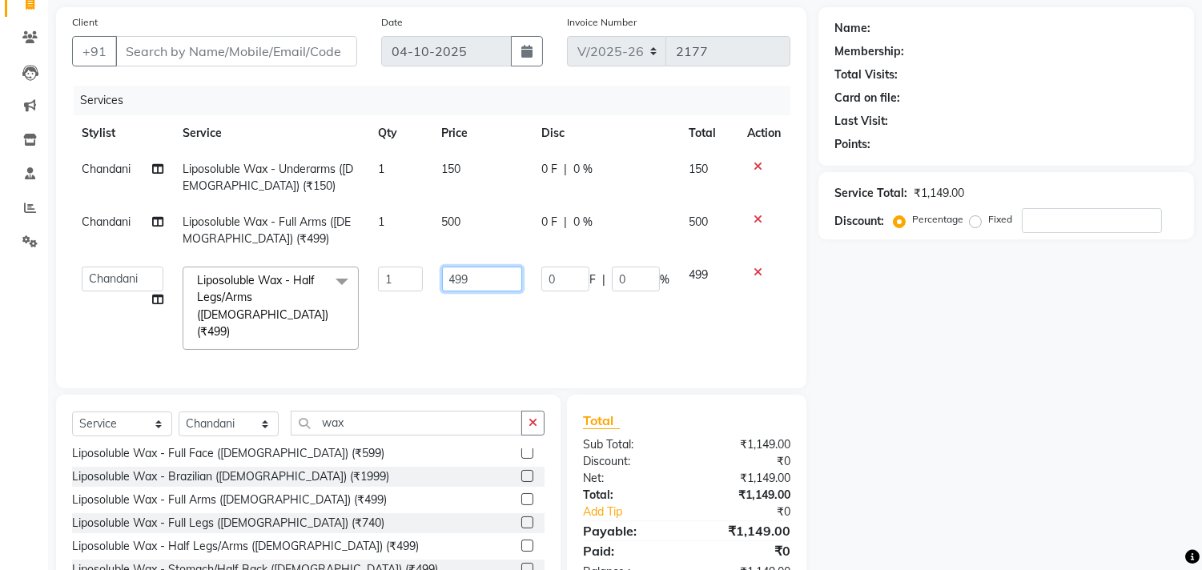
click at [462, 269] on input "499" at bounding box center [482, 279] width 81 height 25
drag, startPoint x: 473, startPoint y: 274, endPoint x: 391, endPoint y: 275, distance: 82.5
click at [391, 275] on tr "Abhishek [PERSON_NAME] [PERSON_NAME] CA [PERSON_NAME] FC Niks [PERSON_NAME] [PE…" at bounding box center [431, 308] width 718 height 102
type input "500"
click at [235, 51] on input "Client" at bounding box center [236, 51] width 242 height 30
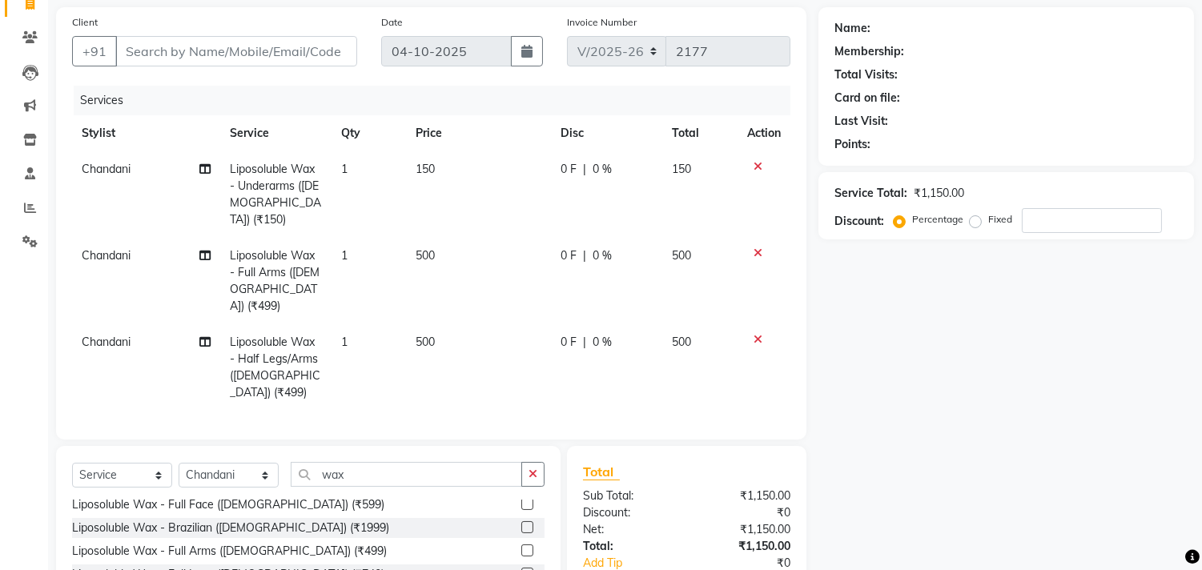
click at [534, 462] on button "button" at bounding box center [532, 474] width 23 height 25
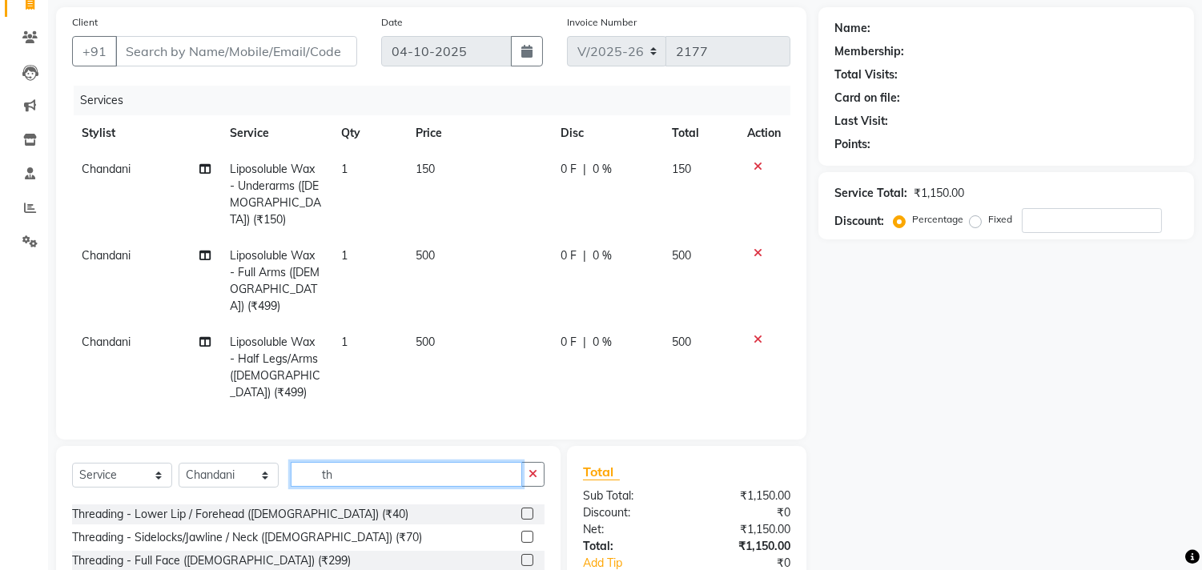
scroll to position [0, 0]
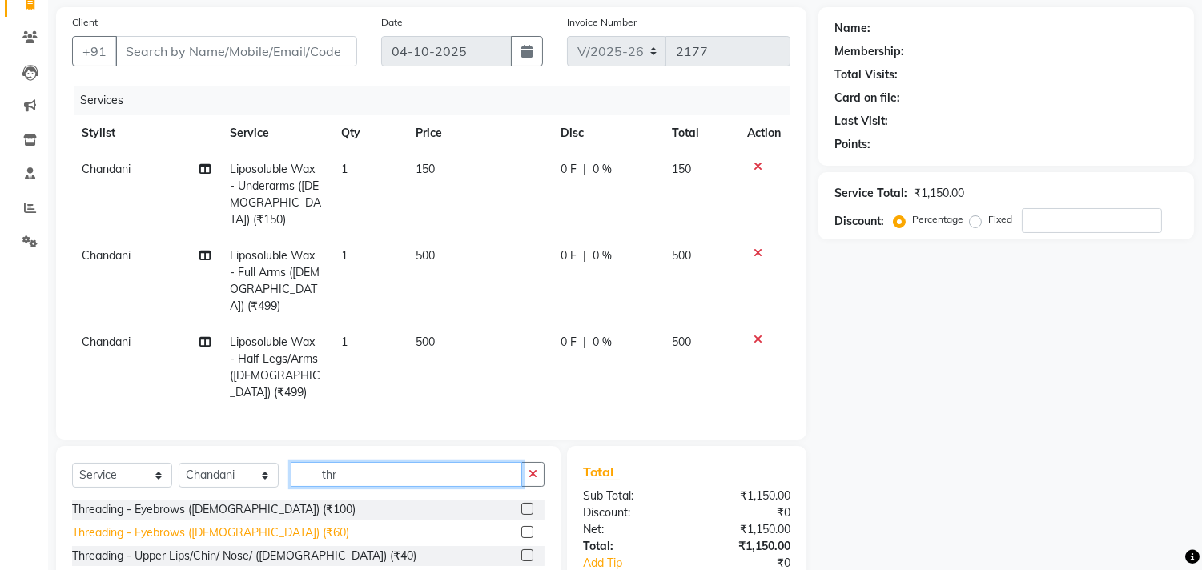
type input "thr"
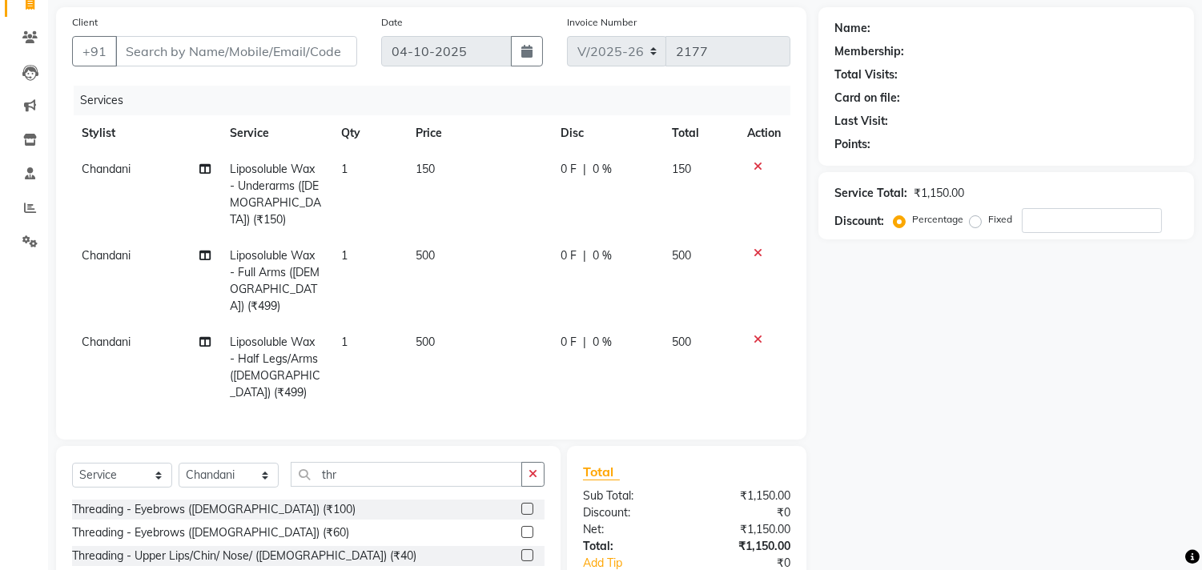
click at [249, 524] on div "Threading - Eyebrows ([DEMOGRAPHIC_DATA]) (₹60)" at bounding box center [210, 532] width 277 height 17
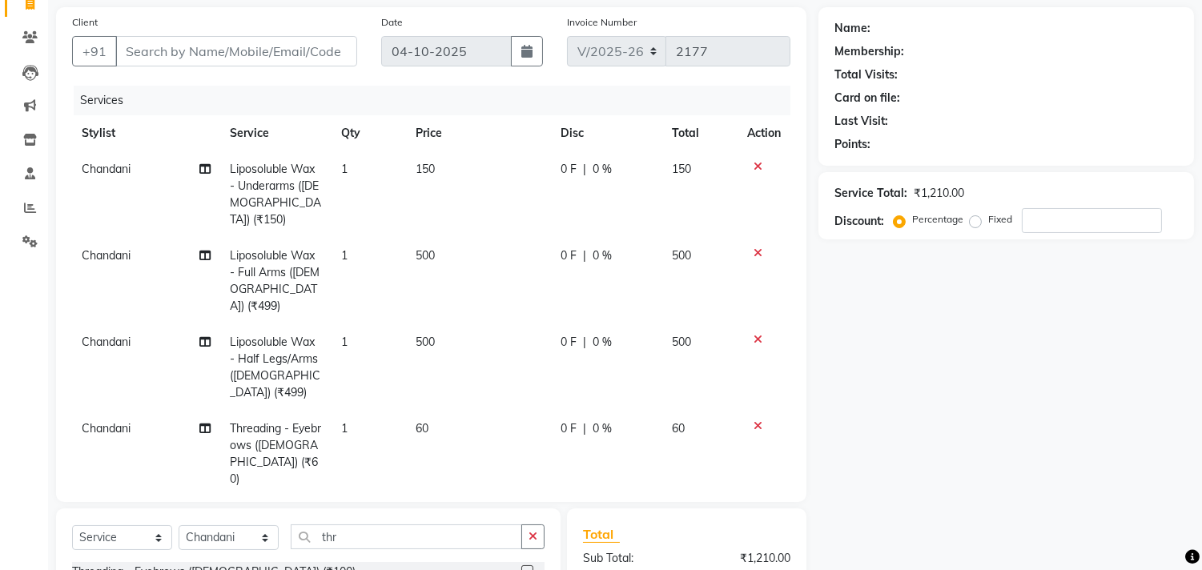
checkbox input "false"
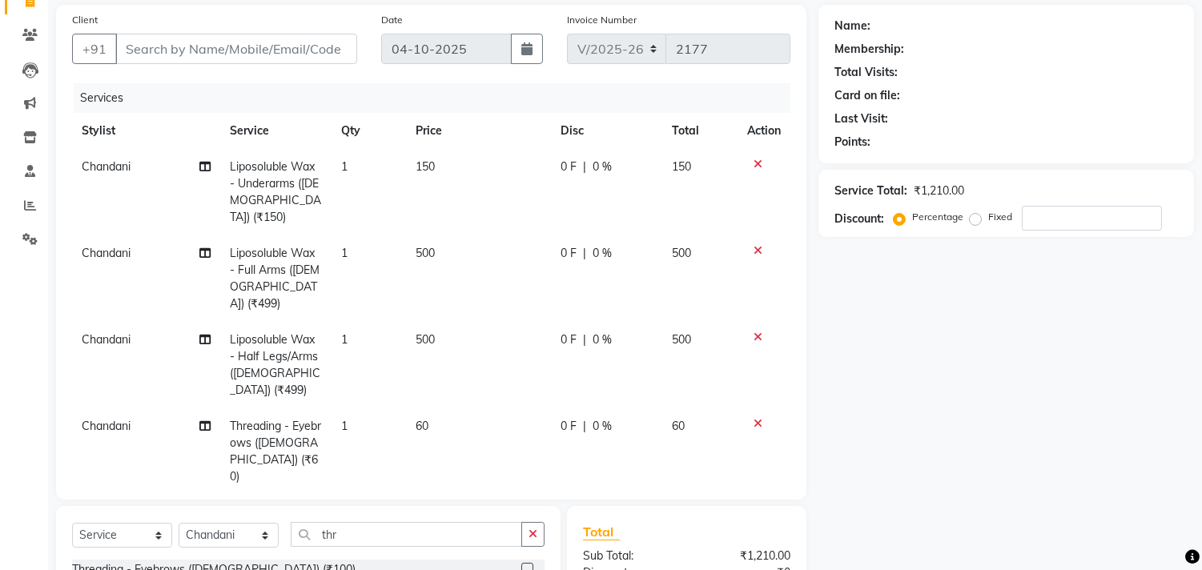
scroll to position [141, 0]
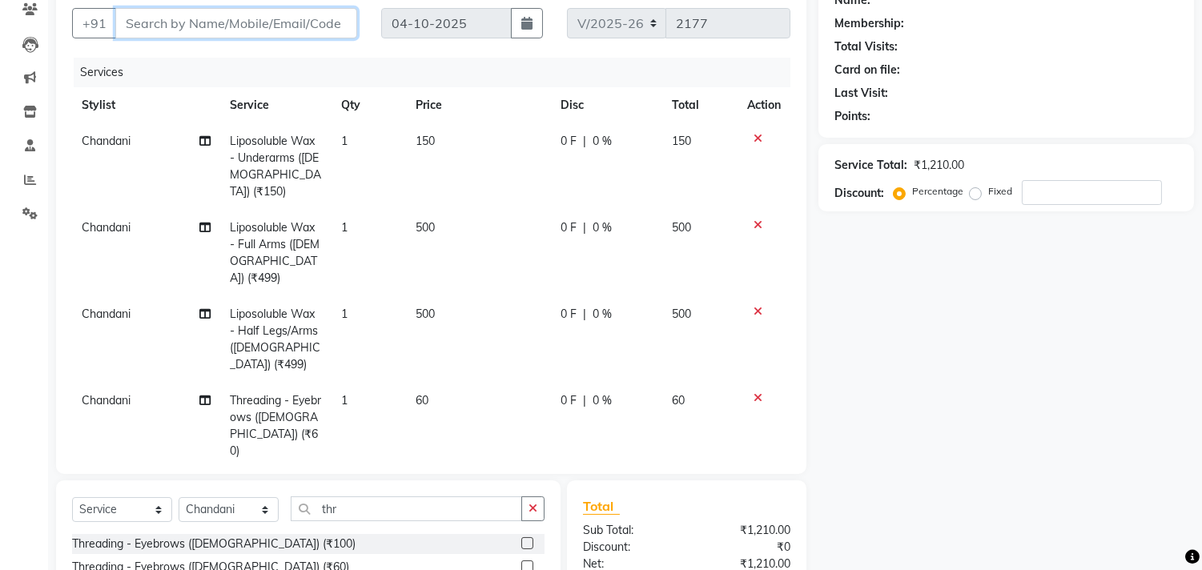
click at [222, 27] on input "Client" at bounding box center [236, 23] width 242 height 30
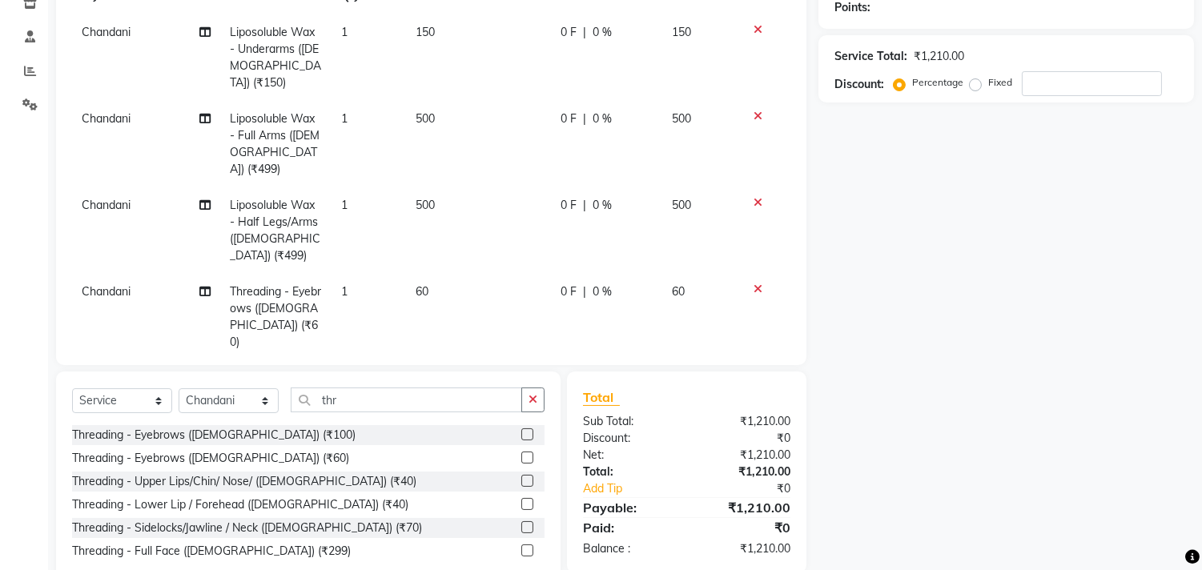
scroll to position [231, 0]
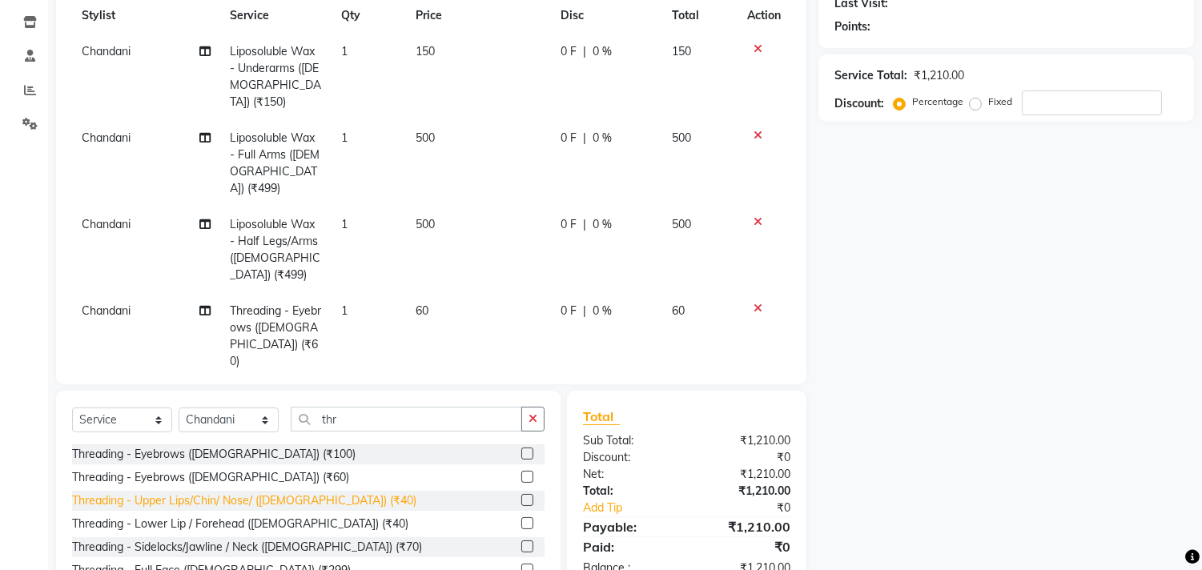
click at [168, 492] on div "Threading - Upper Lips/Chin/ Nose/ ([DEMOGRAPHIC_DATA]) (₹40)" at bounding box center [244, 500] width 344 height 17
checkbox input "false"
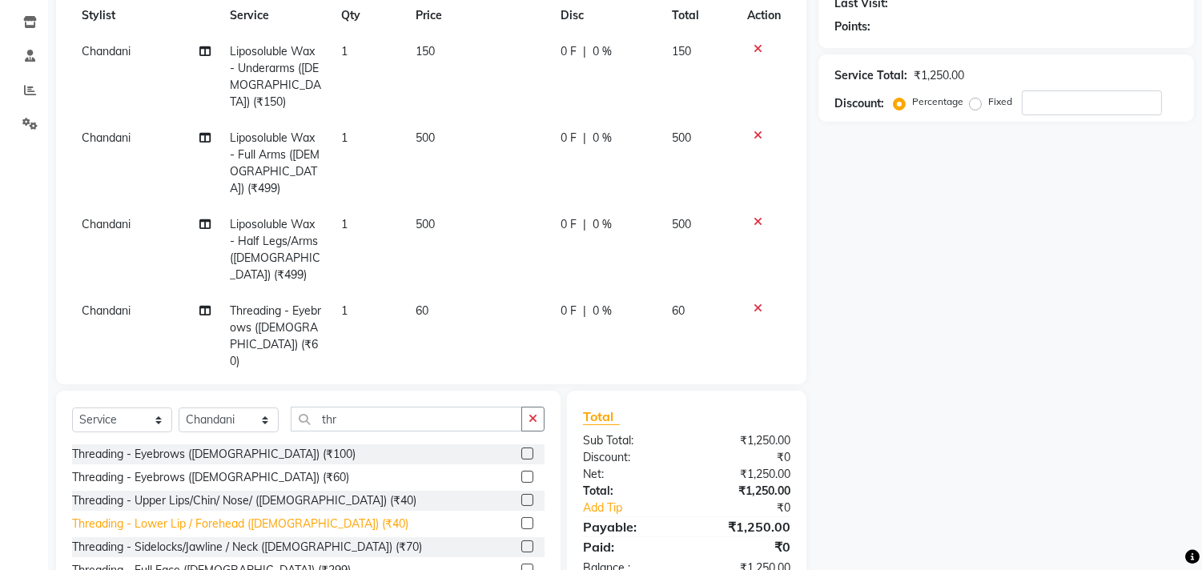
click at [186, 519] on div "Threading - Lower Lip / Forehead ([DEMOGRAPHIC_DATA]) (₹40)" at bounding box center [240, 524] width 336 height 17
checkbox input "false"
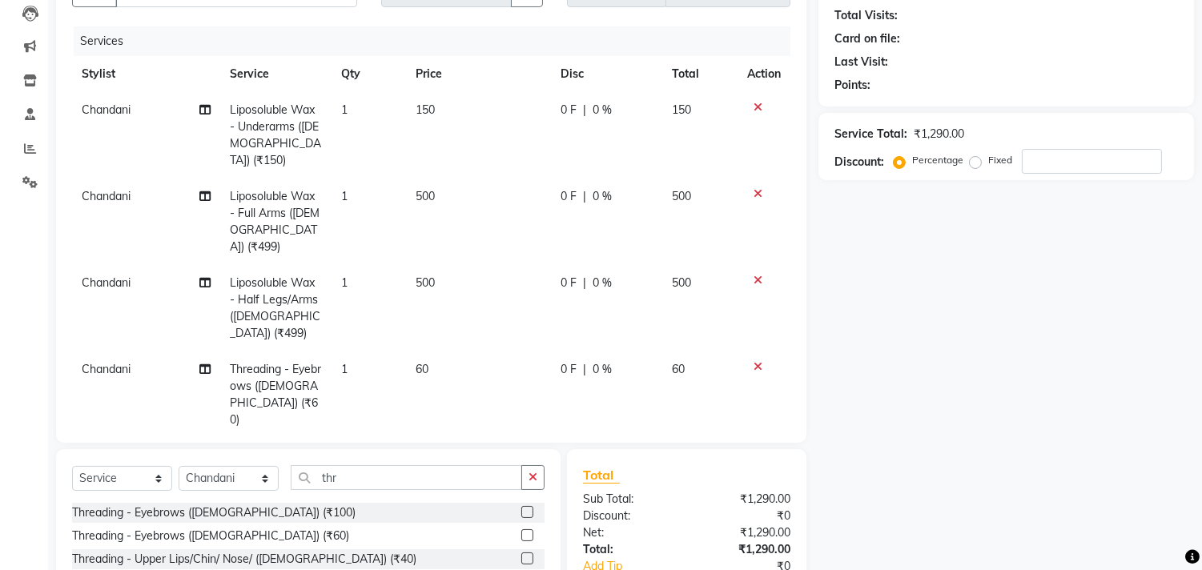
scroll to position [142, 0]
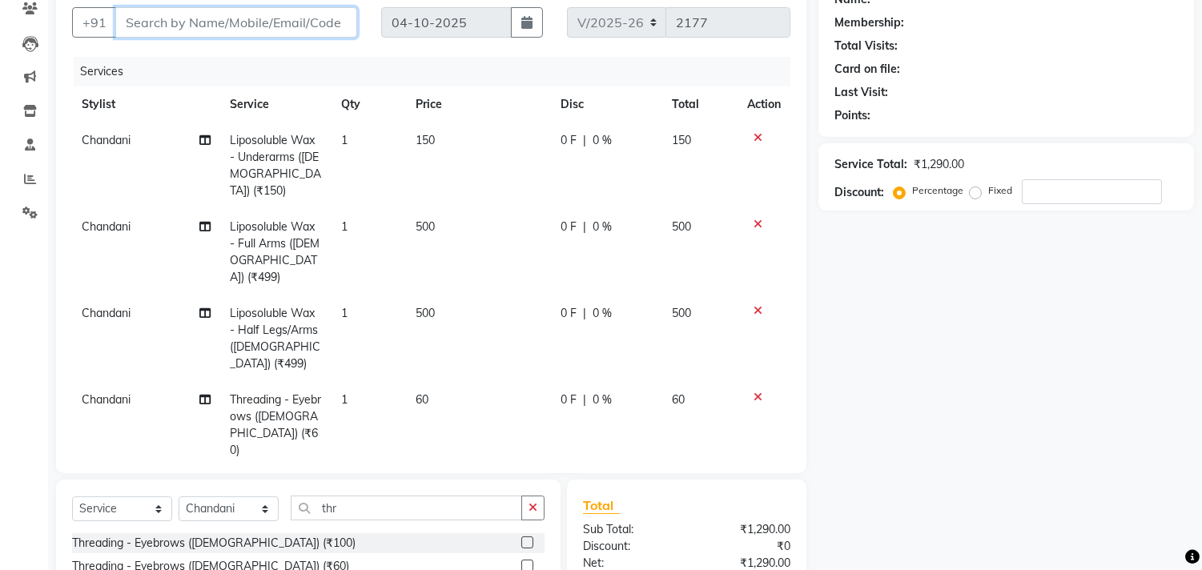
click at [278, 22] on input "Client" at bounding box center [236, 22] width 242 height 30
type input "8"
type input "0"
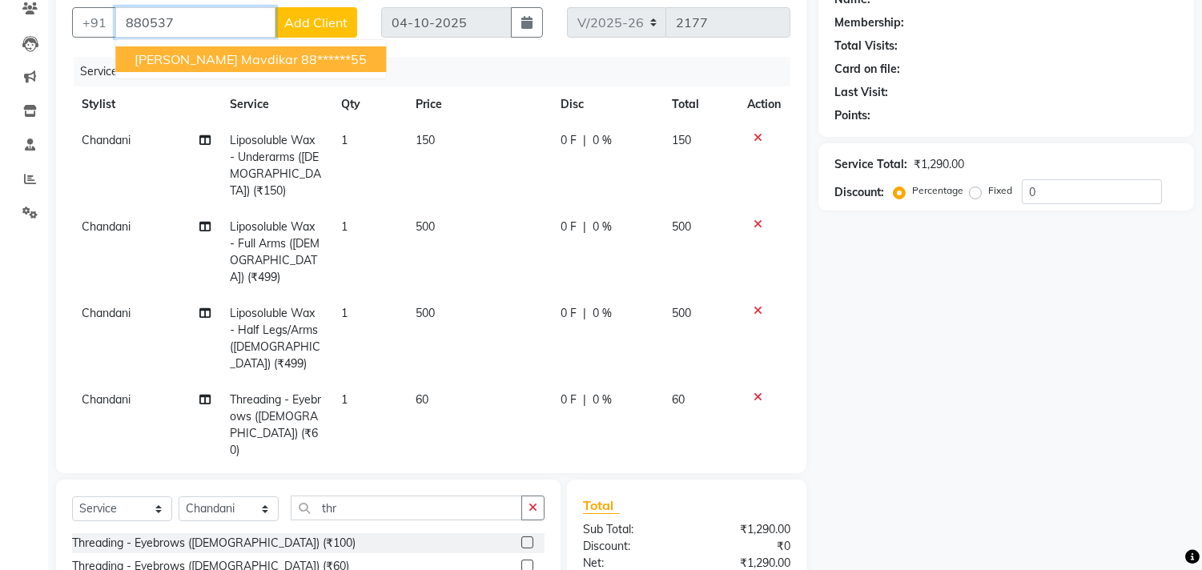
click at [206, 57] on span "[PERSON_NAME] Mavdikar" at bounding box center [216, 59] width 163 height 16
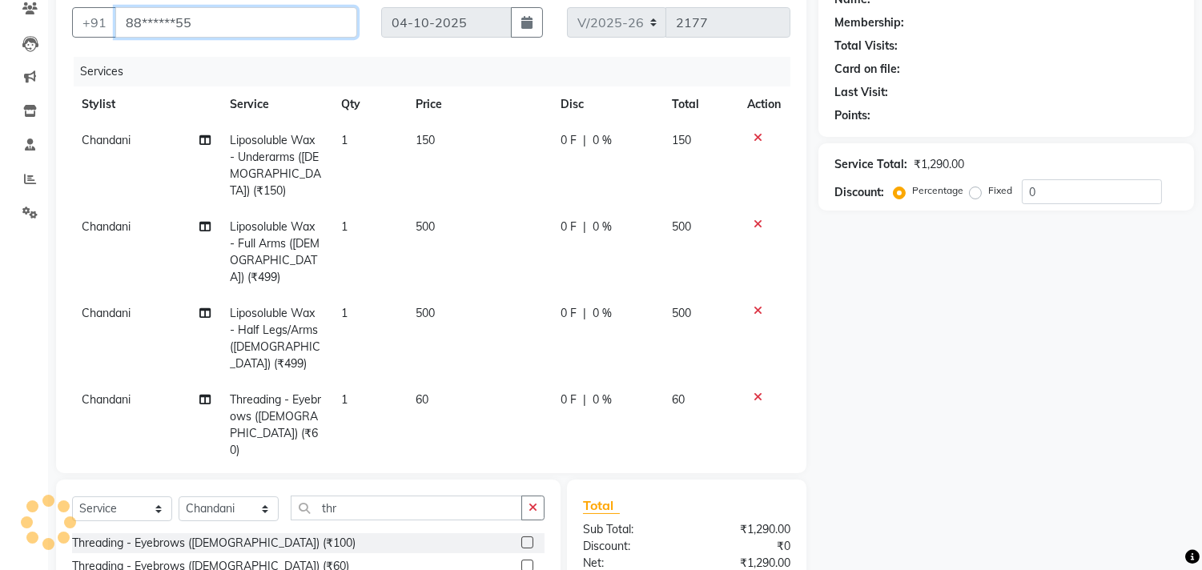
type input "88******55"
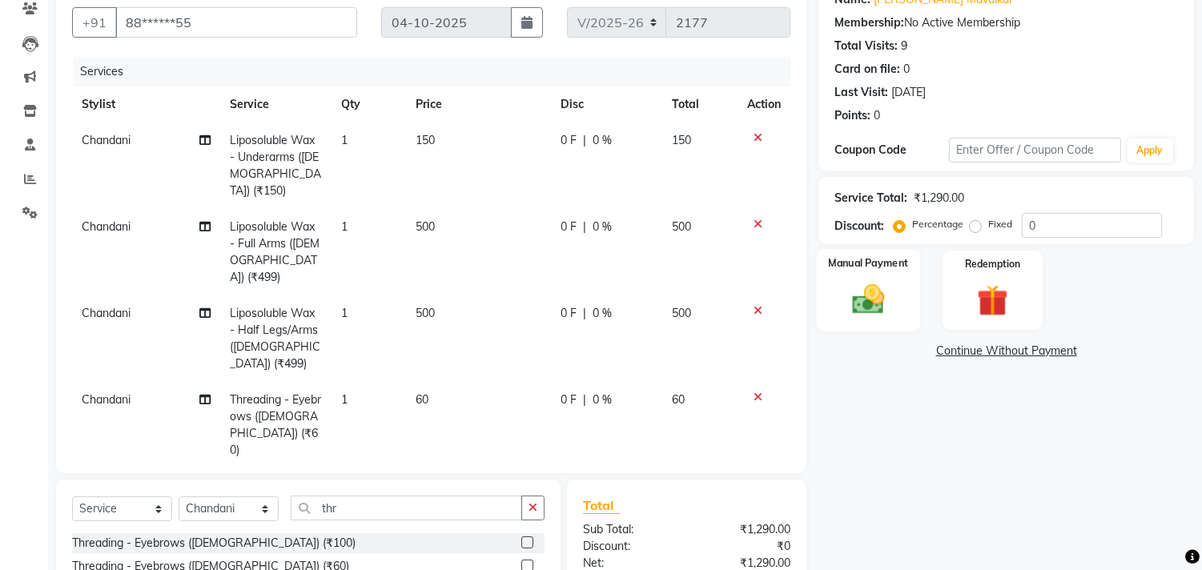
click at [890, 290] on img at bounding box center [868, 300] width 53 height 38
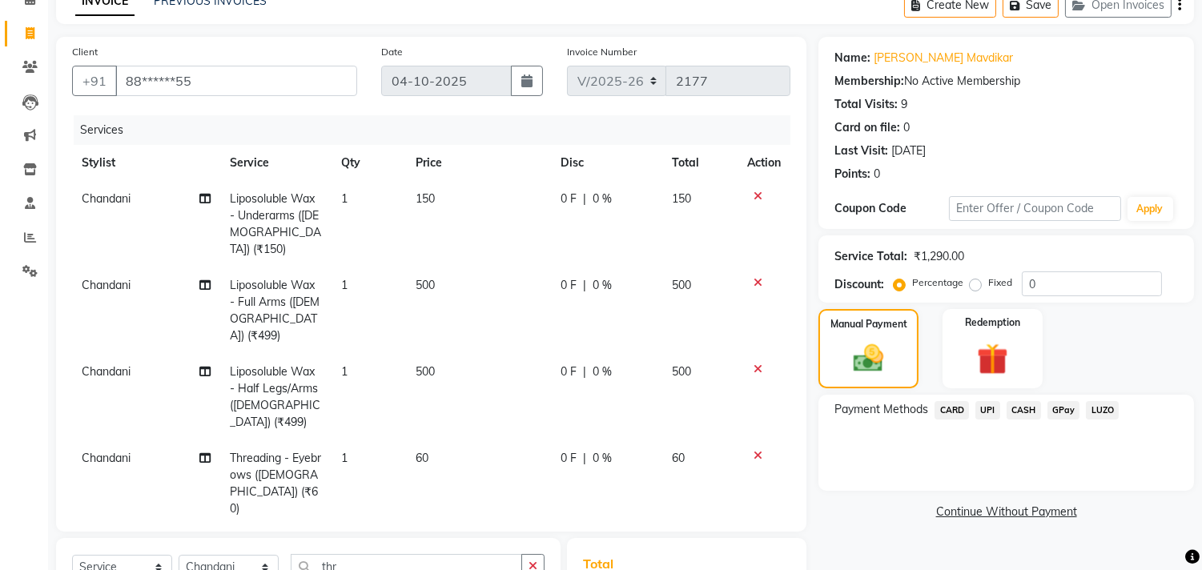
scroll to position [261, 0]
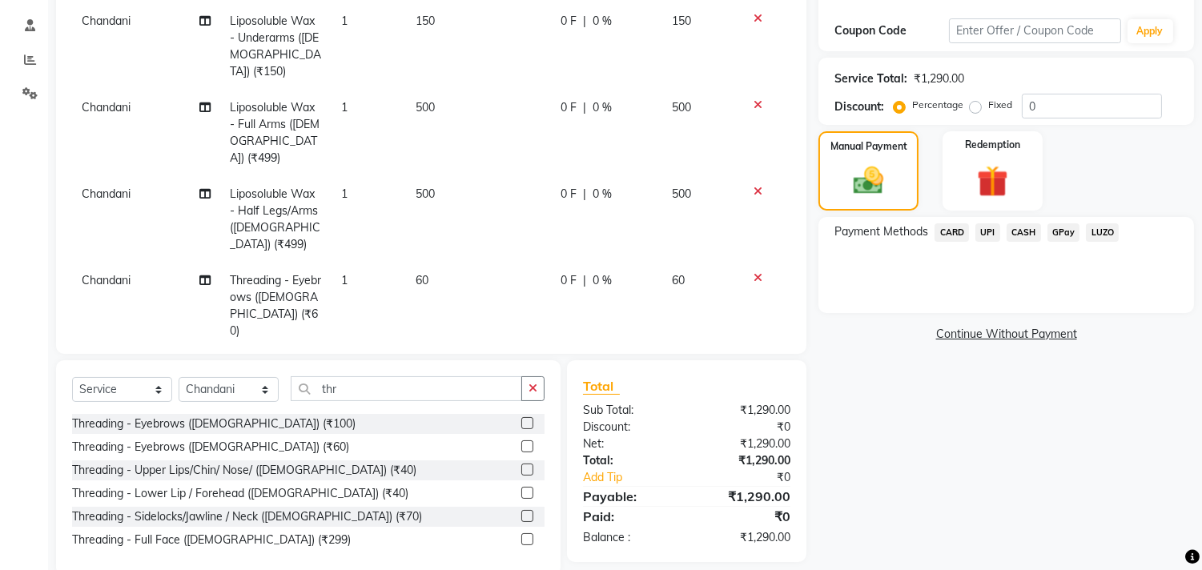
click at [1018, 229] on span "CASH" at bounding box center [1023, 232] width 34 height 18
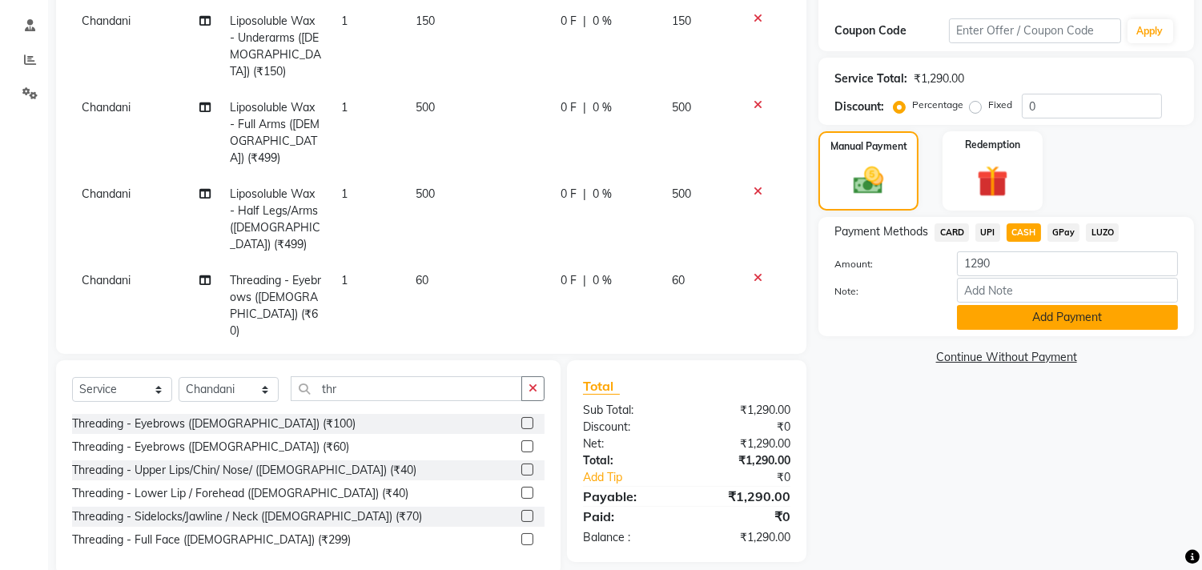
click at [1021, 307] on button "Add Payment" at bounding box center [1067, 317] width 221 height 25
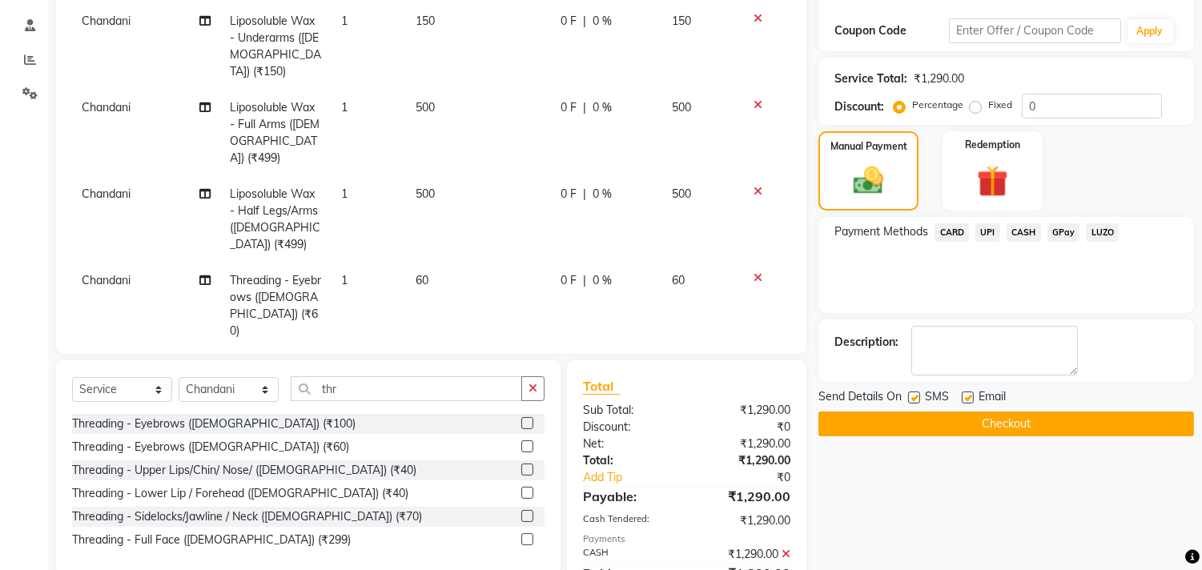
click at [1007, 419] on button "Checkout" at bounding box center [1006, 424] width 376 height 25
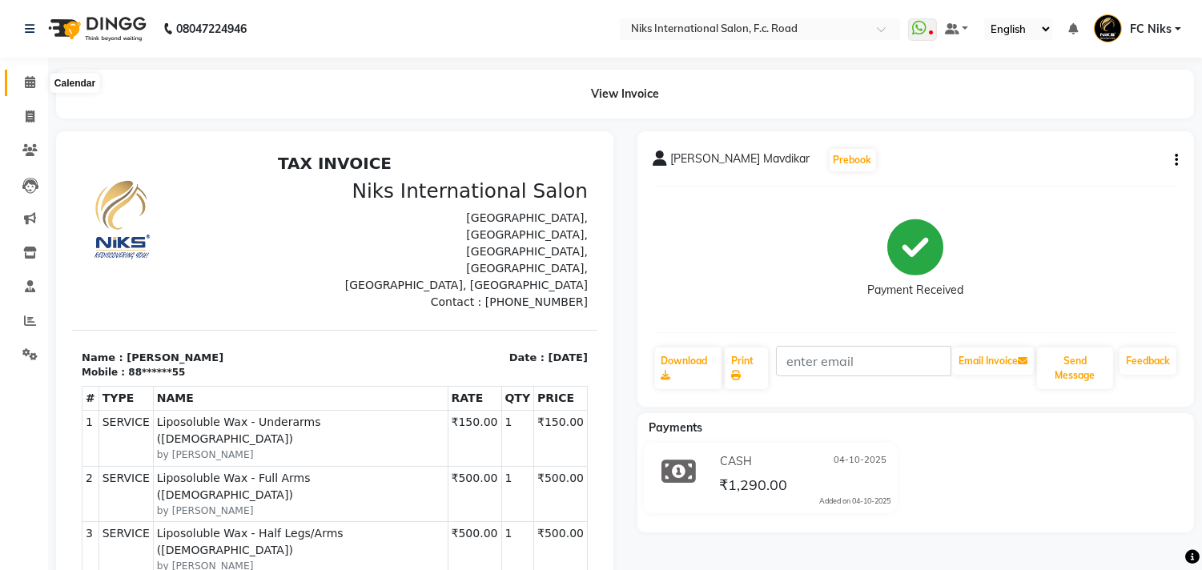
click at [30, 78] on icon at bounding box center [30, 82] width 10 height 12
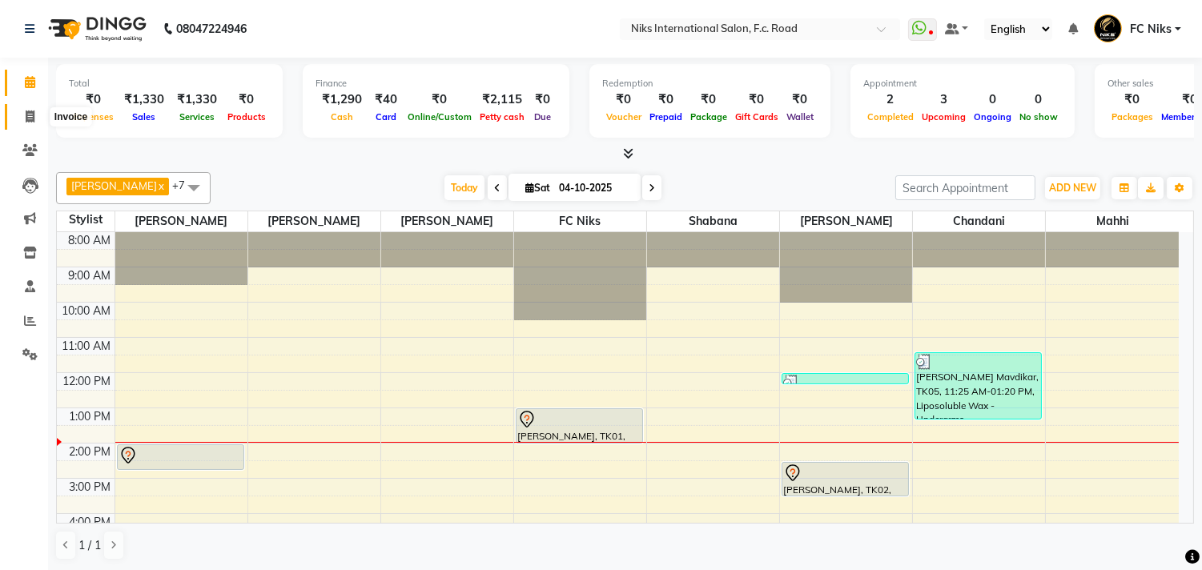
click at [26, 116] on icon at bounding box center [30, 116] width 9 height 12
select select "service"
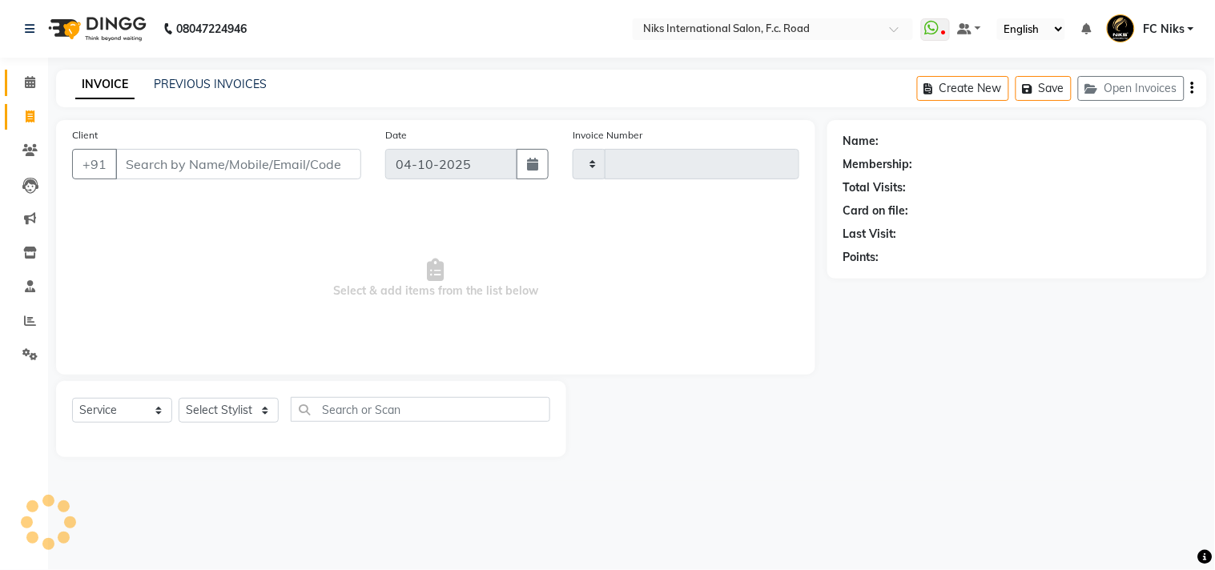
type input "2178"
select select "7"
click at [229, 414] on select "Select Stylist" at bounding box center [229, 410] width 100 height 25
click at [179, 399] on select "Select Stylist [PERSON_NAME] [PERSON_NAME] CA [PERSON_NAME] FC Niks [PERSON_NAM…" at bounding box center [229, 410] width 100 height 25
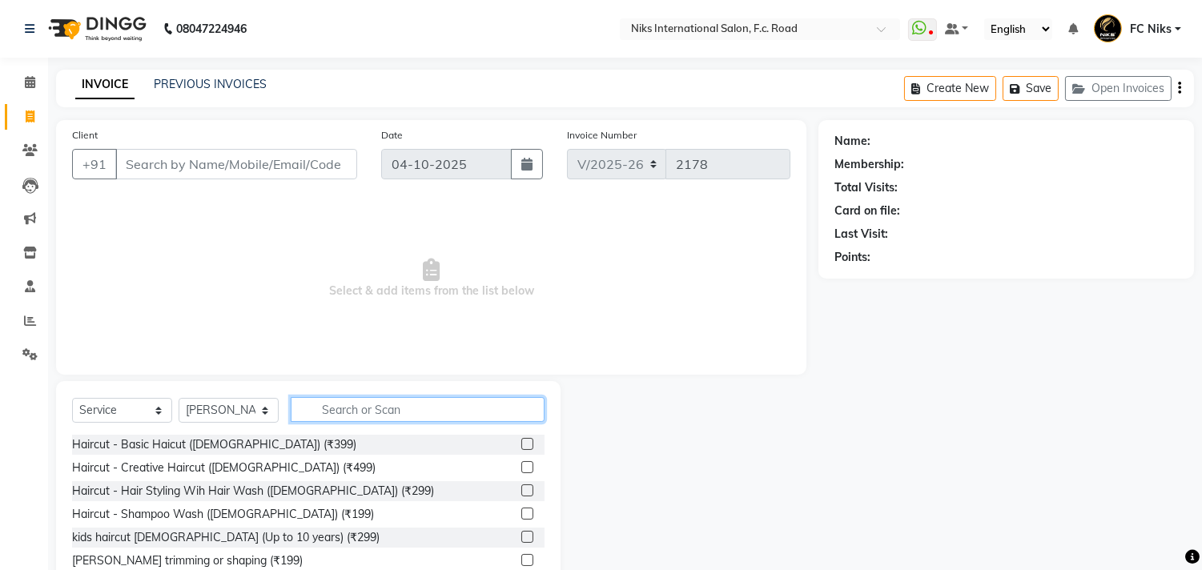
click at [325, 403] on input "text" at bounding box center [418, 409] width 254 height 25
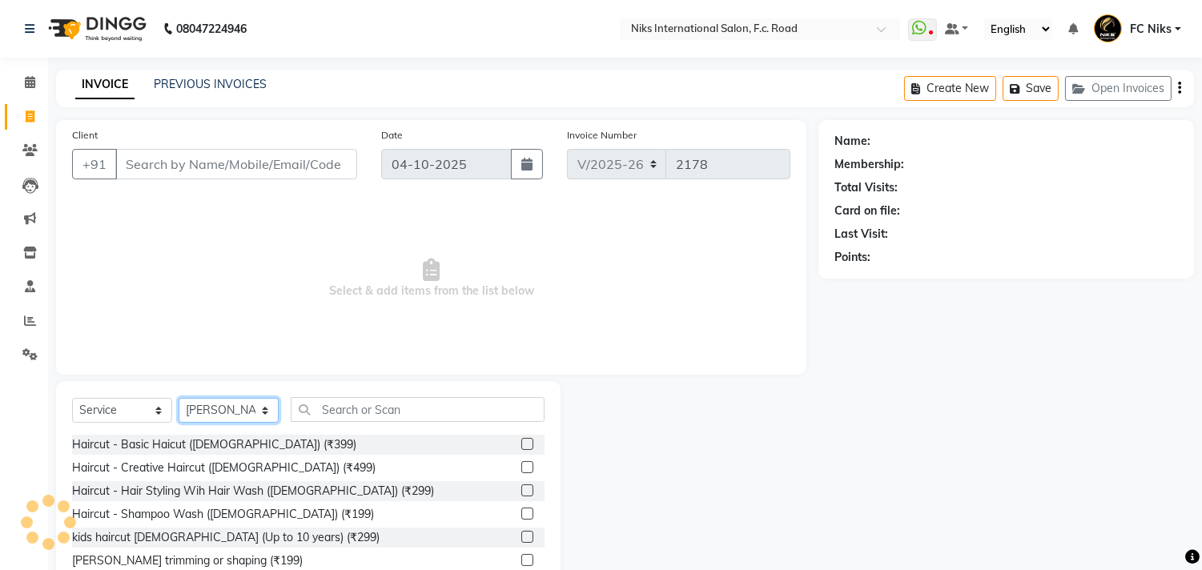
click at [218, 413] on select "Select Stylist [PERSON_NAME] [PERSON_NAME] CA [PERSON_NAME] FC Niks [PERSON_NAM…" at bounding box center [229, 410] width 100 height 25
select select "91744"
click at [179, 399] on select "Select Stylist [PERSON_NAME] [PERSON_NAME] CA [PERSON_NAME] FC Niks [PERSON_NAM…" at bounding box center [229, 410] width 100 height 25
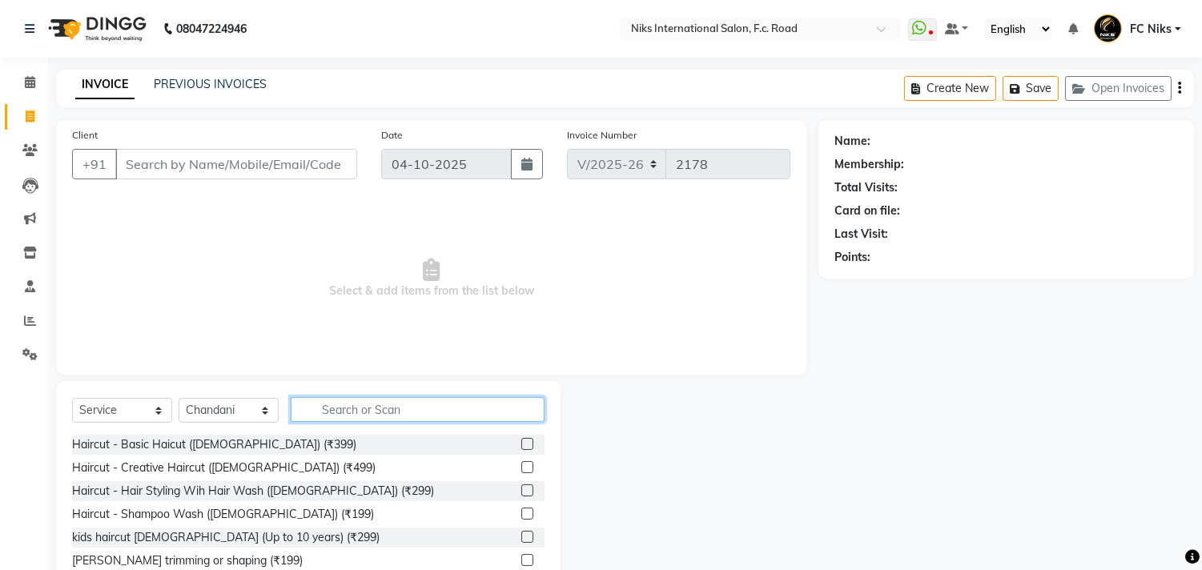
click at [369, 399] on input "text" at bounding box center [418, 409] width 254 height 25
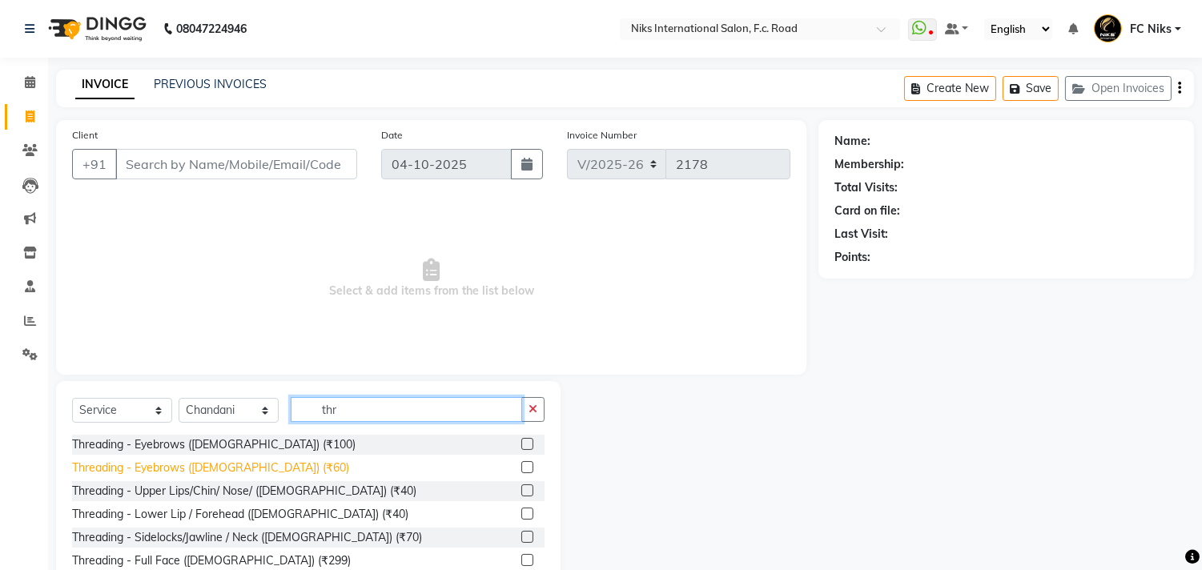
type input "thr"
click at [228, 464] on div "Threading - Eyebrows ([DEMOGRAPHIC_DATA]) (₹60)" at bounding box center [210, 468] width 277 height 17
checkbox input "false"
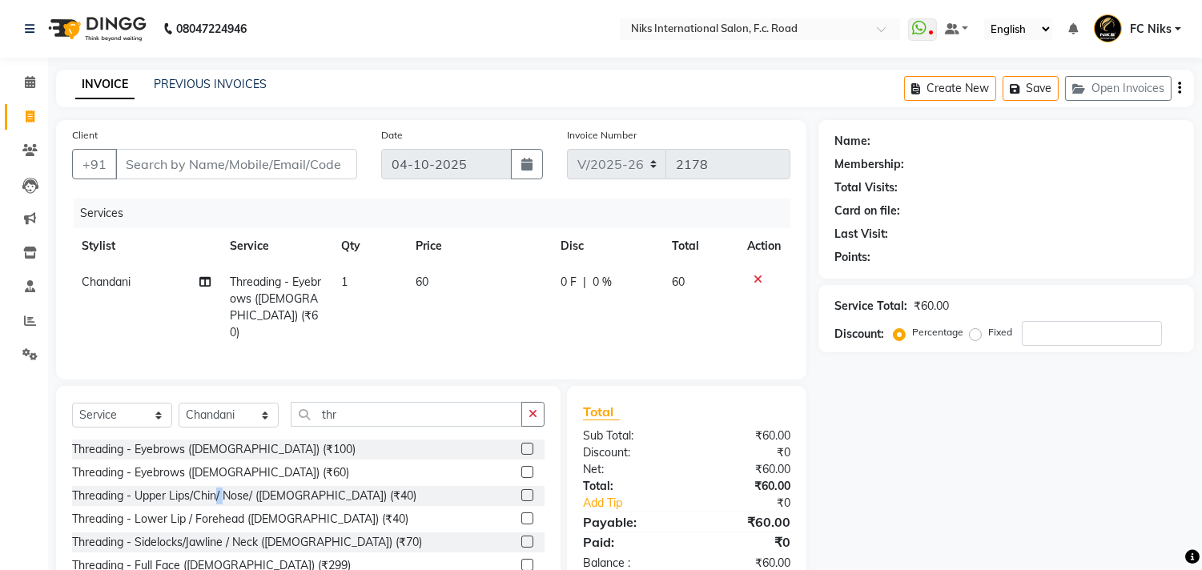
drag, startPoint x: 219, startPoint y: 484, endPoint x: 224, endPoint y: 492, distance: 9.1
click at [224, 491] on div "Threading - Upper Lips/Chin/ Nose/ ([DEMOGRAPHIC_DATA]) (₹40)" at bounding box center [244, 496] width 344 height 17
checkbox input "false"
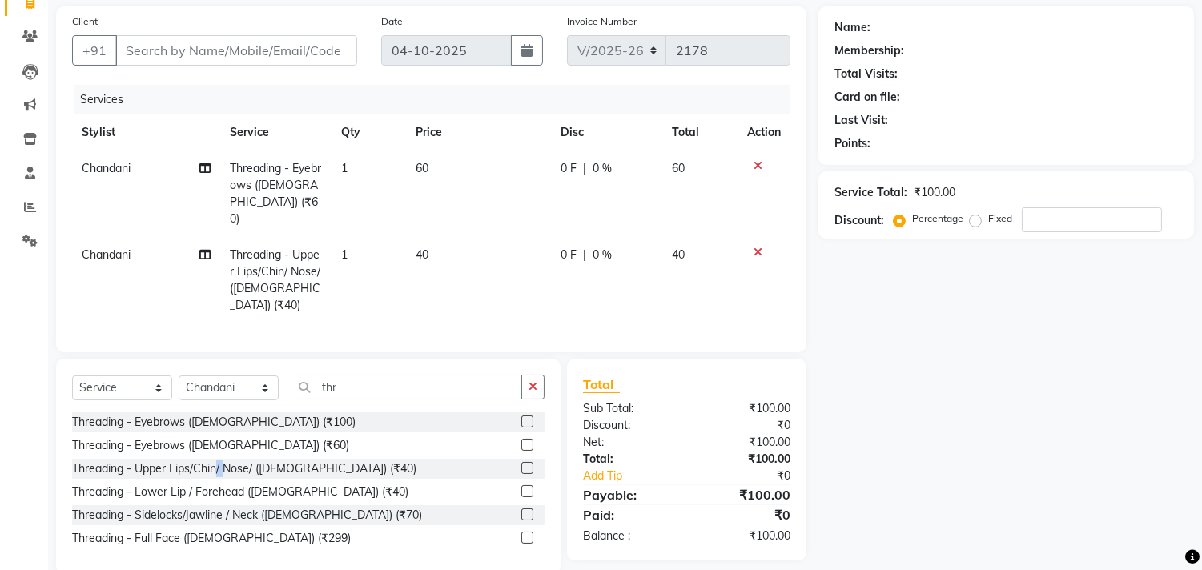
scroll to position [118, 0]
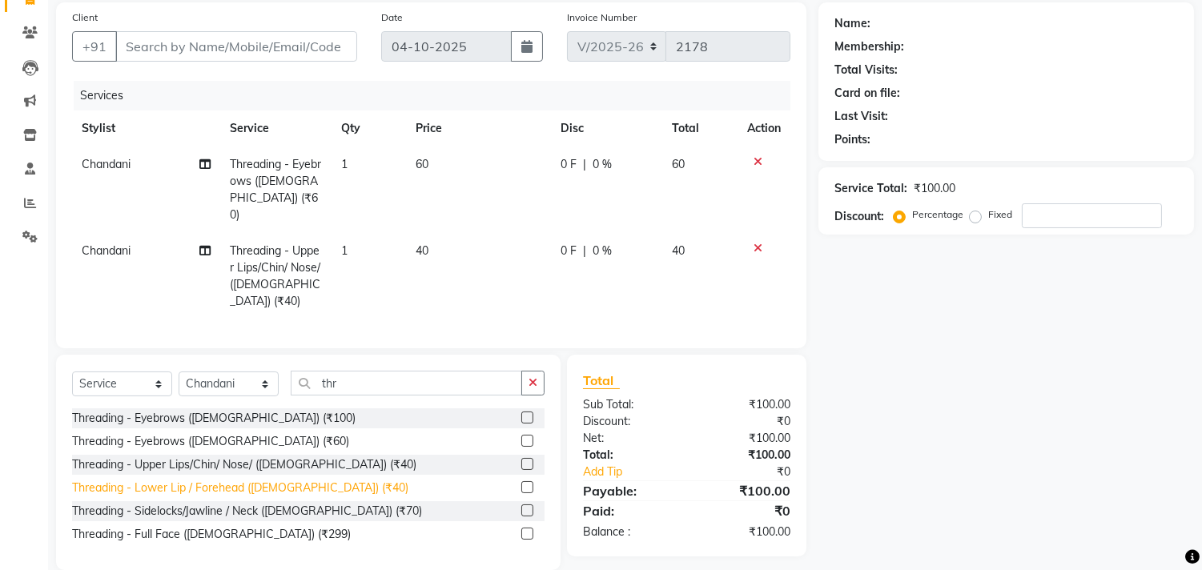
click at [287, 480] on div "Threading - Lower Lip / Forehead ([DEMOGRAPHIC_DATA]) (₹40)" at bounding box center [240, 488] width 336 height 17
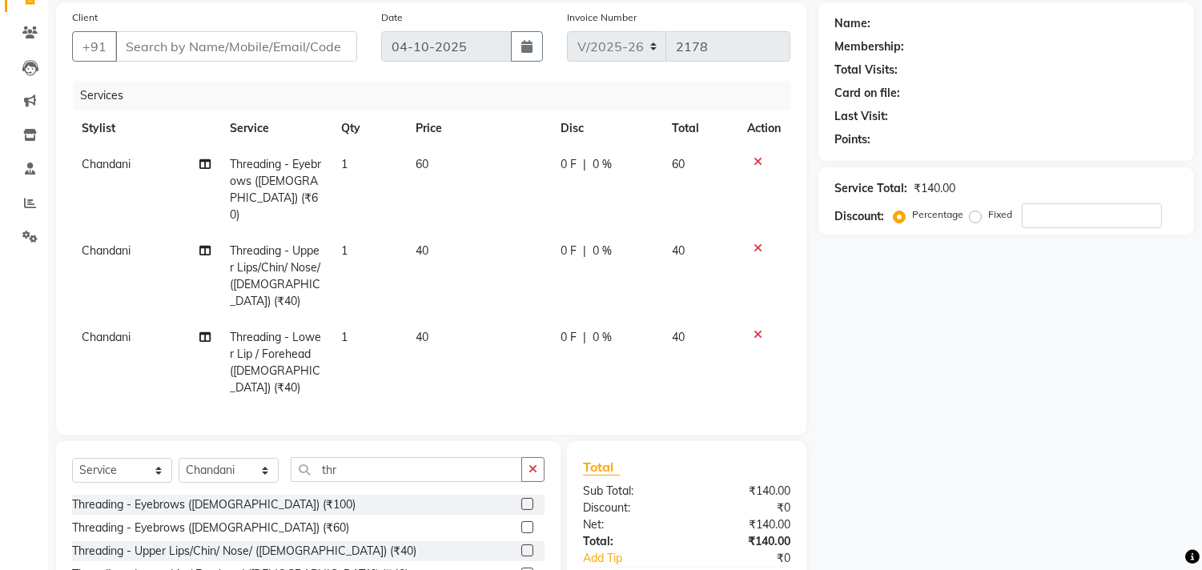
checkbox input "false"
click at [251, 51] on input "Client" at bounding box center [236, 46] width 242 height 30
type input "8"
type input "0"
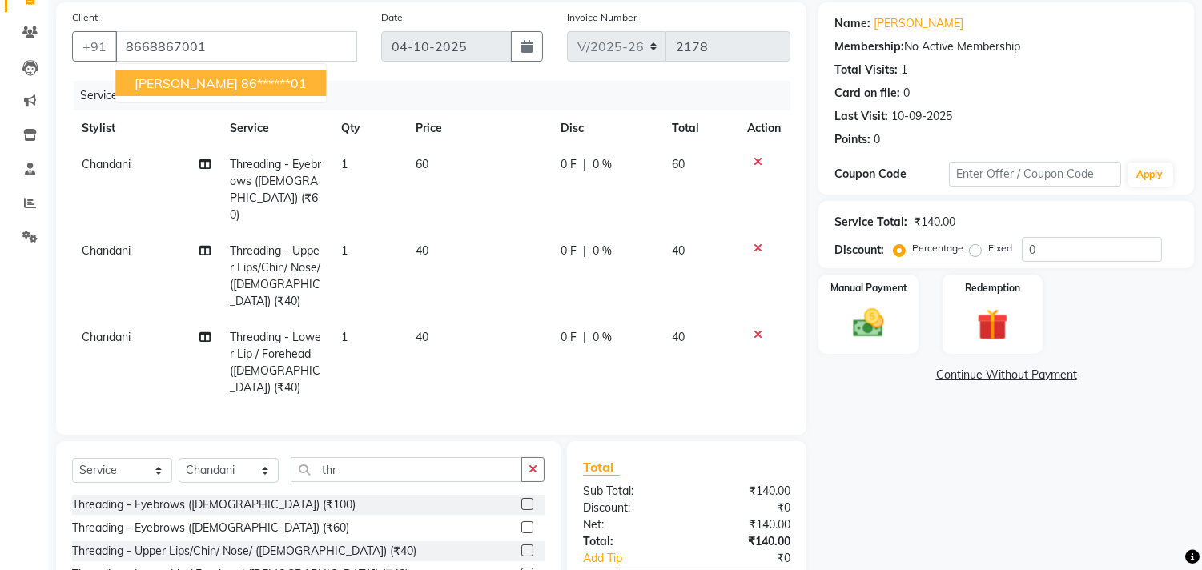
click at [242, 75] on ngb-highlight "86******01" at bounding box center [274, 83] width 66 height 16
type input "86******01"
click at [902, 313] on div "Manual Payment" at bounding box center [869, 314] width 104 height 82
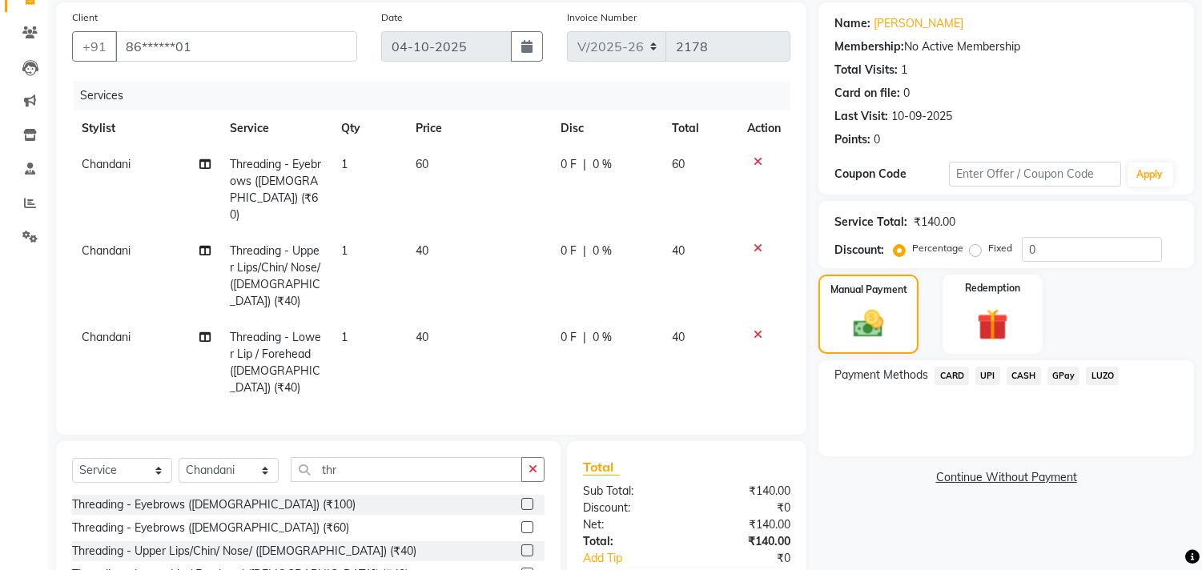
click at [958, 377] on span "CARD" at bounding box center [951, 376] width 34 height 18
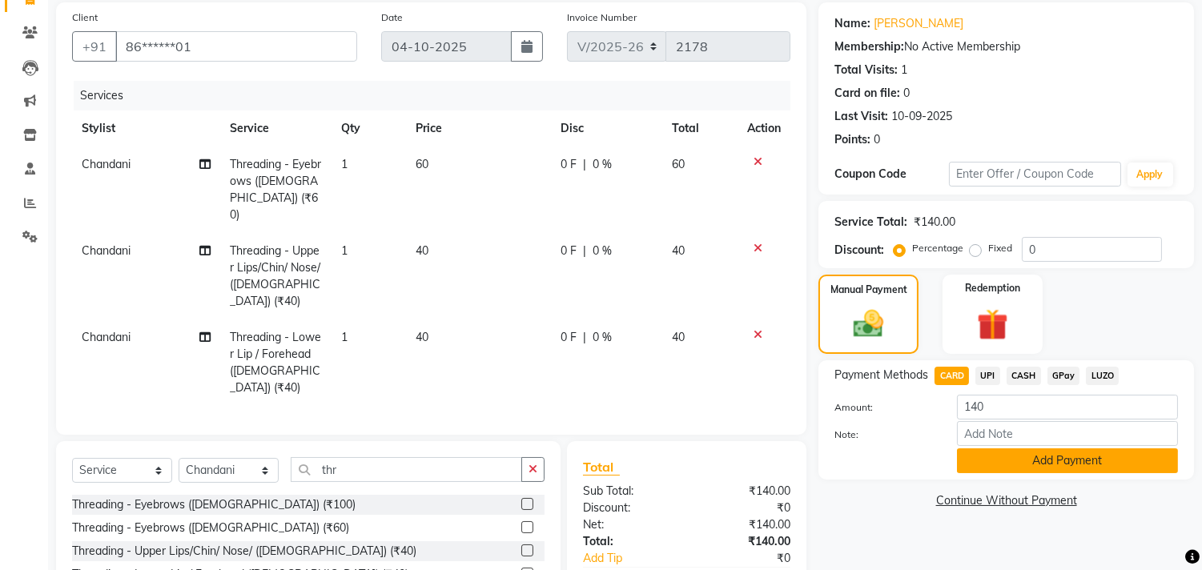
click at [988, 462] on button "Add Payment" at bounding box center [1067, 460] width 221 height 25
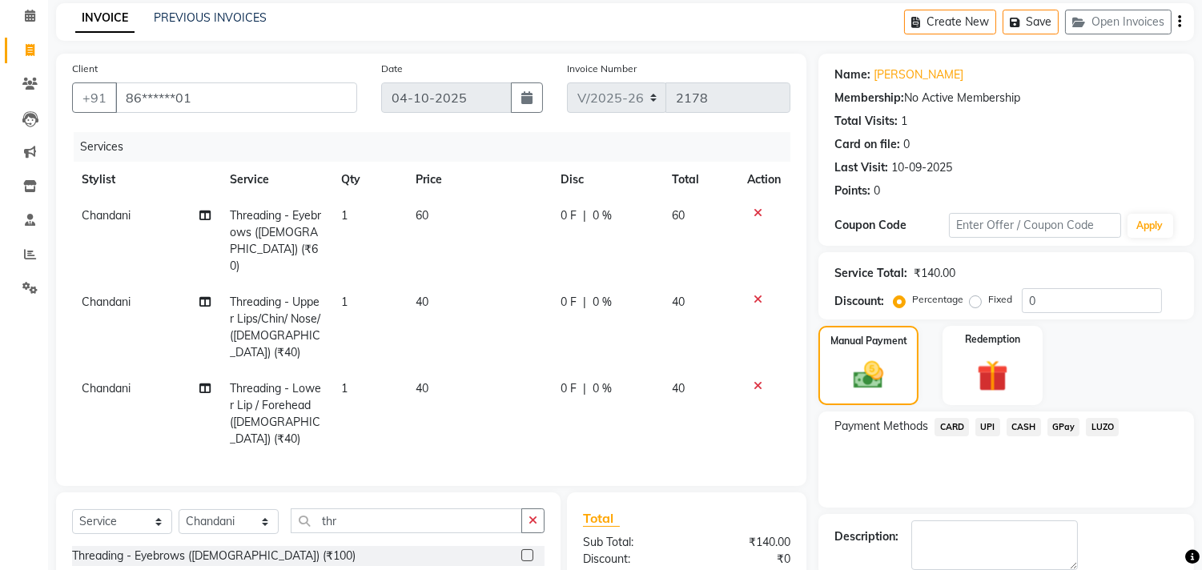
scroll to position [211, 0]
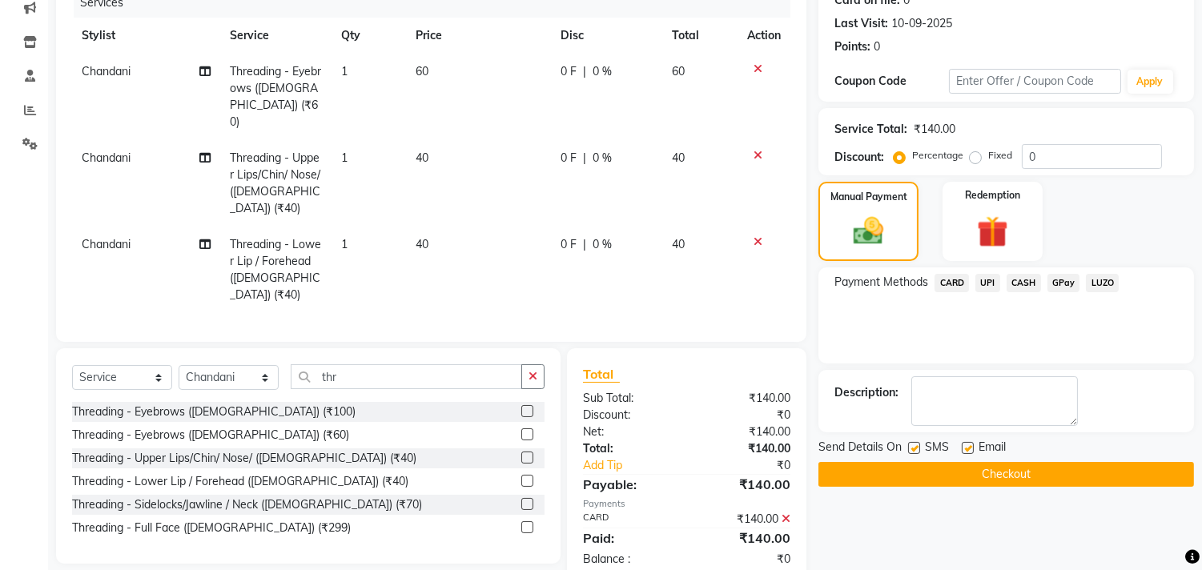
click at [961, 472] on button "Checkout" at bounding box center [1006, 474] width 376 height 25
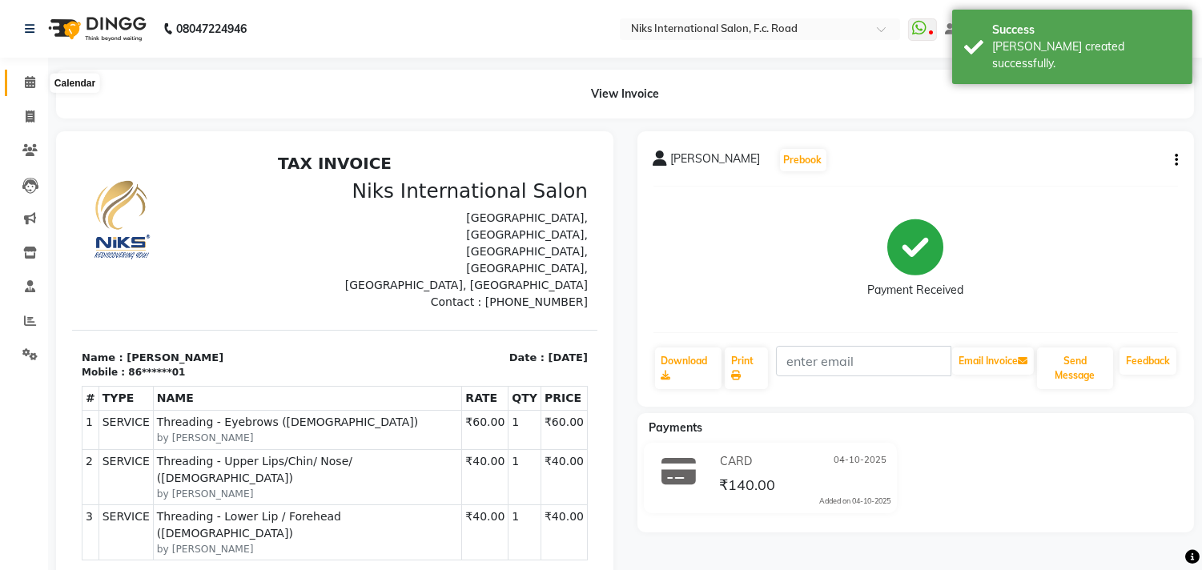
click at [29, 78] on icon at bounding box center [30, 82] width 10 height 12
